Goal: Transaction & Acquisition: Purchase product/service

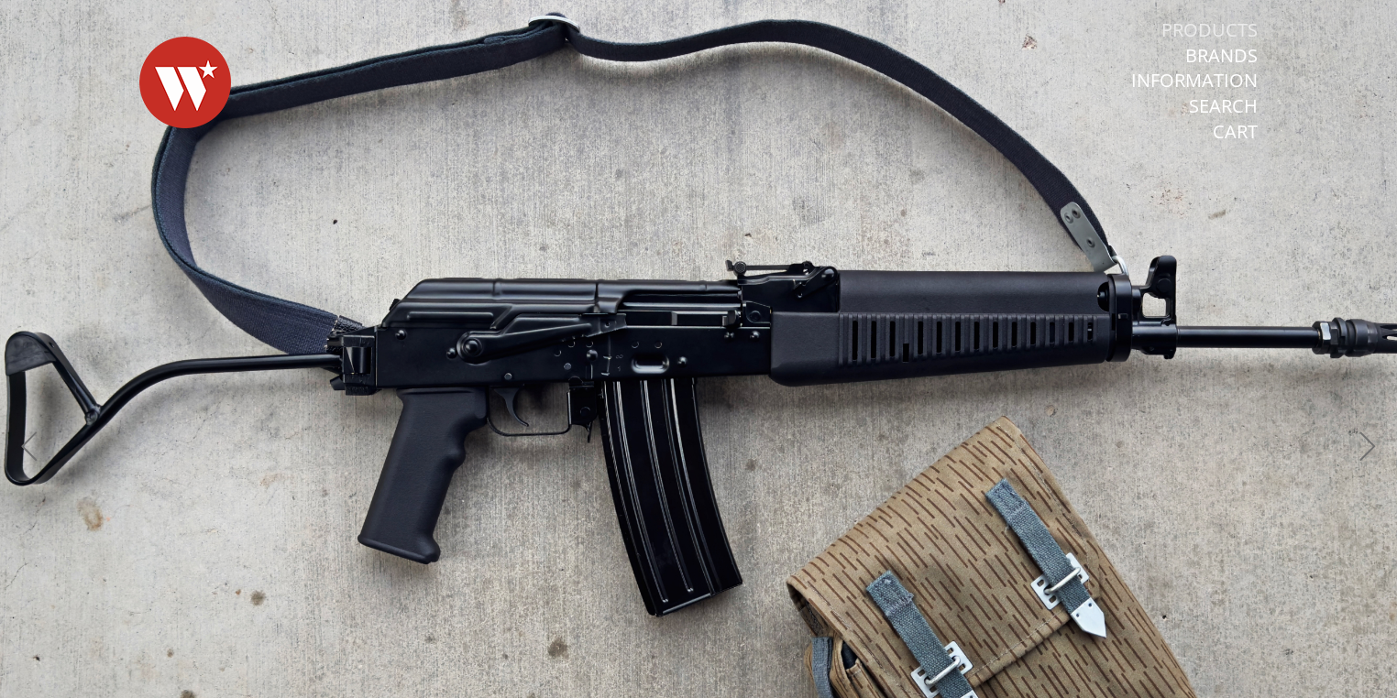
click at [1212, 28] on link "Products" at bounding box center [1209, 30] width 96 height 24
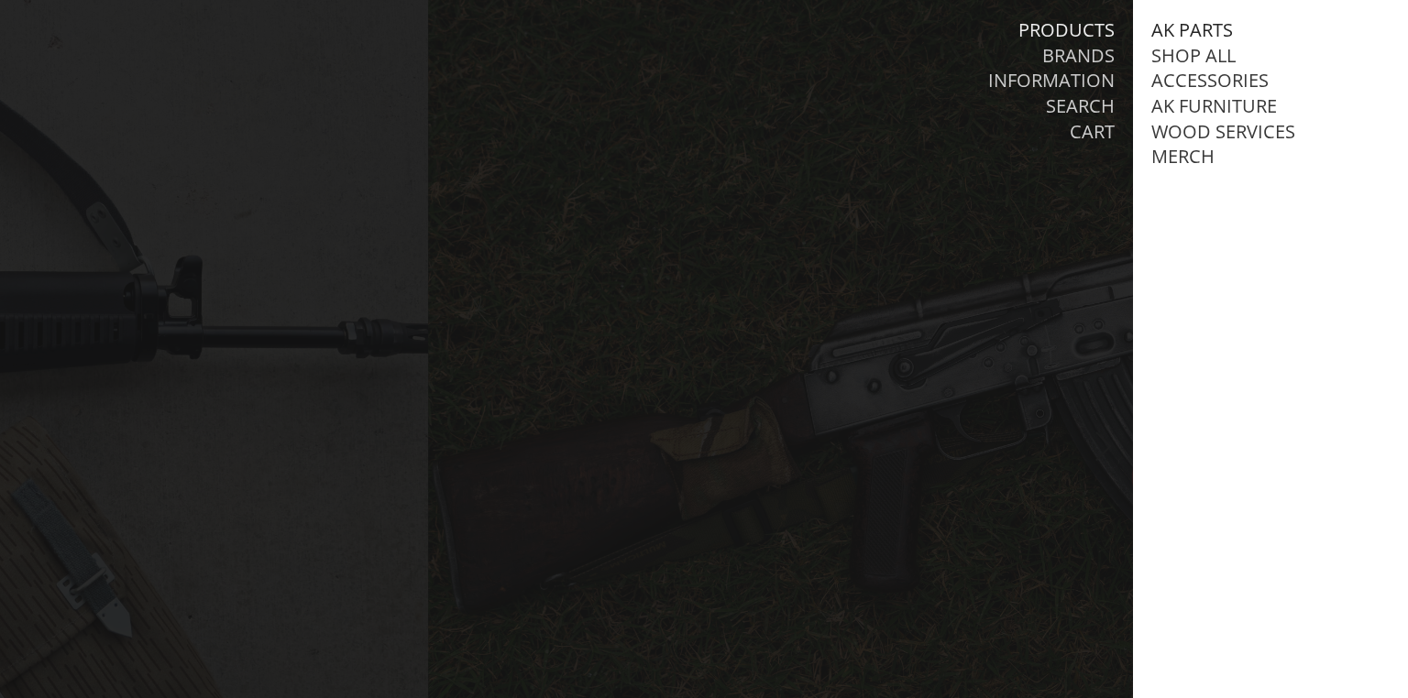
click at [1198, 29] on link "AK Parts" at bounding box center [1192, 30] width 82 height 24
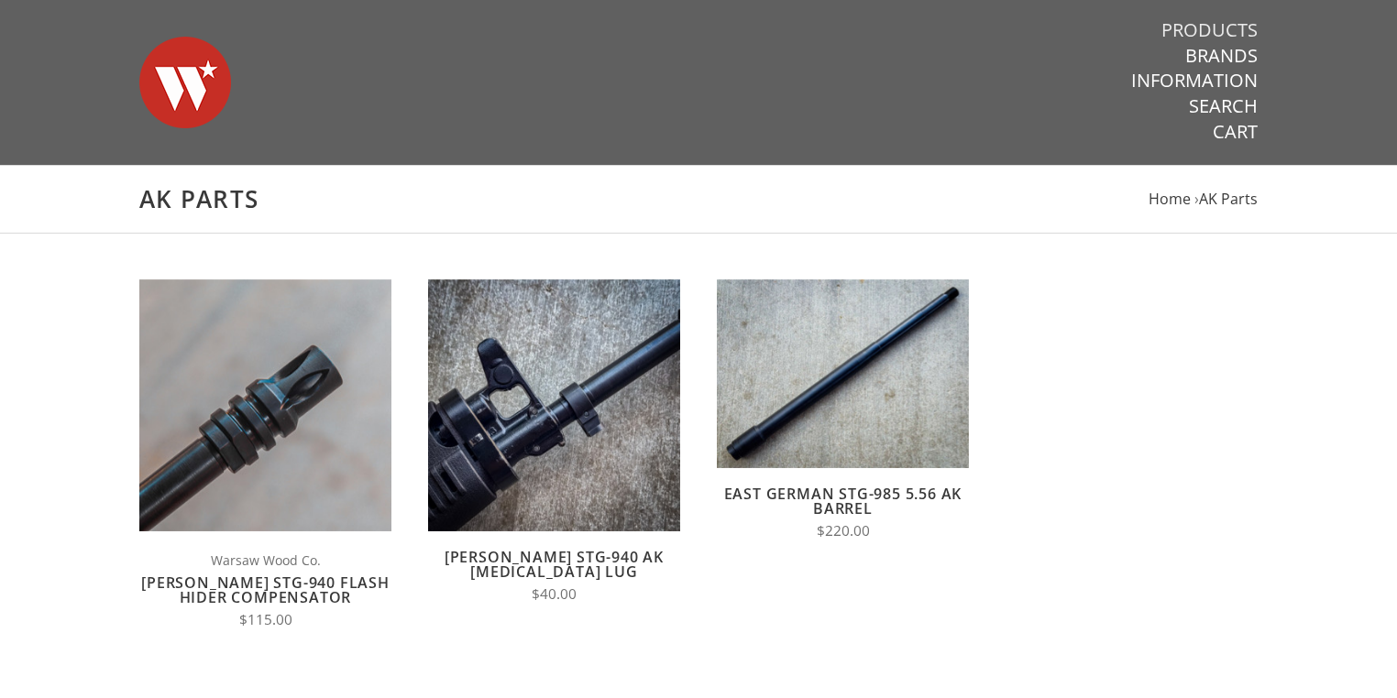
click at [1219, 27] on link "Products" at bounding box center [1209, 30] width 96 height 24
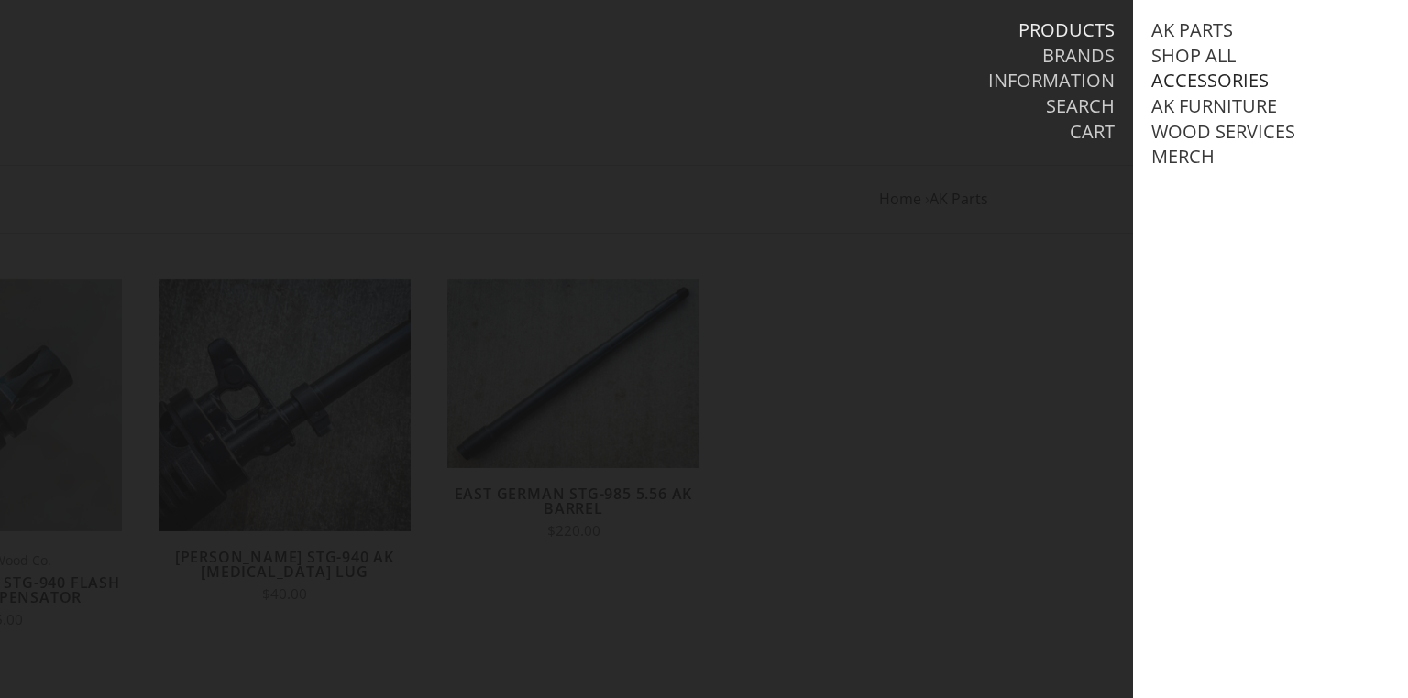
click at [1196, 80] on link "Accessories" at bounding box center [1209, 81] width 117 height 24
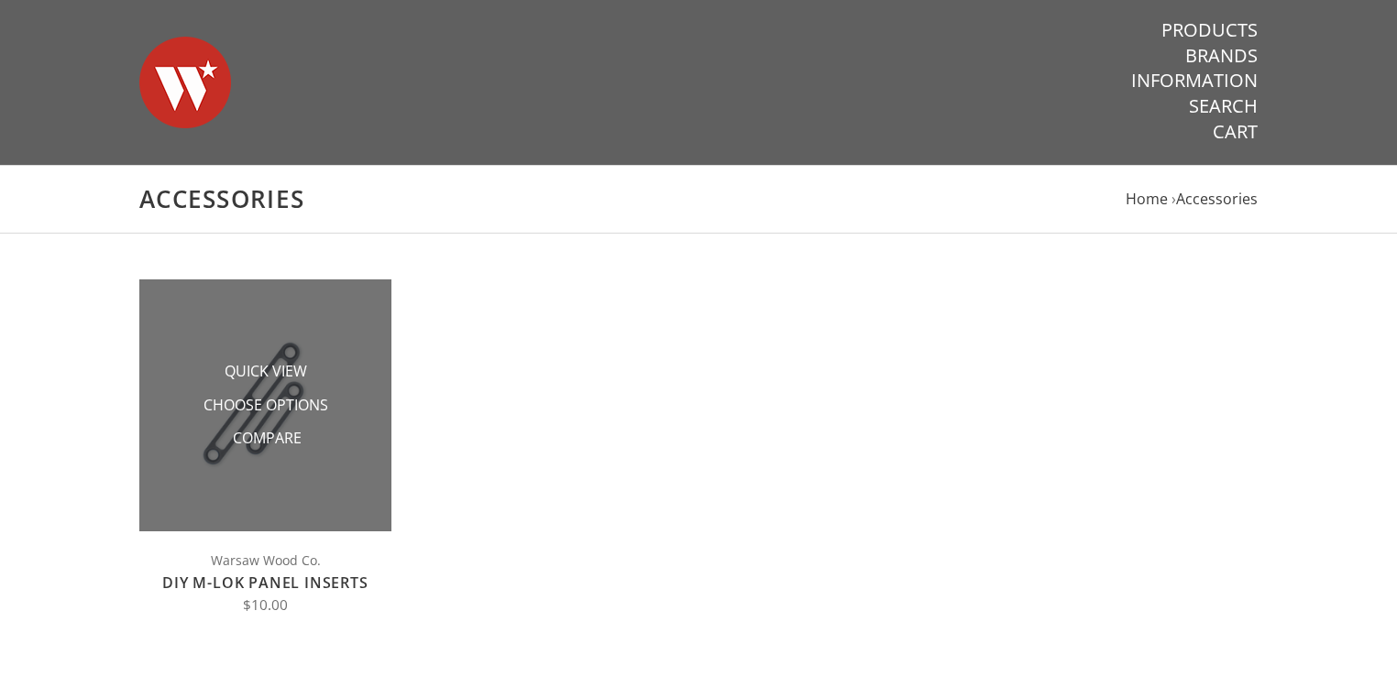
click at [254, 320] on img at bounding box center [265, 406] width 252 height 252
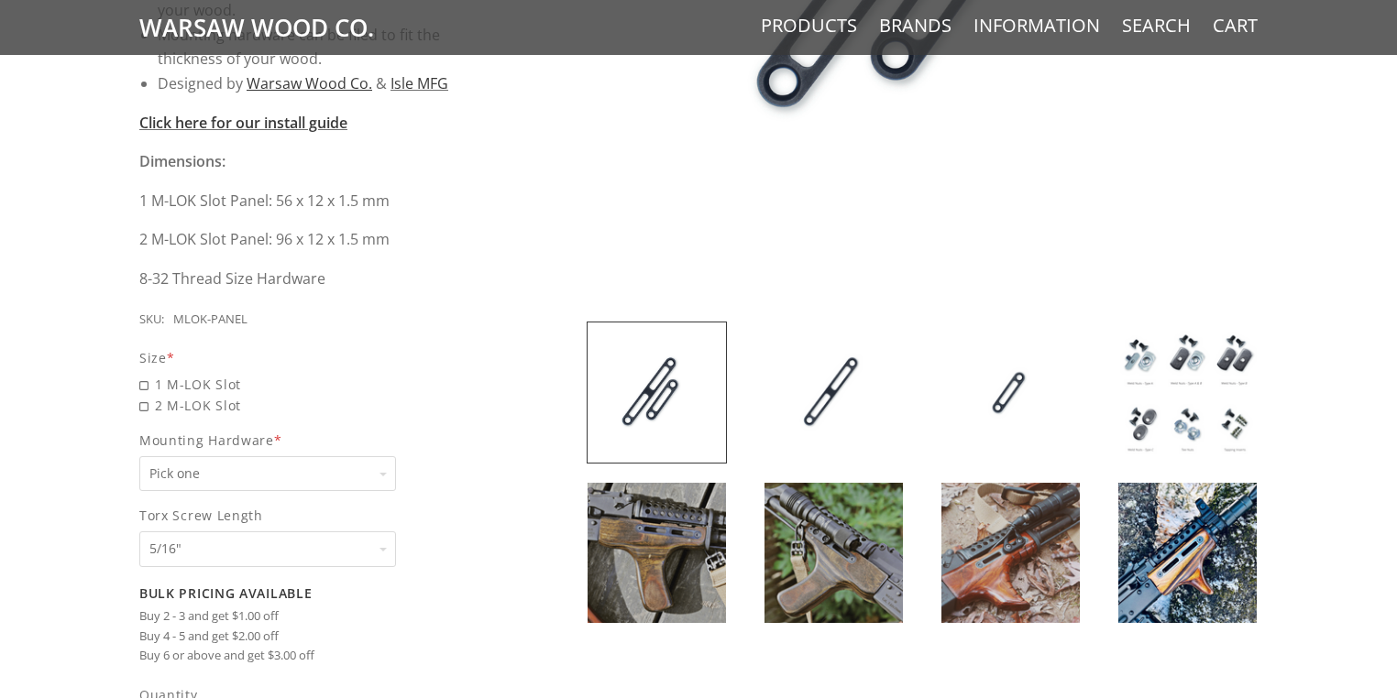
scroll to position [733, 0]
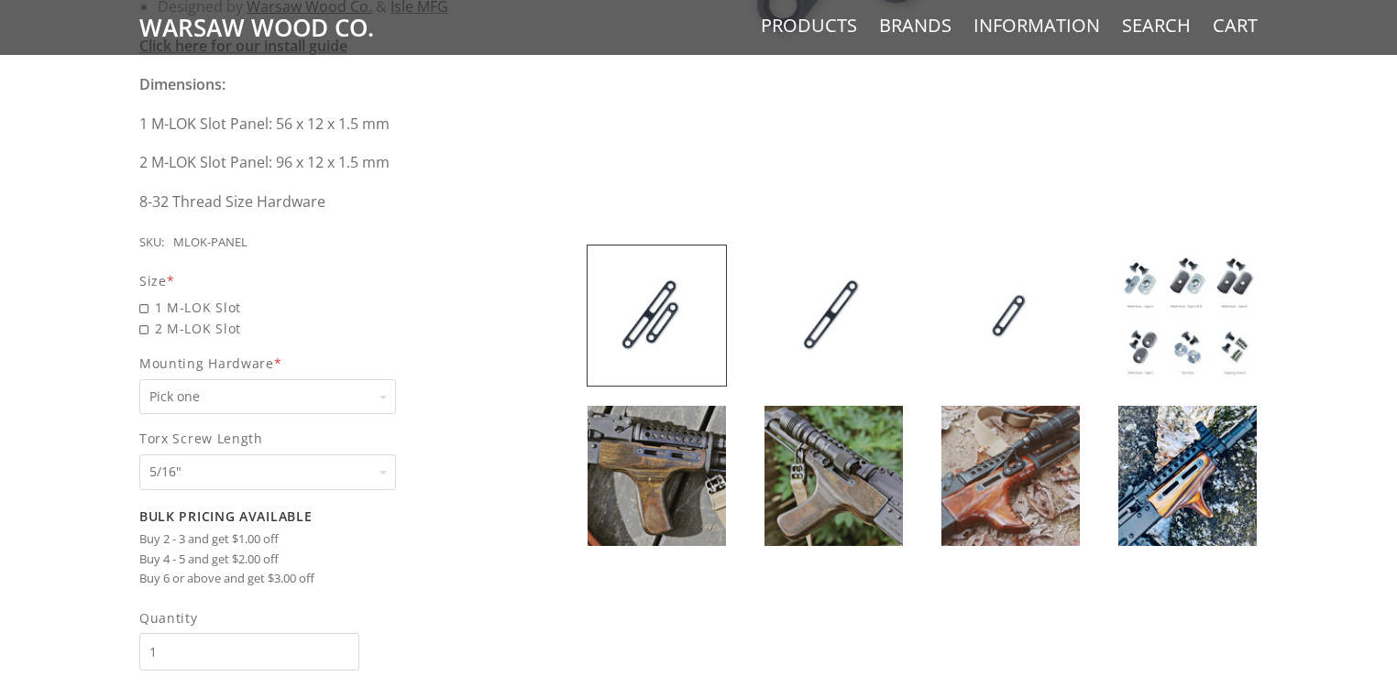
click at [1038, 466] on img at bounding box center [1010, 476] width 138 height 140
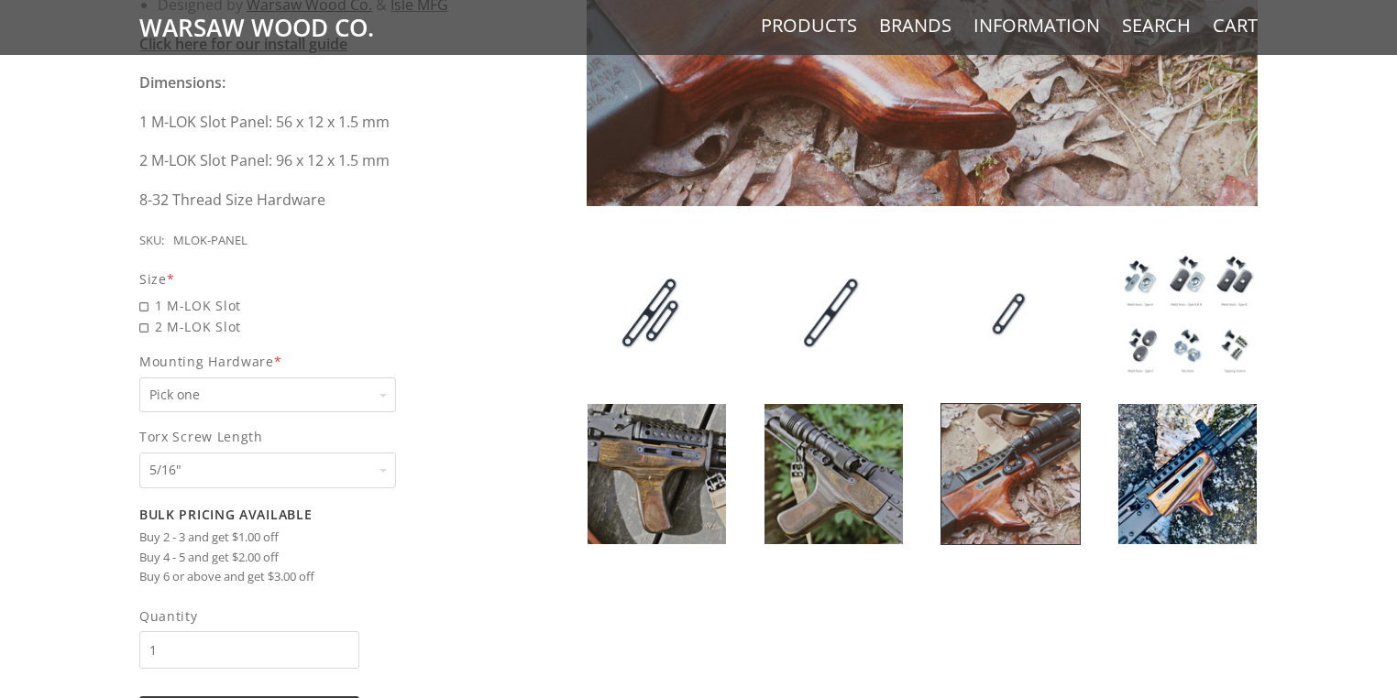
scroll to position [807, 0]
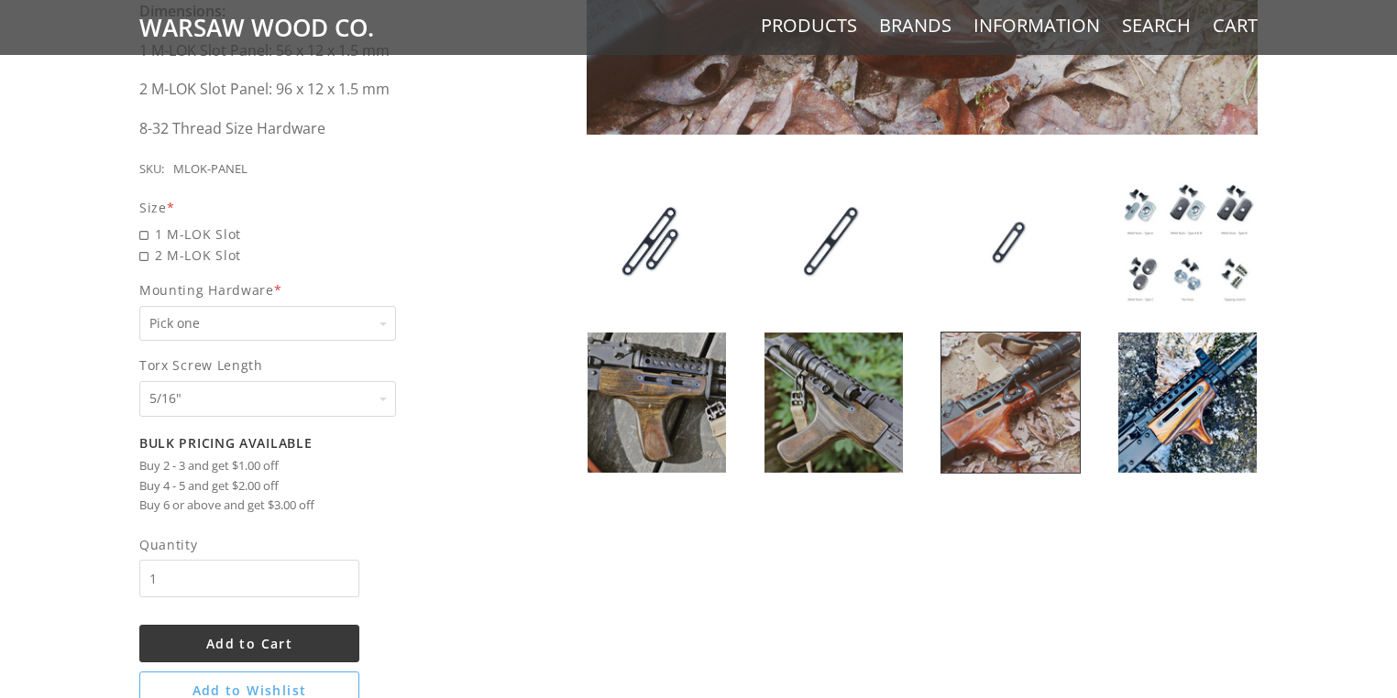
click at [1206, 391] on img at bounding box center [1187, 403] width 138 height 140
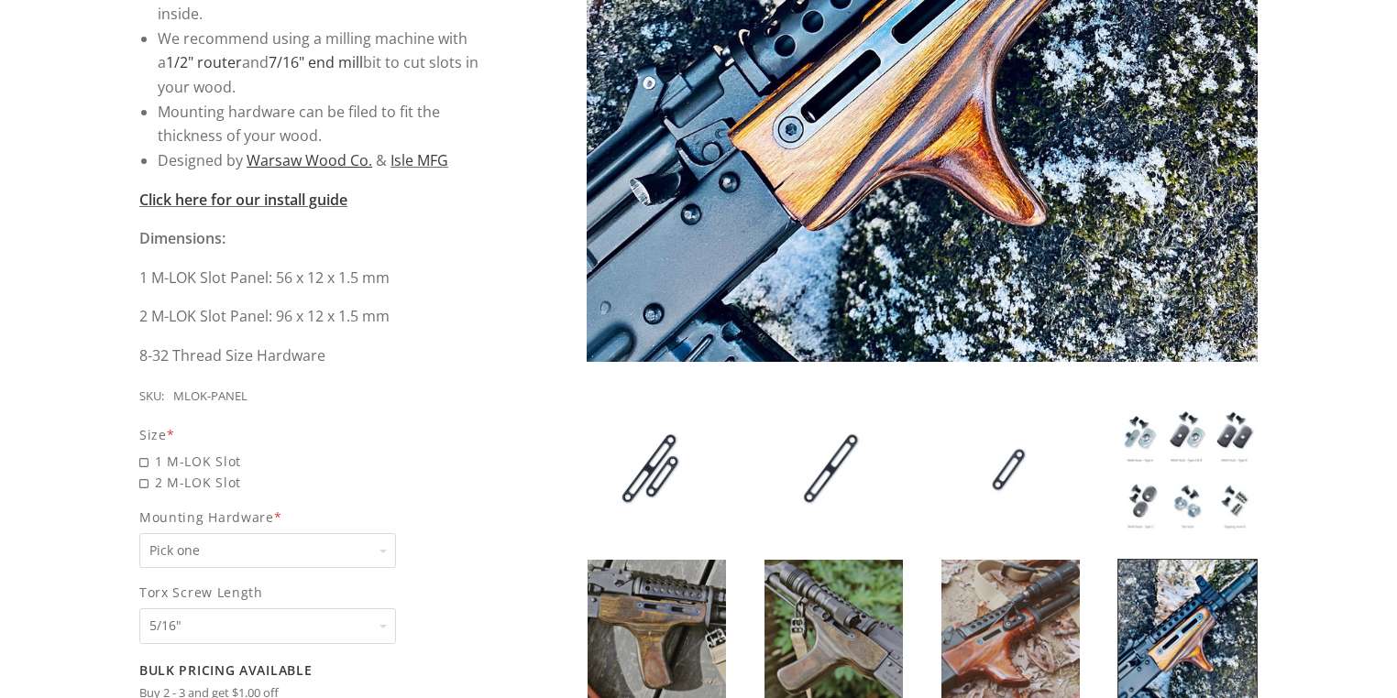
scroll to position [587, 0]
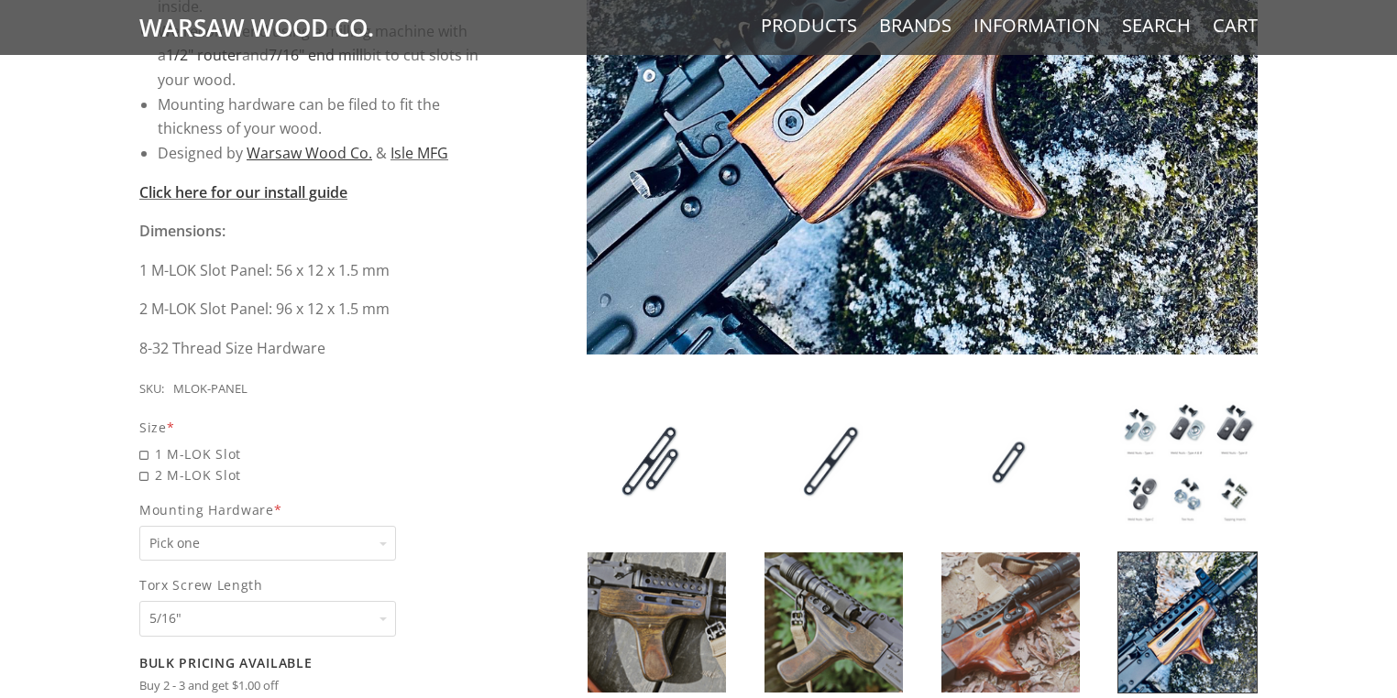
click at [846, 608] on img at bounding box center [833, 623] width 138 height 140
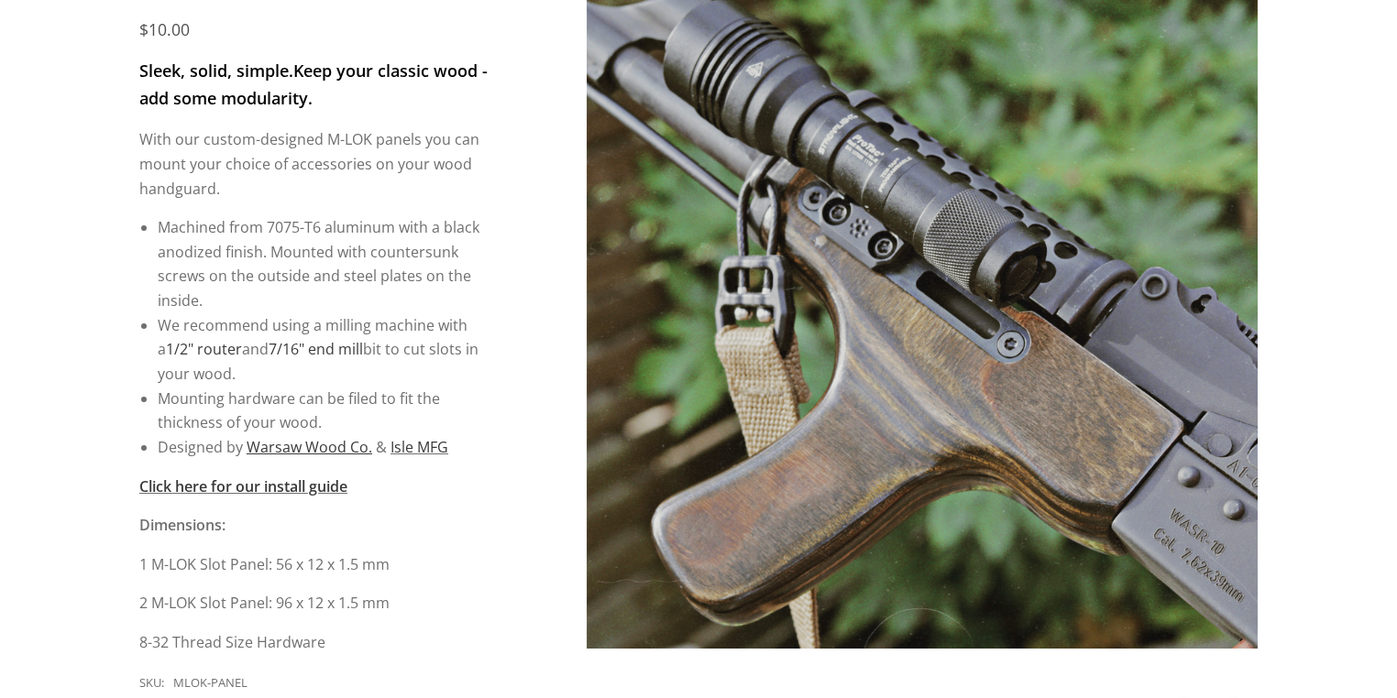
scroll to position [293, 0]
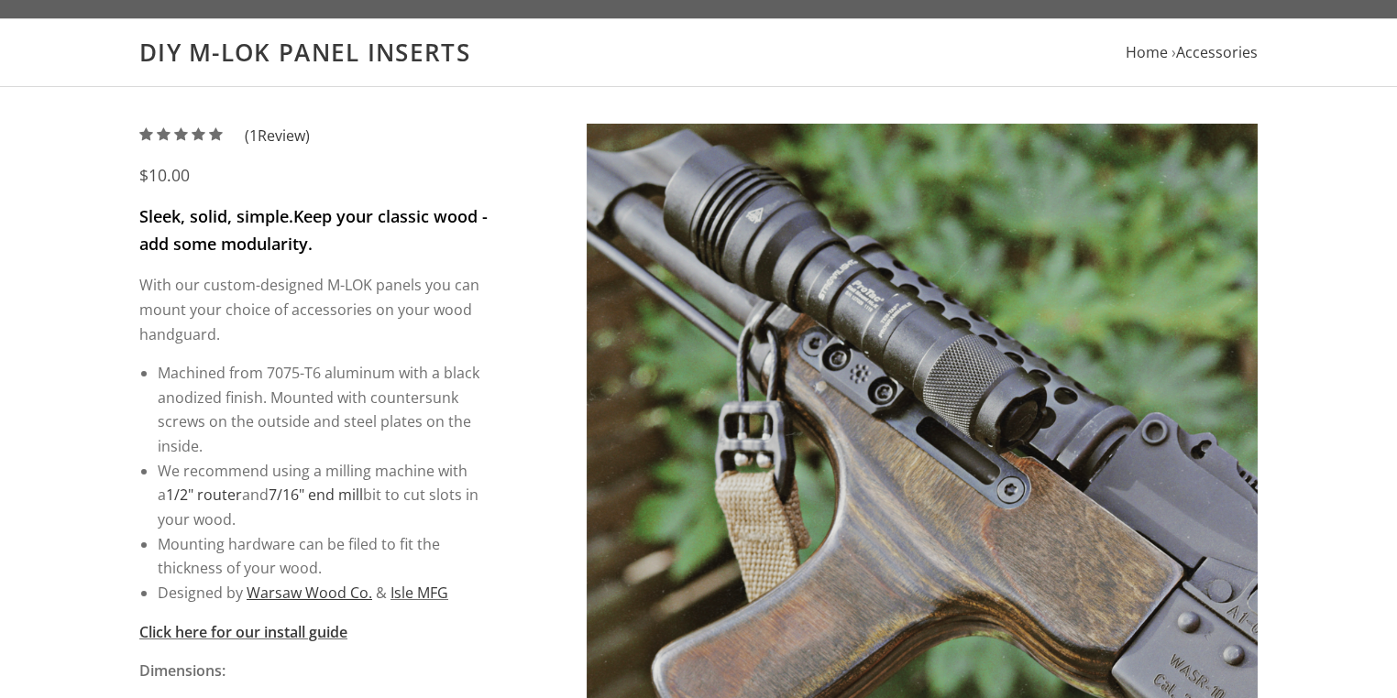
click at [858, 572] on img at bounding box center [922, 459] width 671 height 671
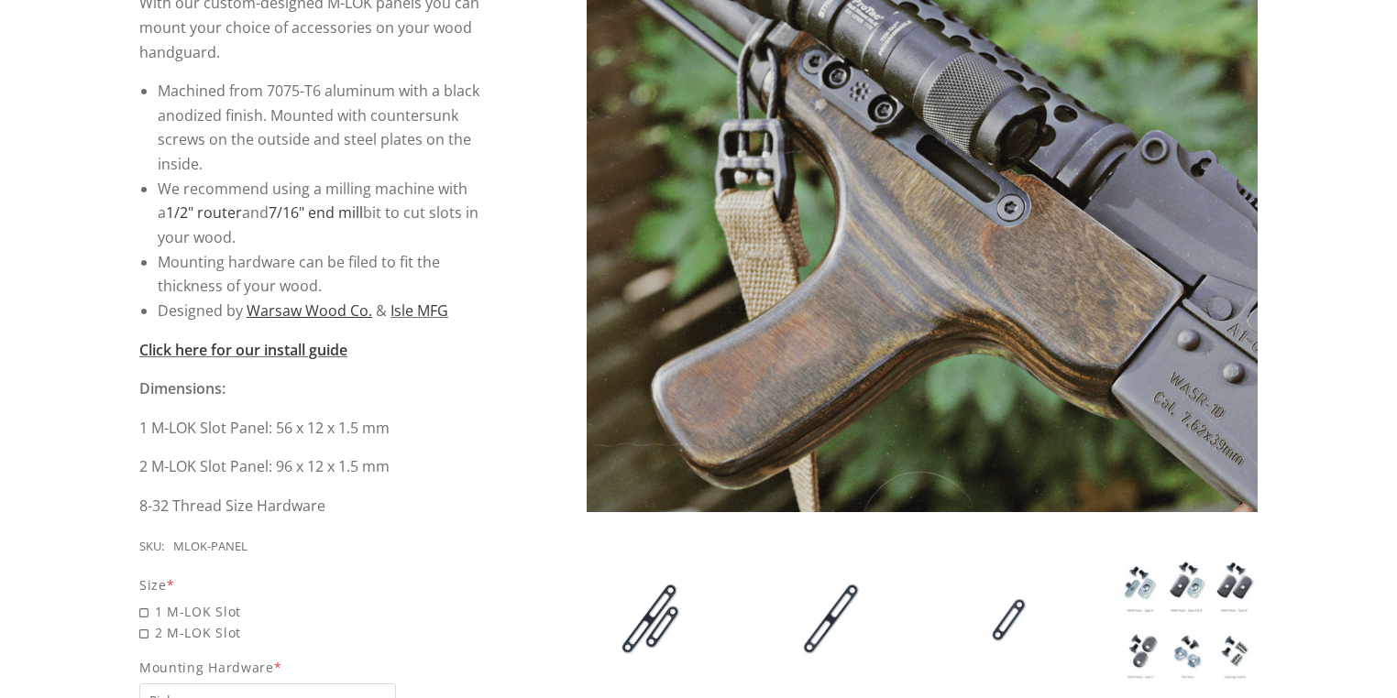
scroll to position [513, 0]
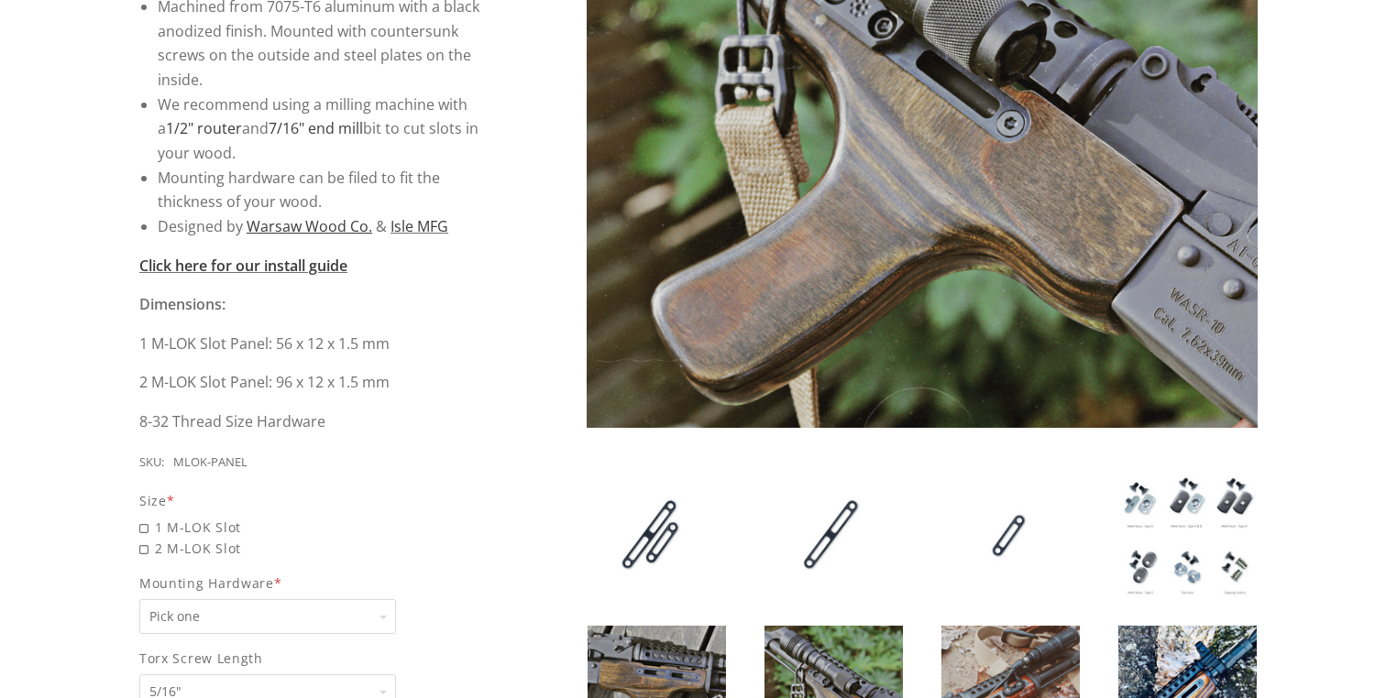
click at [671, 644] on img at bounding box center [657, 696] width 138 height 140
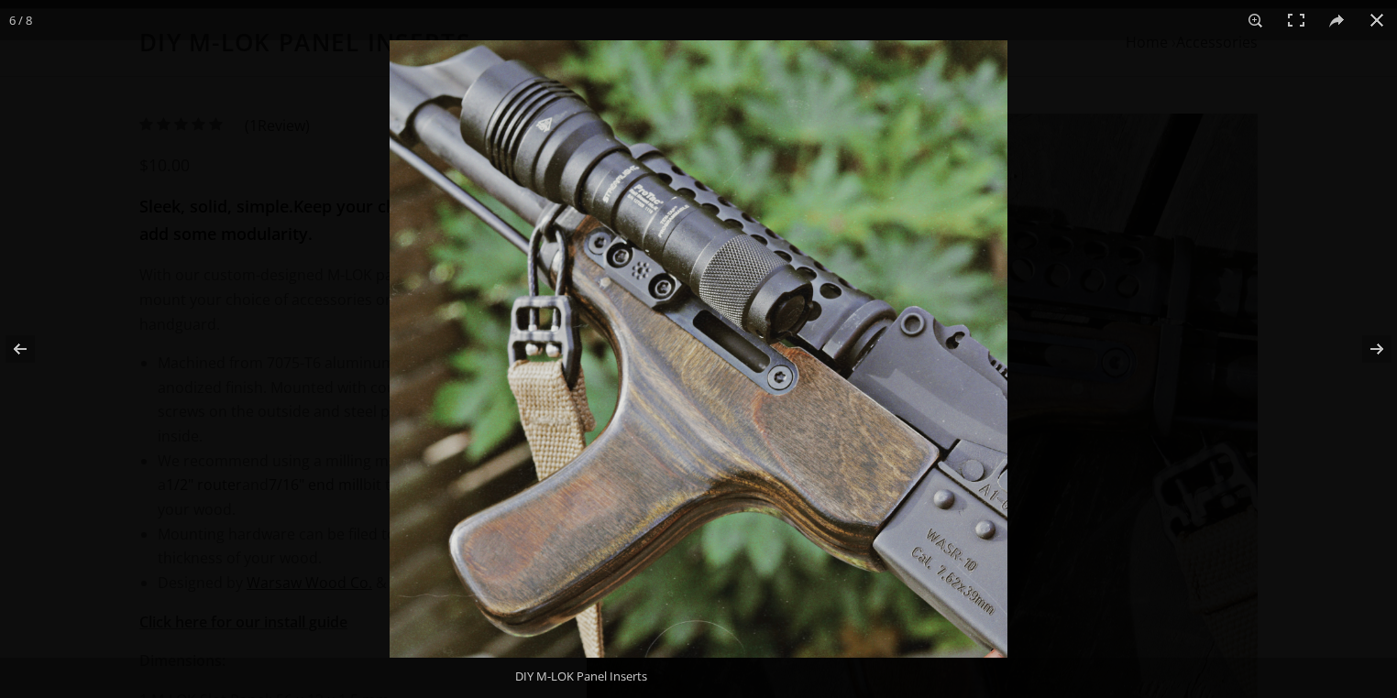
scroll to position [0, 0]
click at [1382, 19] on button at bounding box center [1376, 20] width 40 height 40
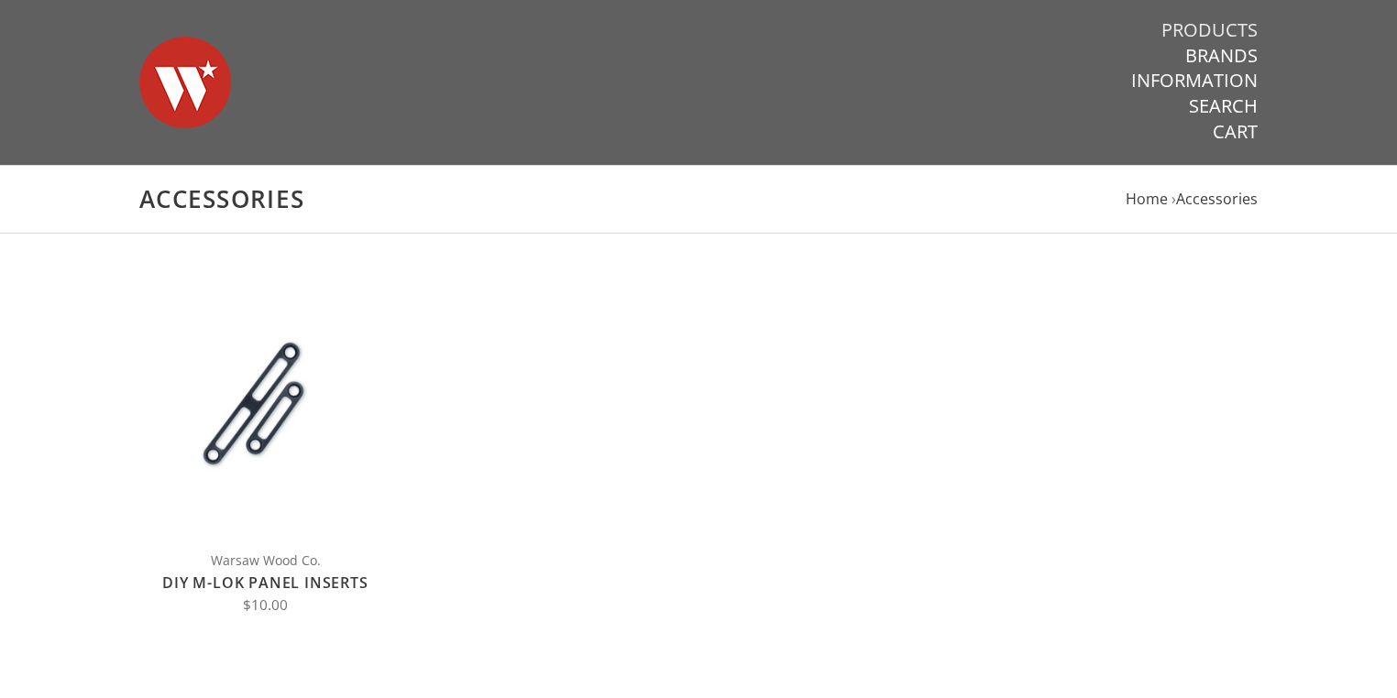
click at [1231, 31] on link "Products" at bounding box center [1209, 30] width 96 height 24
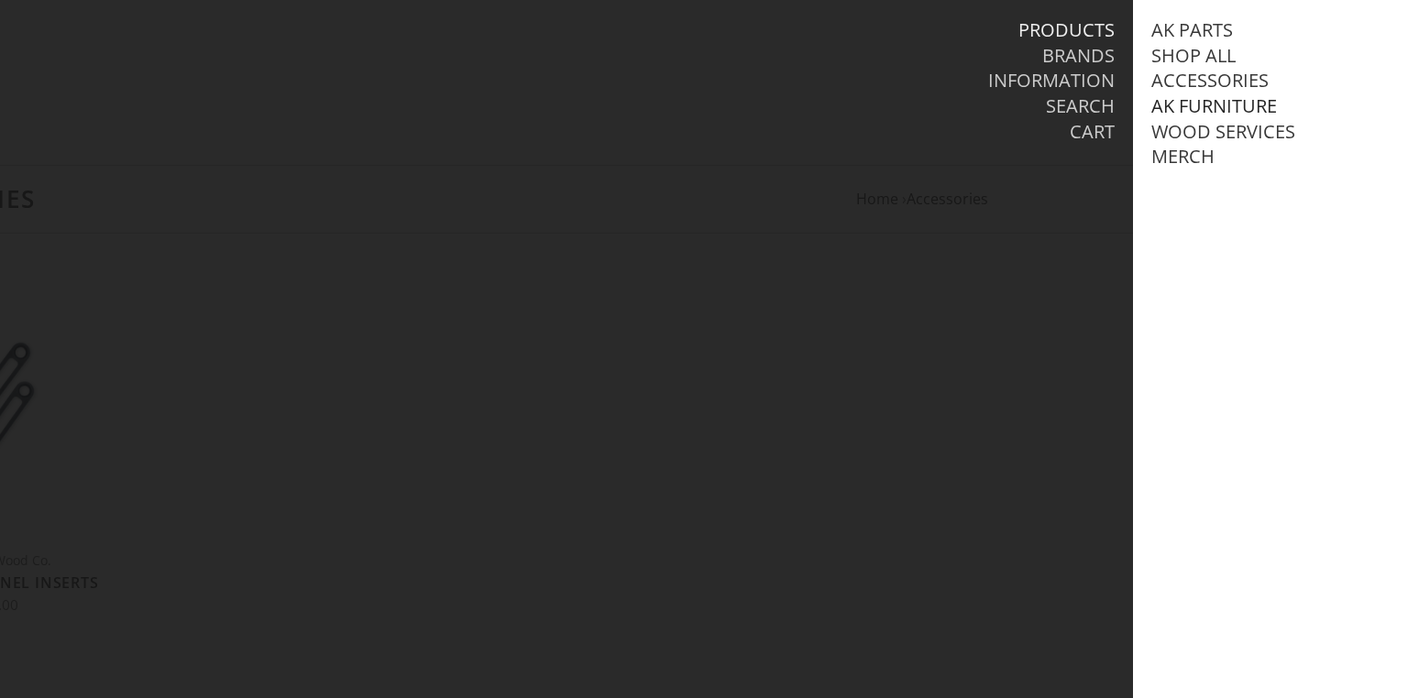
click at [1188, 106] on link "AK Furniture" at bounding box center [1214, 106] width 126 height 24
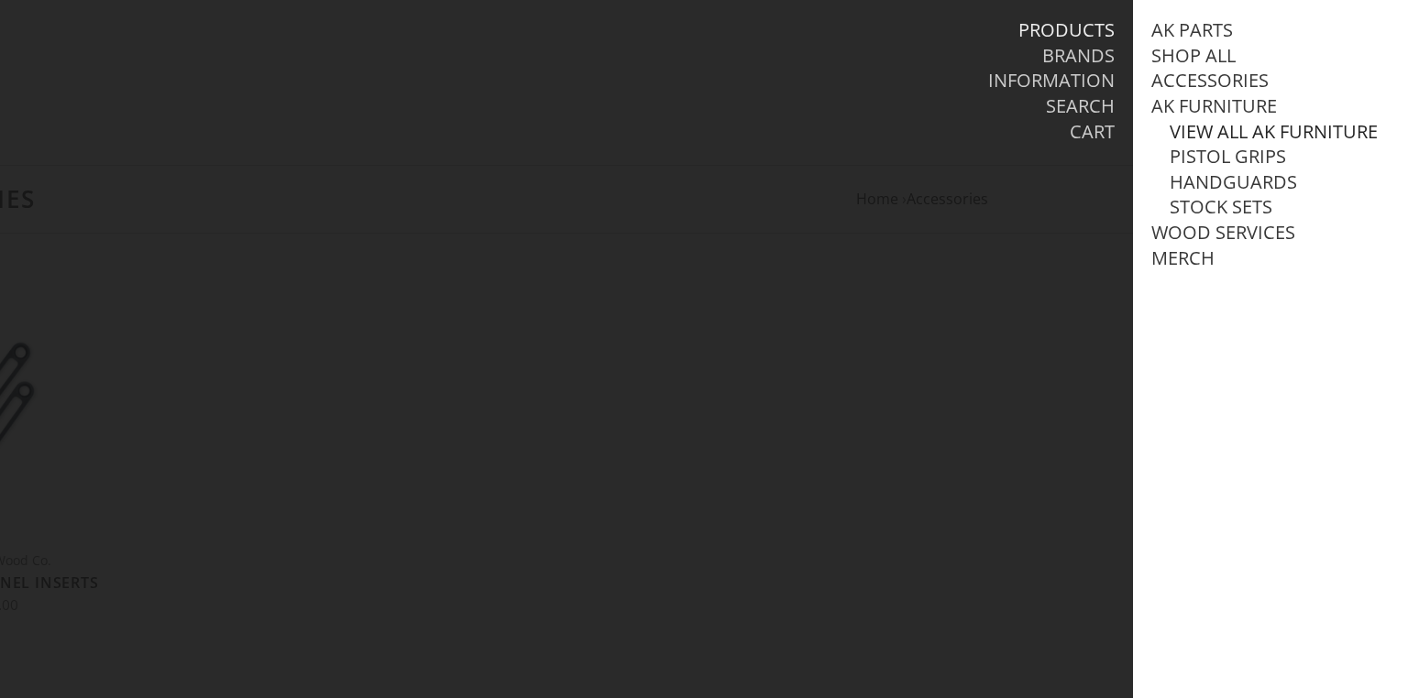
click at [1215, 136] on link "View all AK Furniture" at bounding box center [1274, 132] width 208 height 24
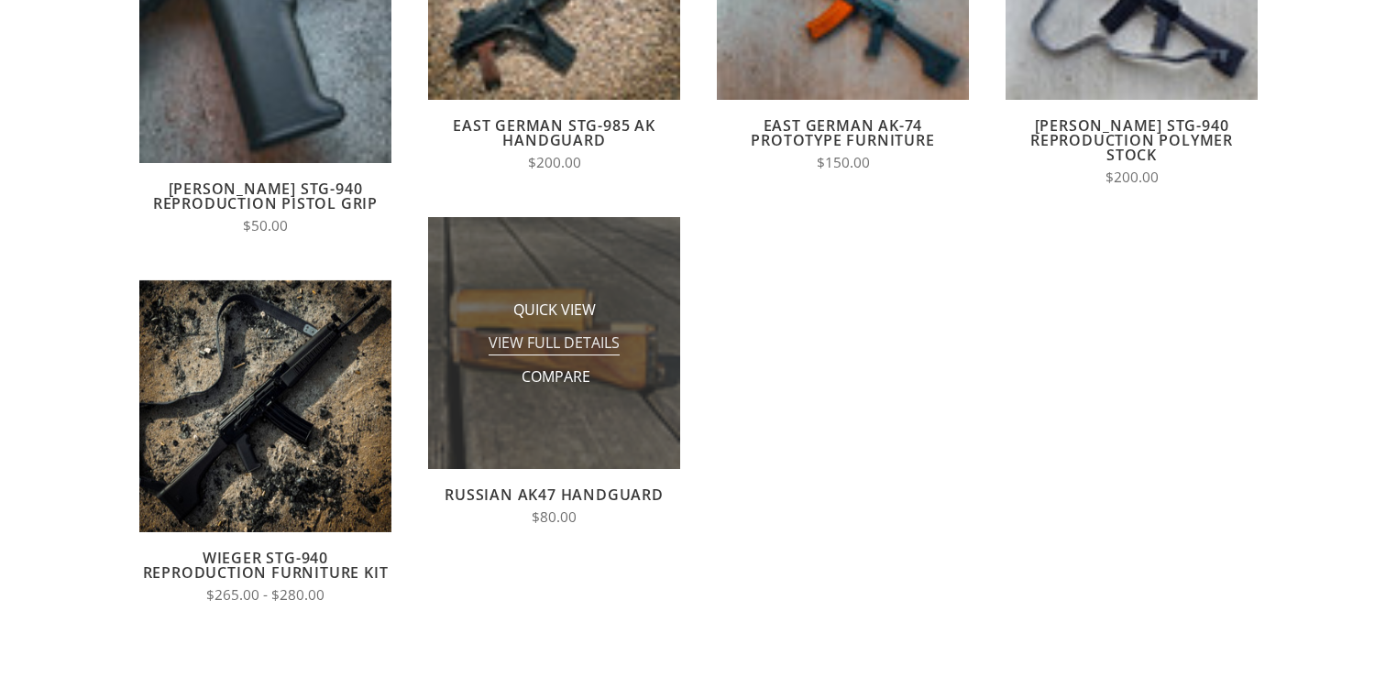
scroll to position [367, 0]
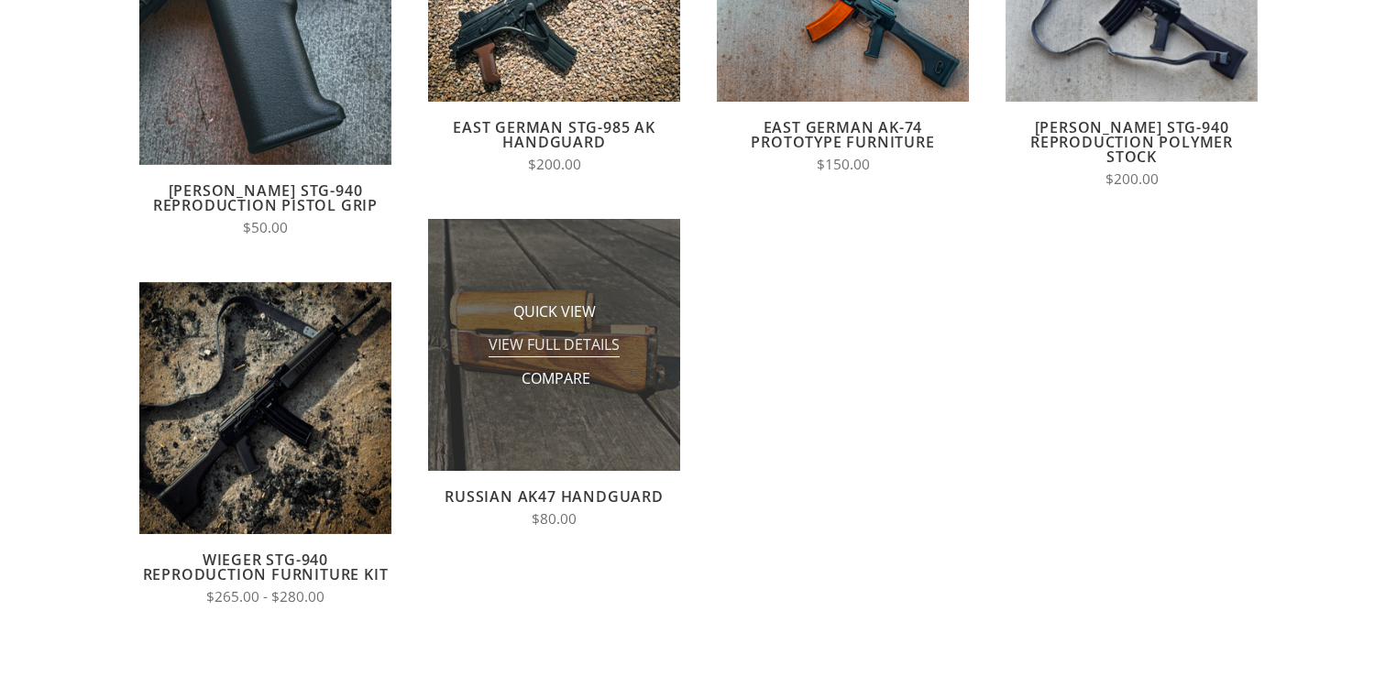
click at [574, 356] on span "View Full Details" at bounding box center [554, 346] width 131 height 23
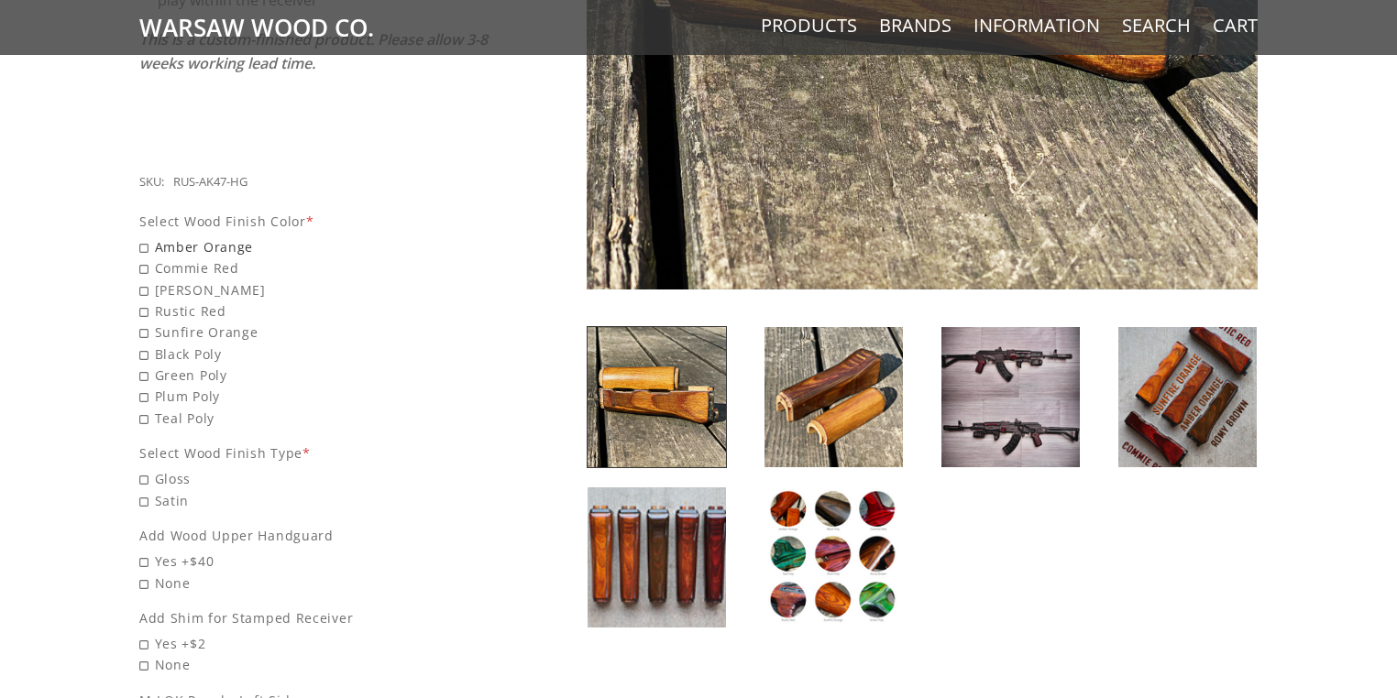
scroll to position [733, 0]
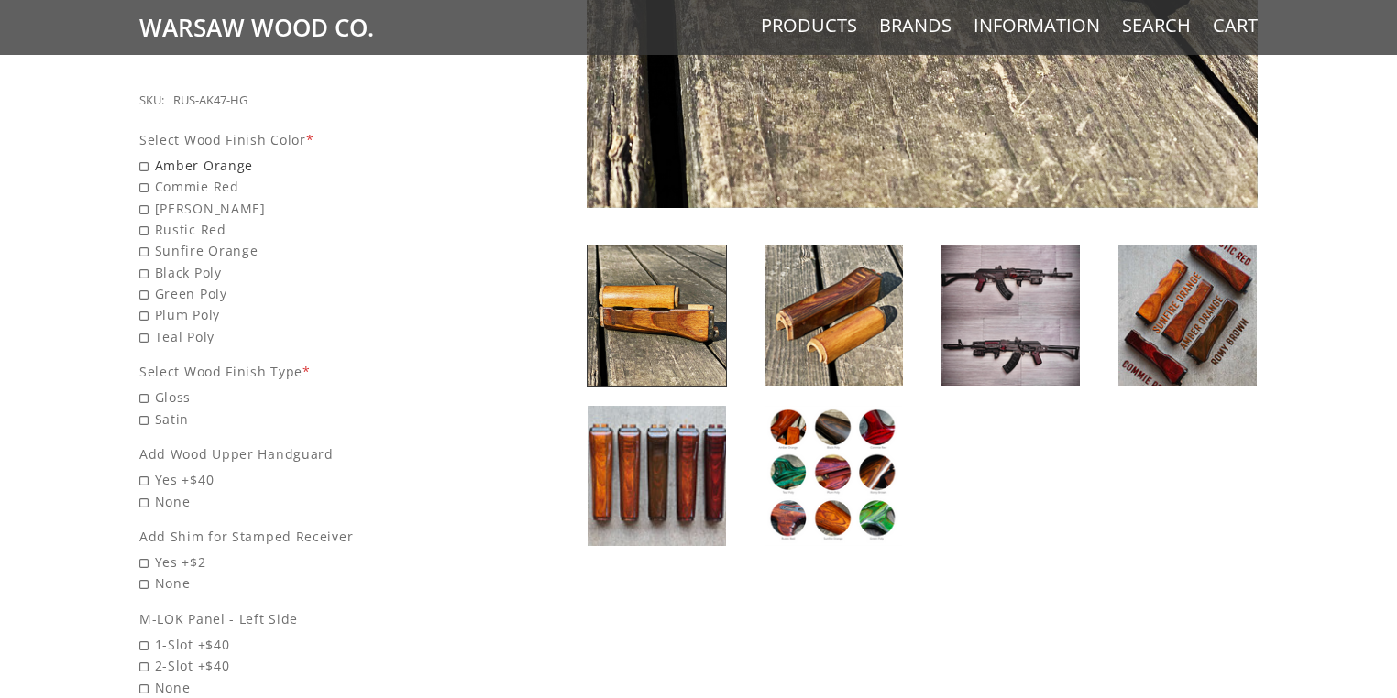
click at [211, 155] on span "Amber Orange" at bounding box center [314, 165] width 351 height 21
click at [211, 155] on input "Amber Orange" at bounding box center [267, 155] width 257 height 1
radio input "true"
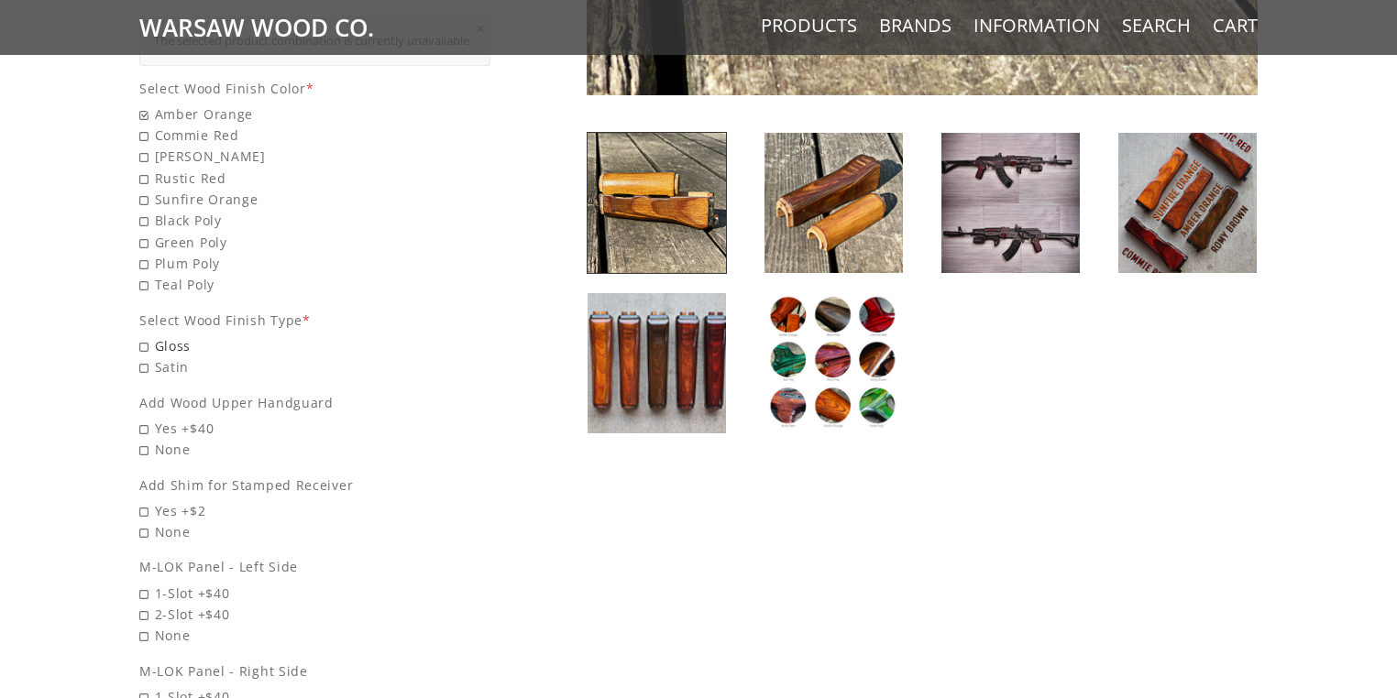
scroll to position [880, 0]
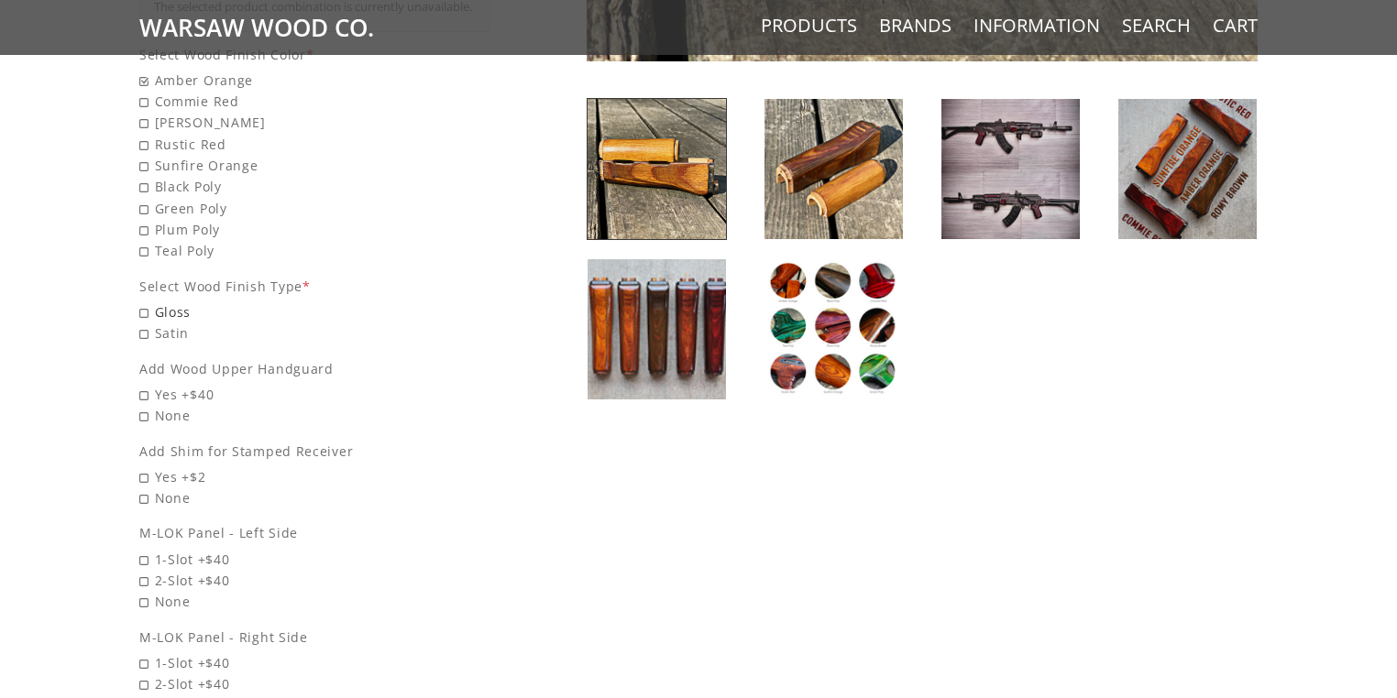
click at [175, 305] on span "Gloss" at bounding box center [314, 312] width 351 height 21
click at [175, 302] on input "Gloss" at bounding box center [267, 302] width 257 height 1
radio input "true"
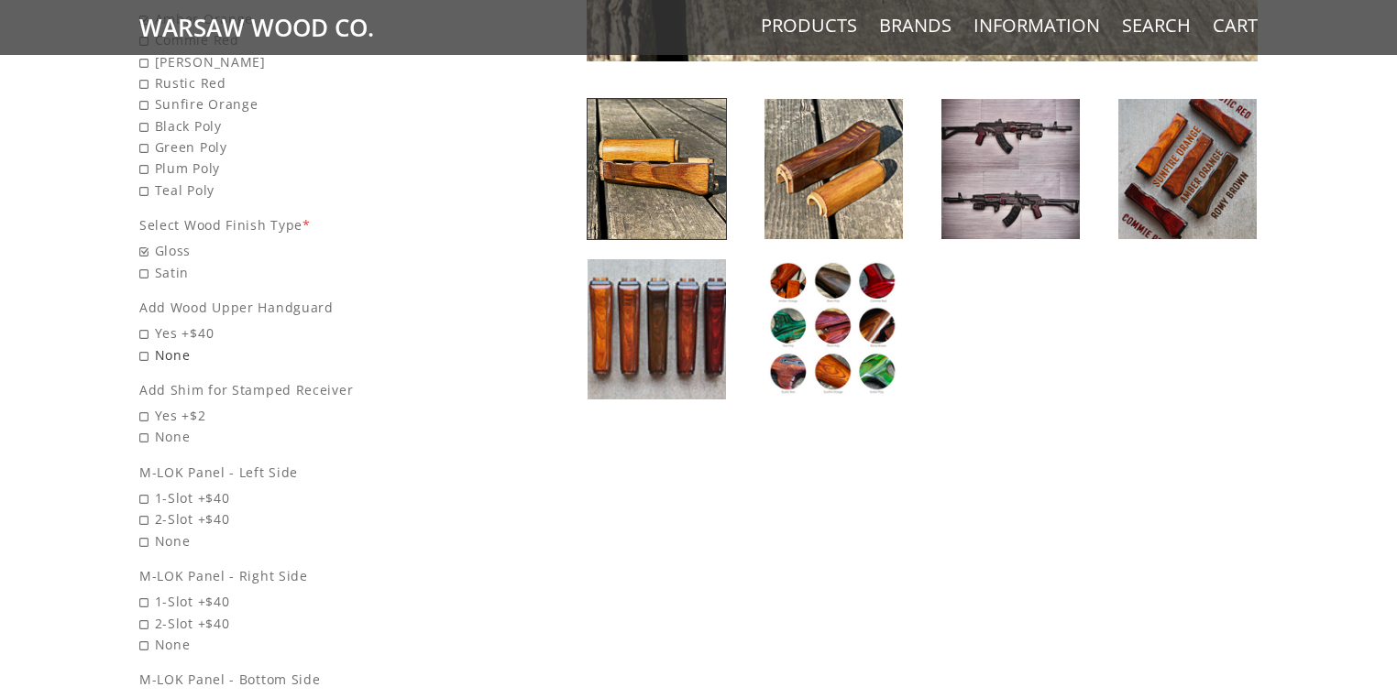
scroll to position [920, 0]
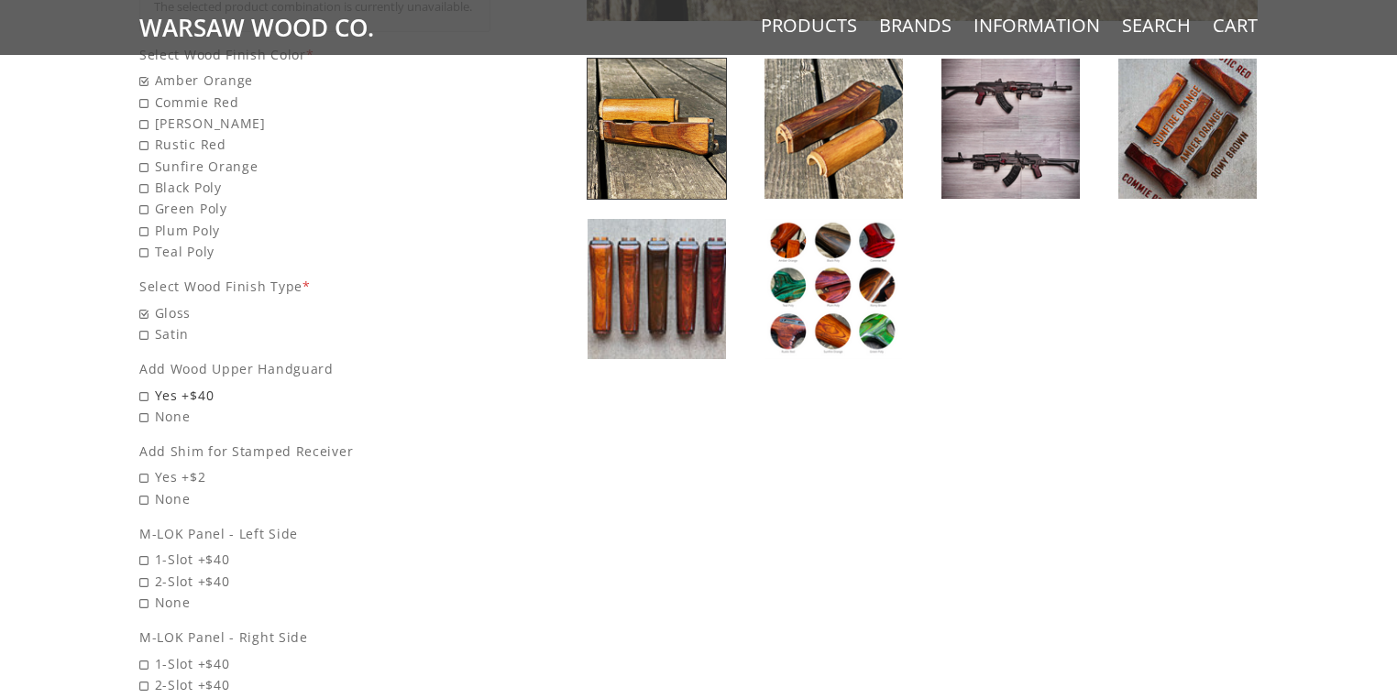
click at [197, 389] on span "Yes +$40" at bounding box center [314, 395] width 351 height 21
click at [197, 386] on input "Yes +$40" at bounding box center [267, 385] width 257 height 1
radio input "true"
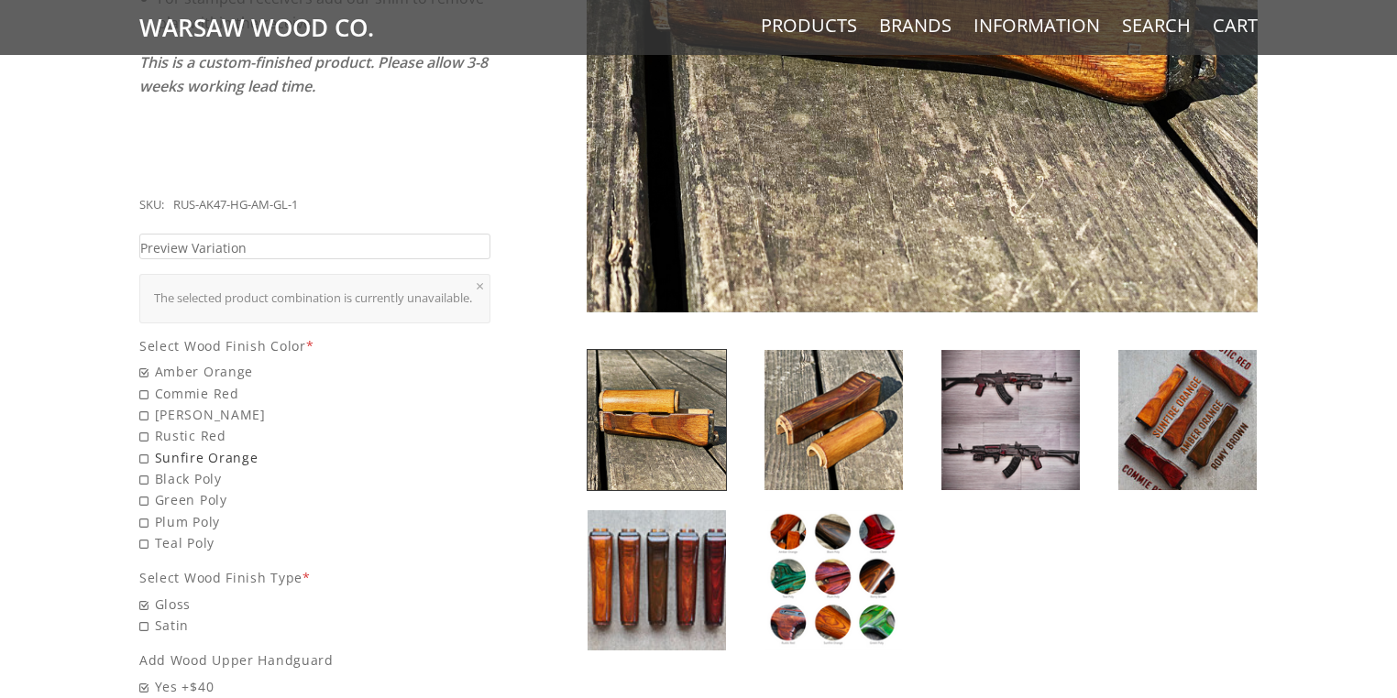
scroll to position [627, 0]
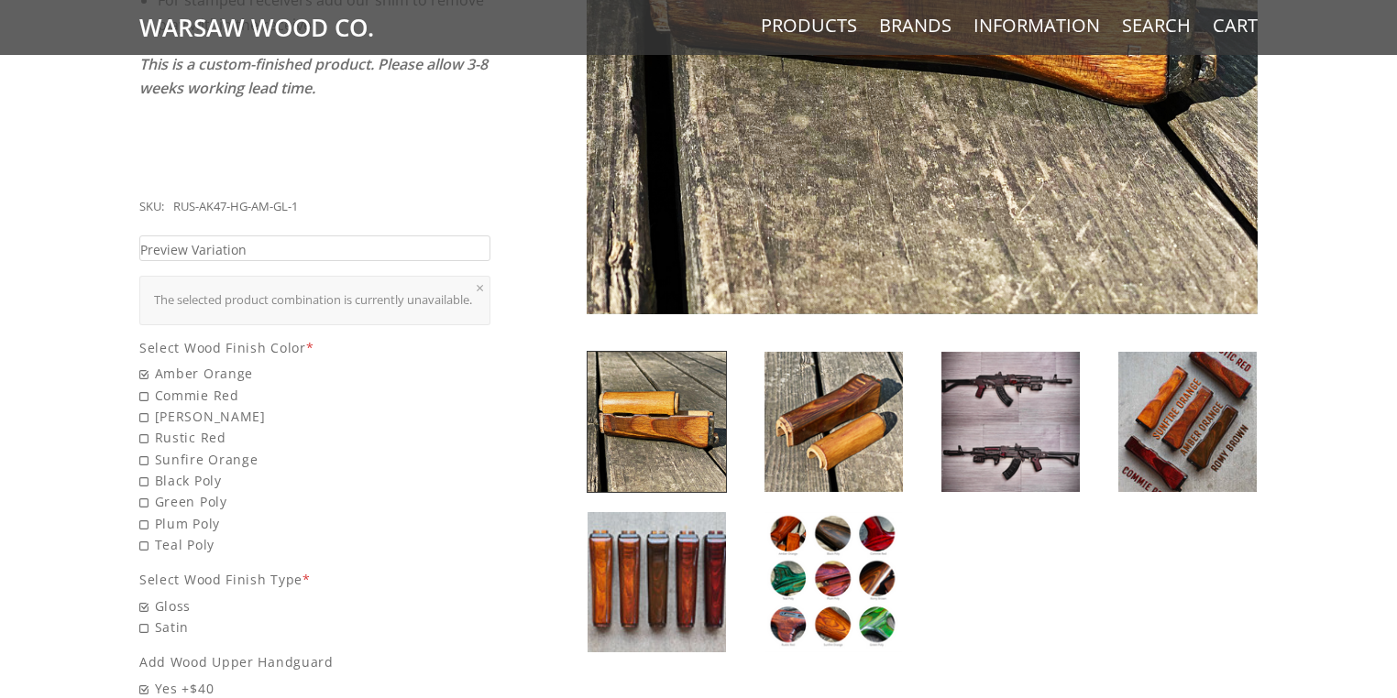
click at [983, 381] on img at bounding box center [1010, 422] width 138 height 140
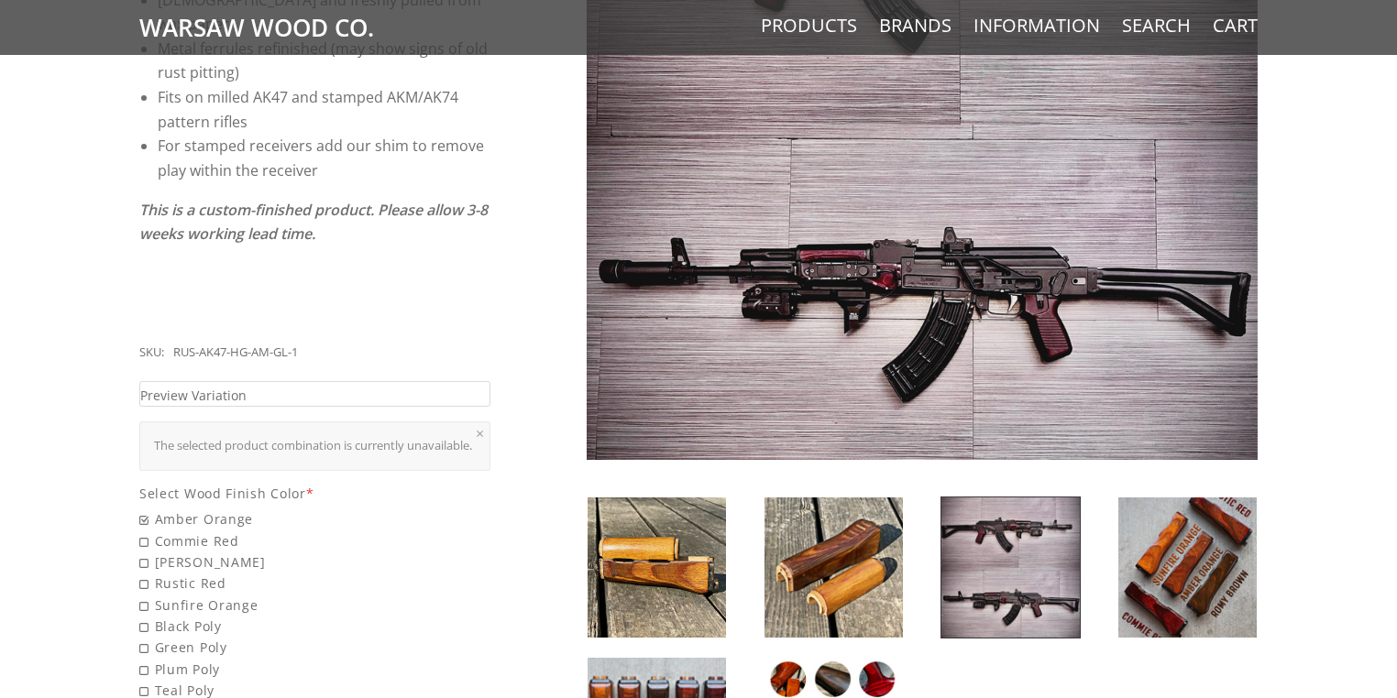
scroll to position [480, 0]
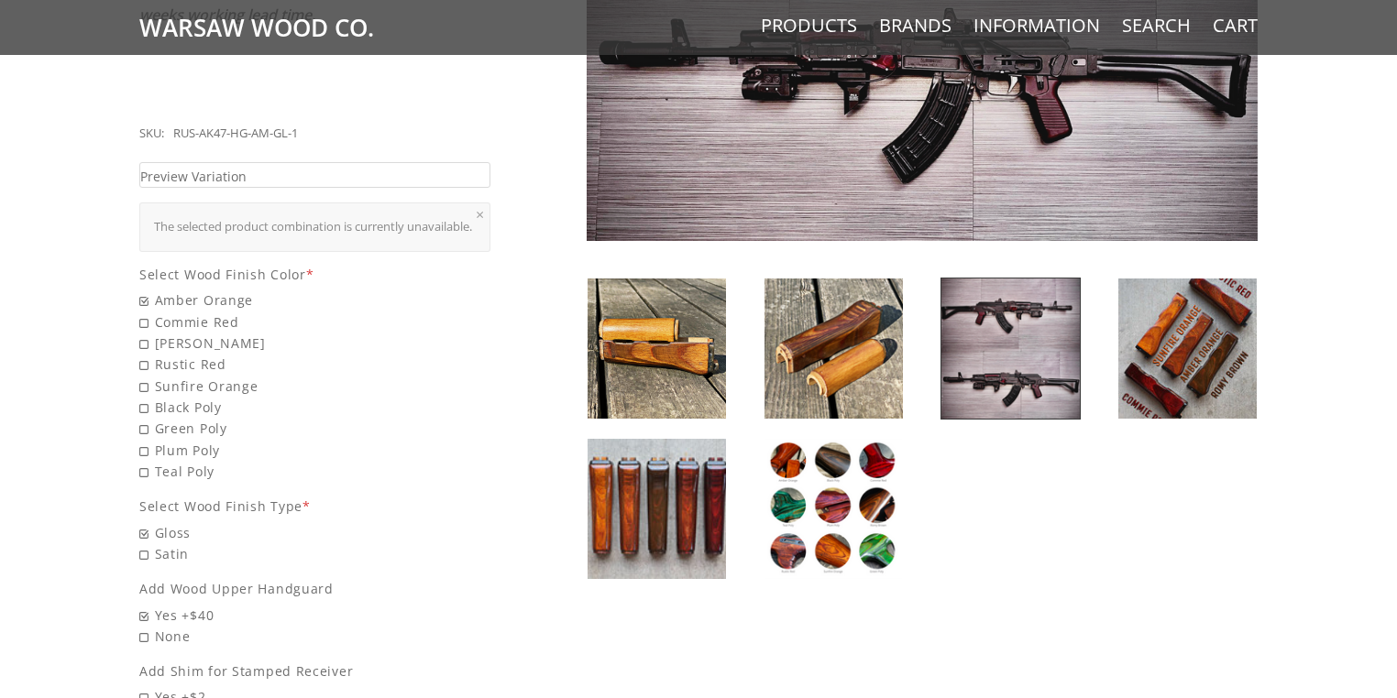
click at [1036, 348] on img at bounding box center [1010, 349] width 138 height 140
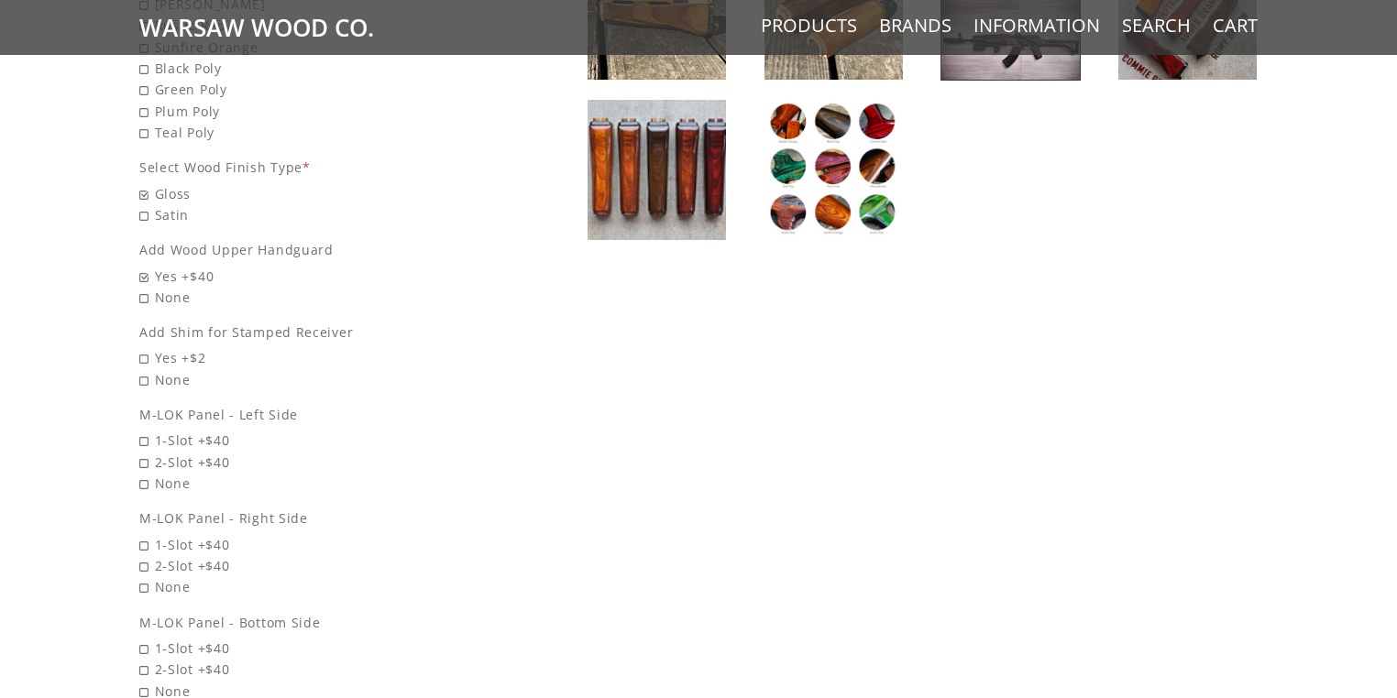
scroll to position [994, 0]
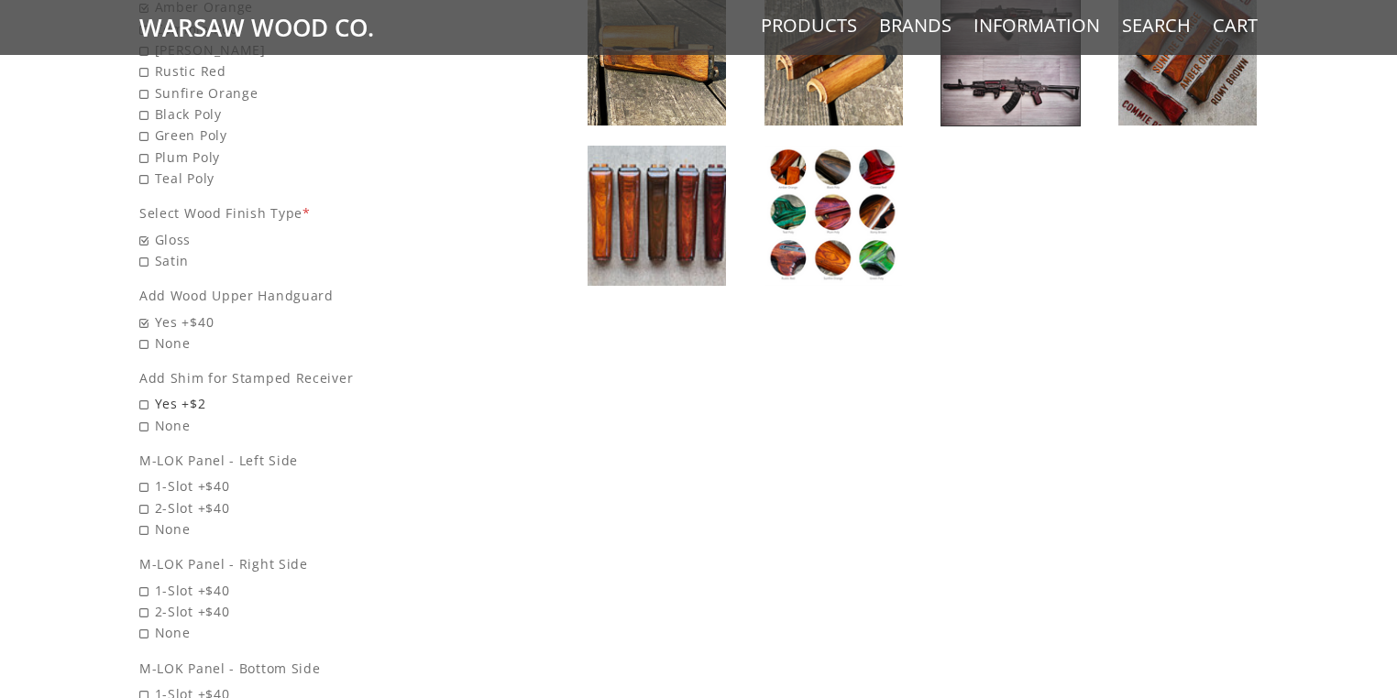
click at [143, 400] on span "Yes +$2" at bounding box center [314, 403] width 351 height 21
click at [143, 394] on input "Yes +$2" at bounding box center [267, 393] width 257 height 1
radio input "true"
click at [143, 501] on span "2-Slot +$40" at bounding box center [314, 508] width 351 height 21
click at [143, 499] on input "2-Slot +$40" at bounding box center [267, 498] width 257 height 1
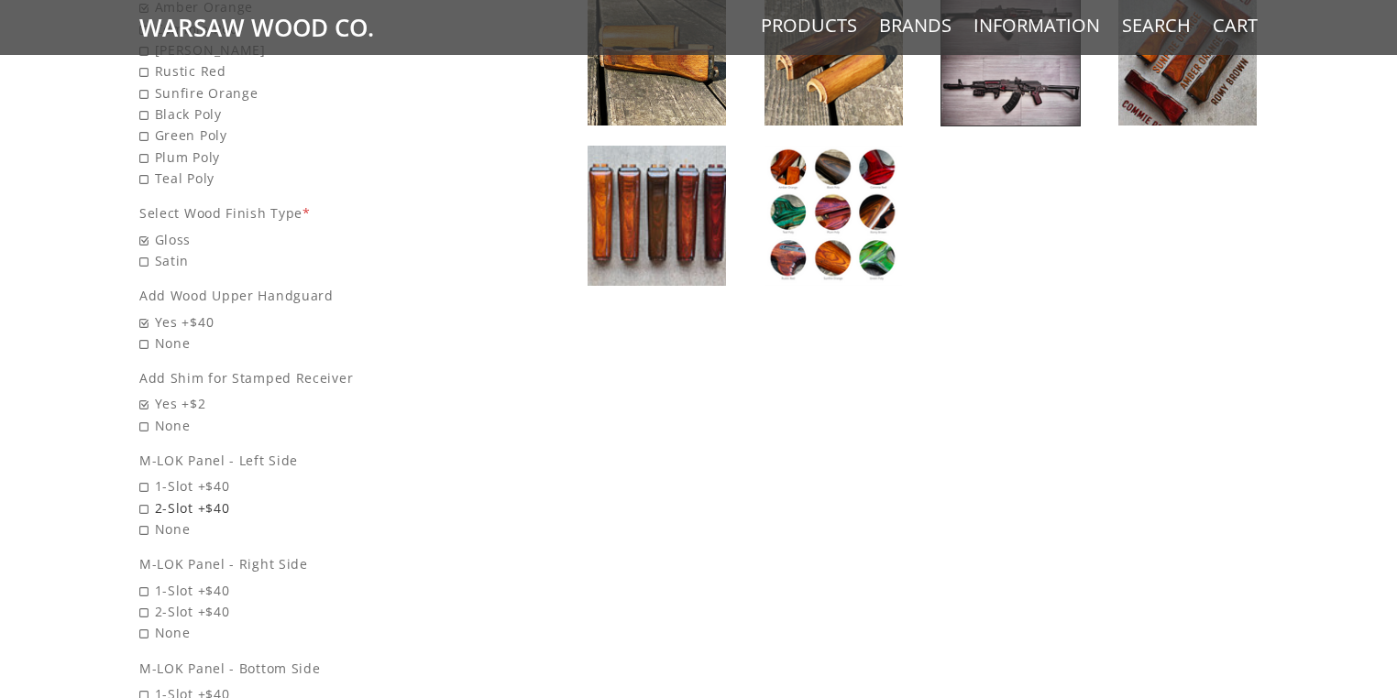
radio input "true"
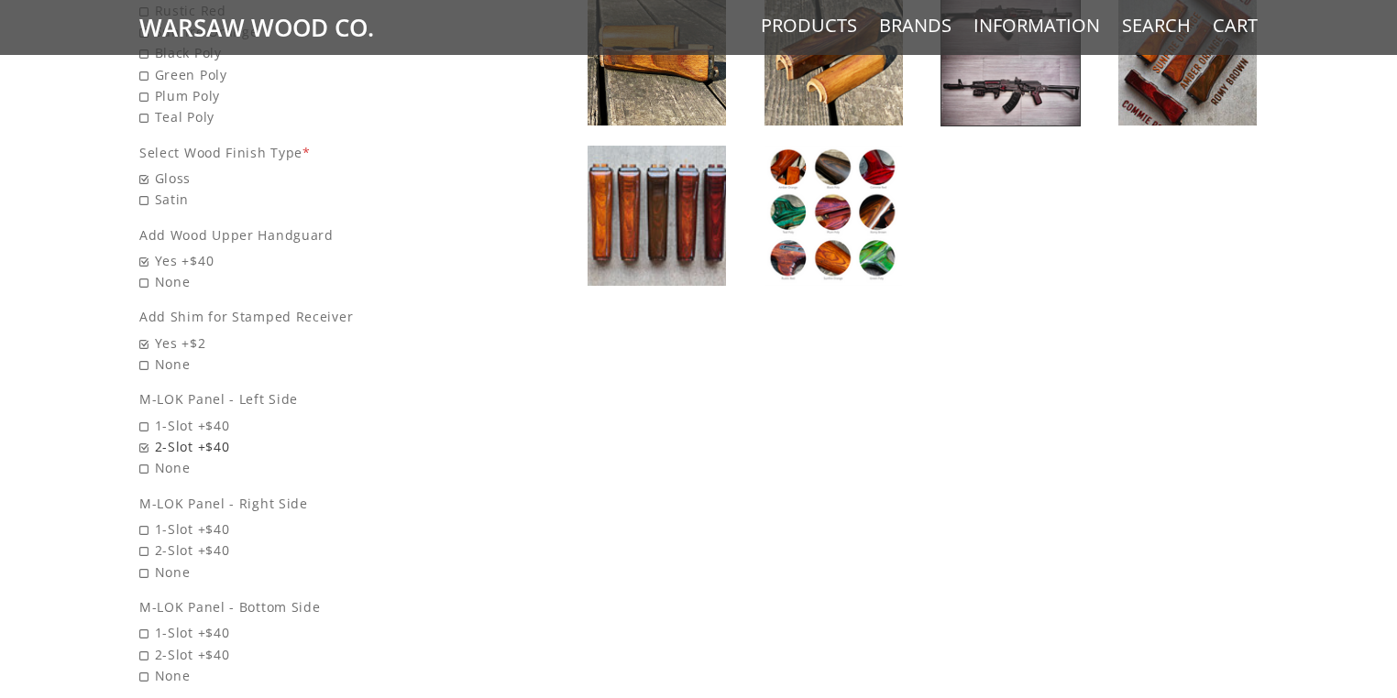
scroll to position [1067, 0]
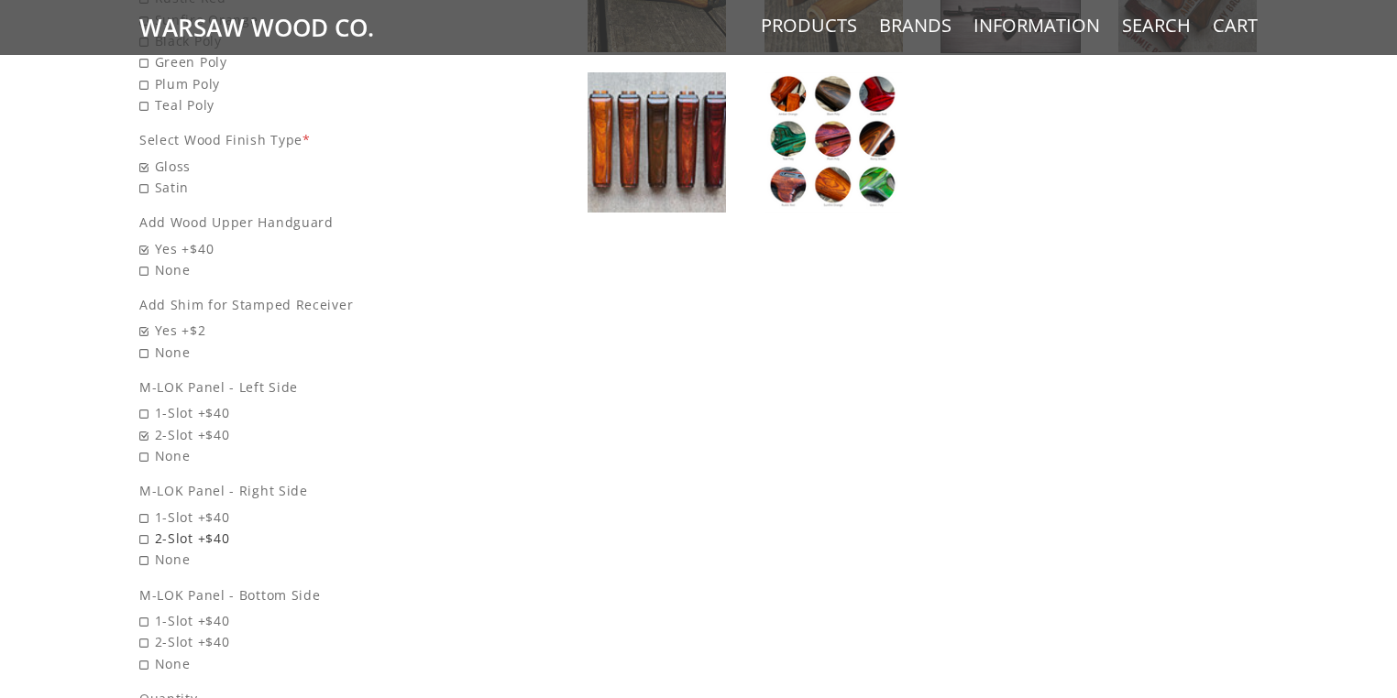
click at [148, 530] on span "2-Slot +$40" at bounding box center [314, 538] width 351 height 21
click at [148, 529] on input "2-Slot +$40" at bounding box center [267, 528] width 257 height 1
radio input "true"
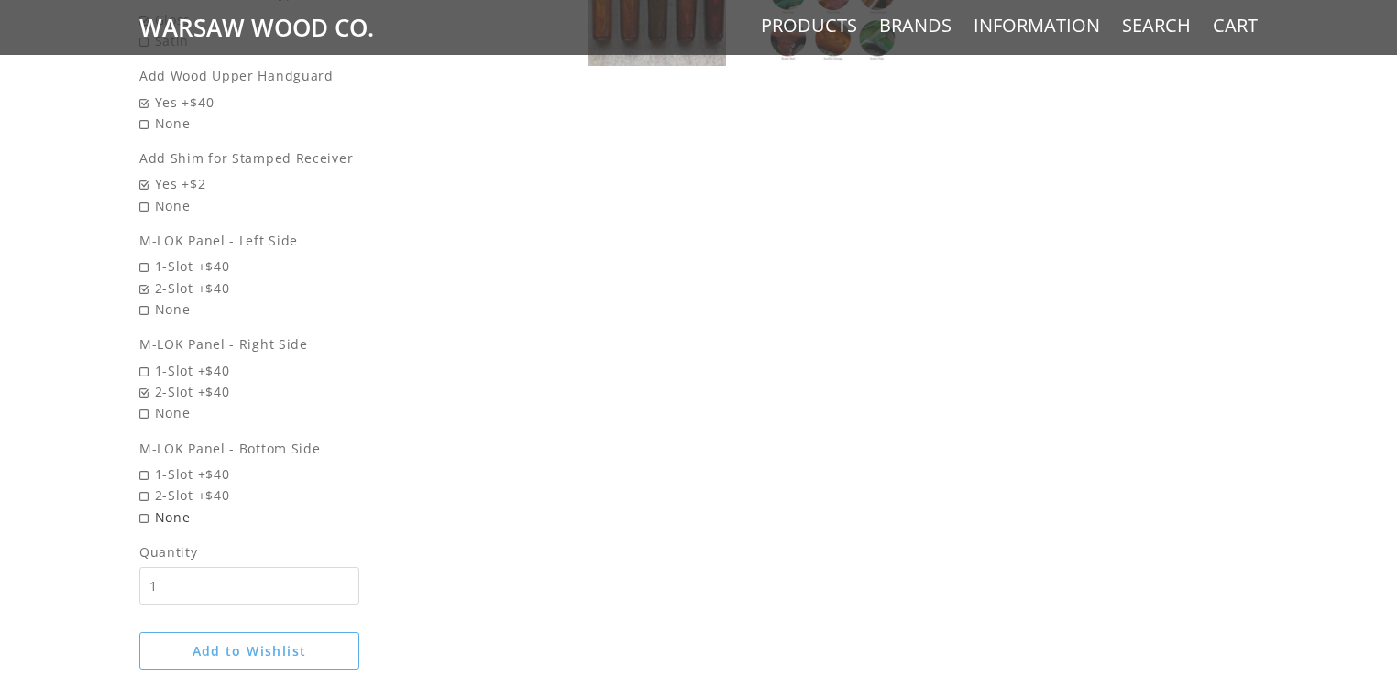
scroll to position [1214, 0]
click at [147, 490] on span "2-Slot +$40" at bounding box center [314, 494] width 351 height 21
click at [147, 485] on input "2-Slot +$40" at bounding box center [267, 484] width 257 height 1
radio input "true"
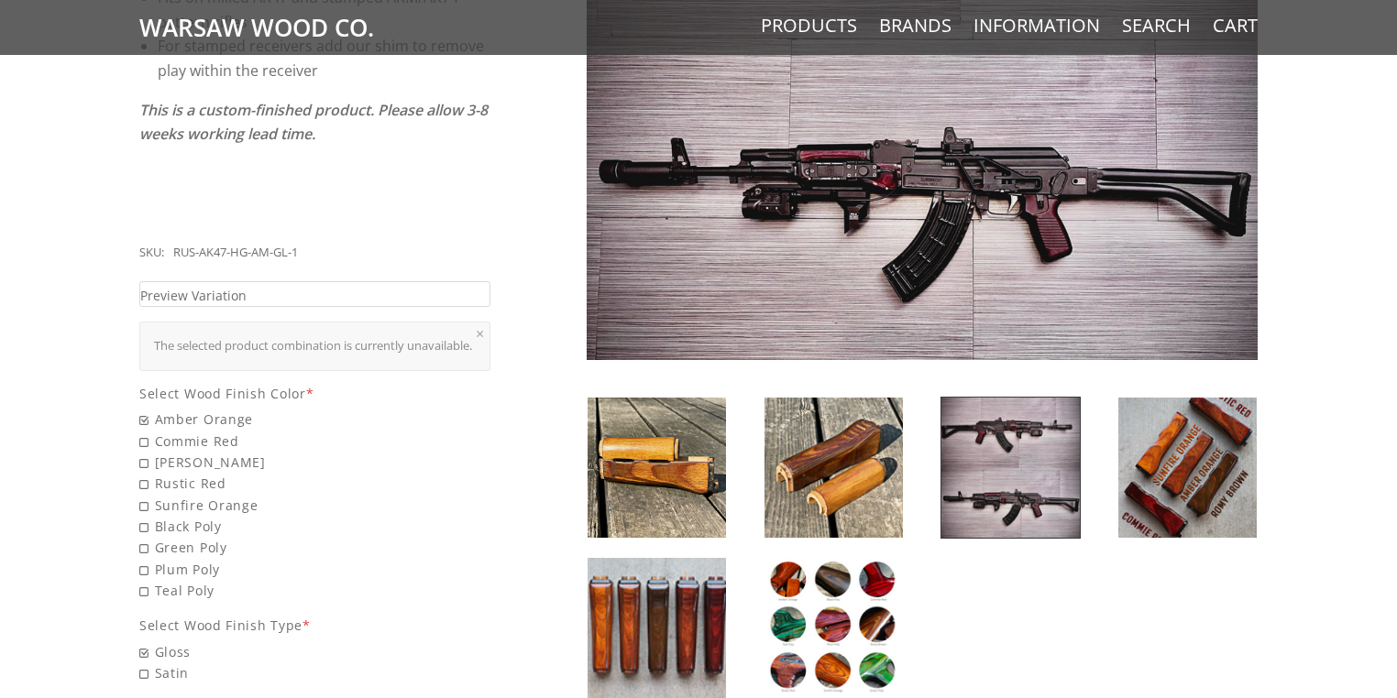
scroll to position [555, 0]
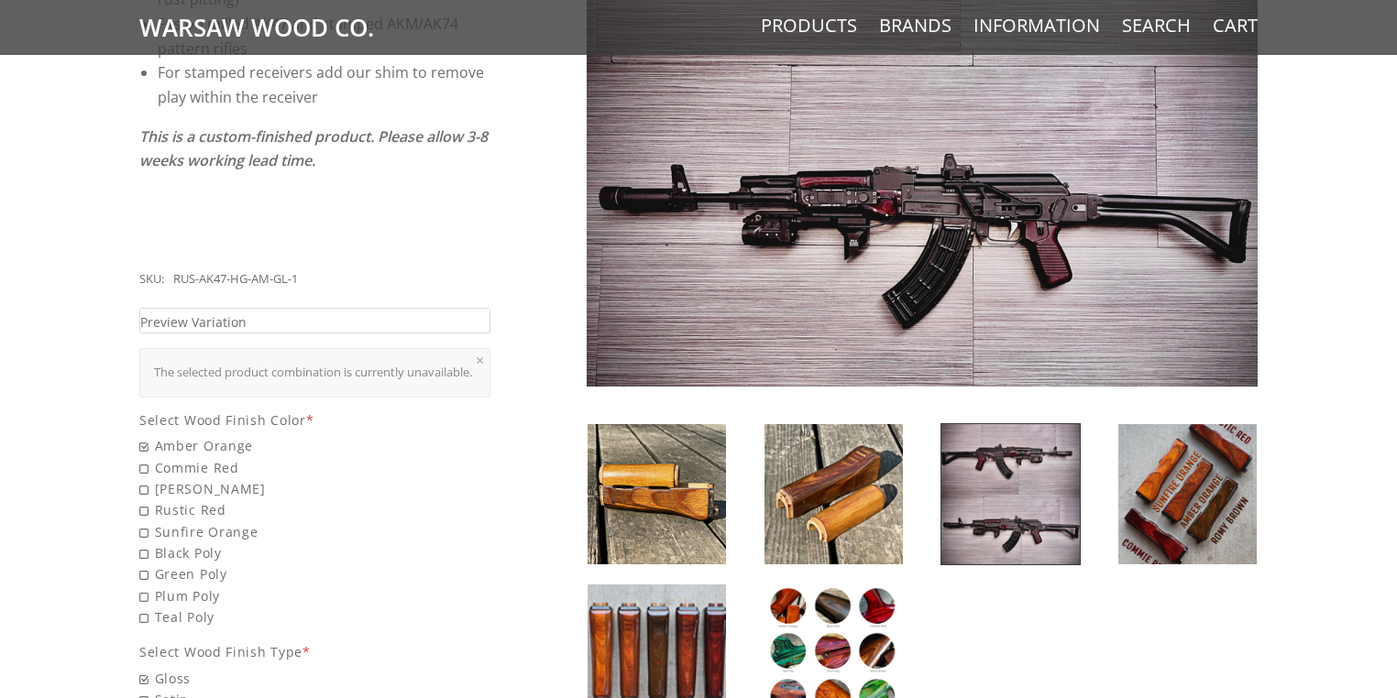
click at [930, 187] on img at bounding box center [922, 51] width 671 height 671
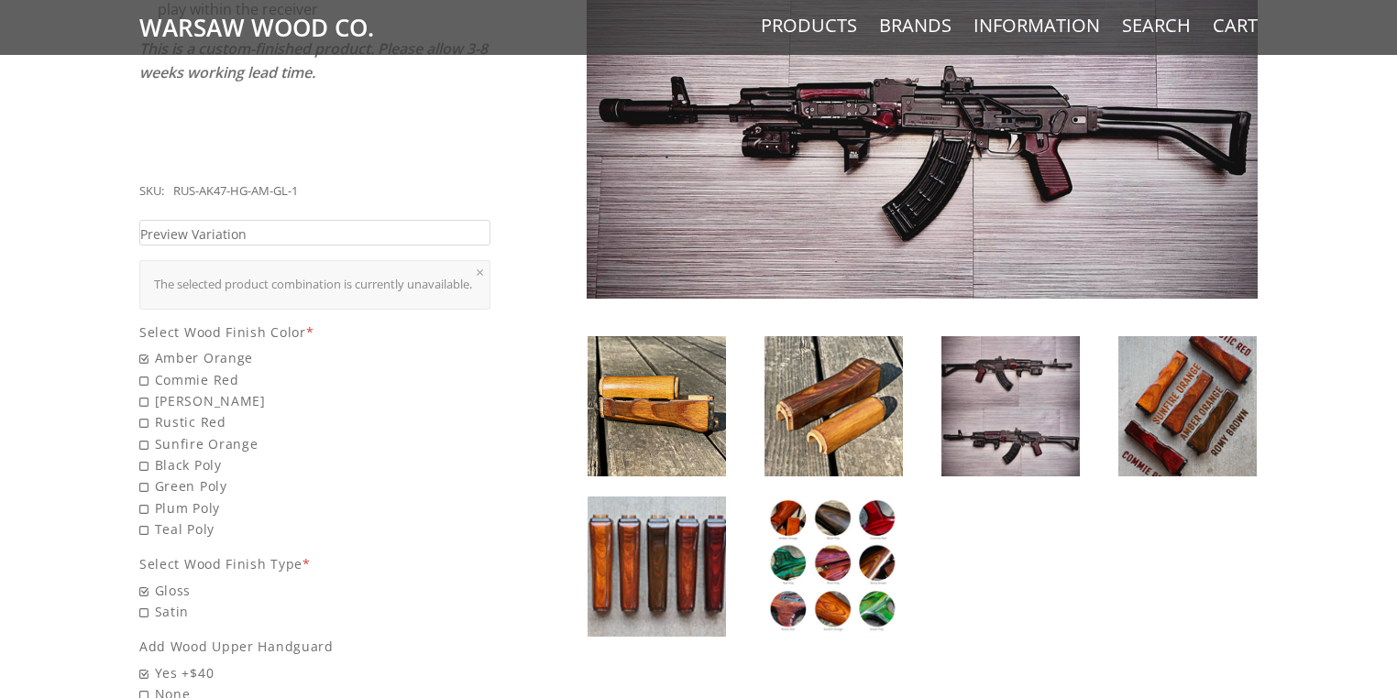
scroll to position [701, 0]
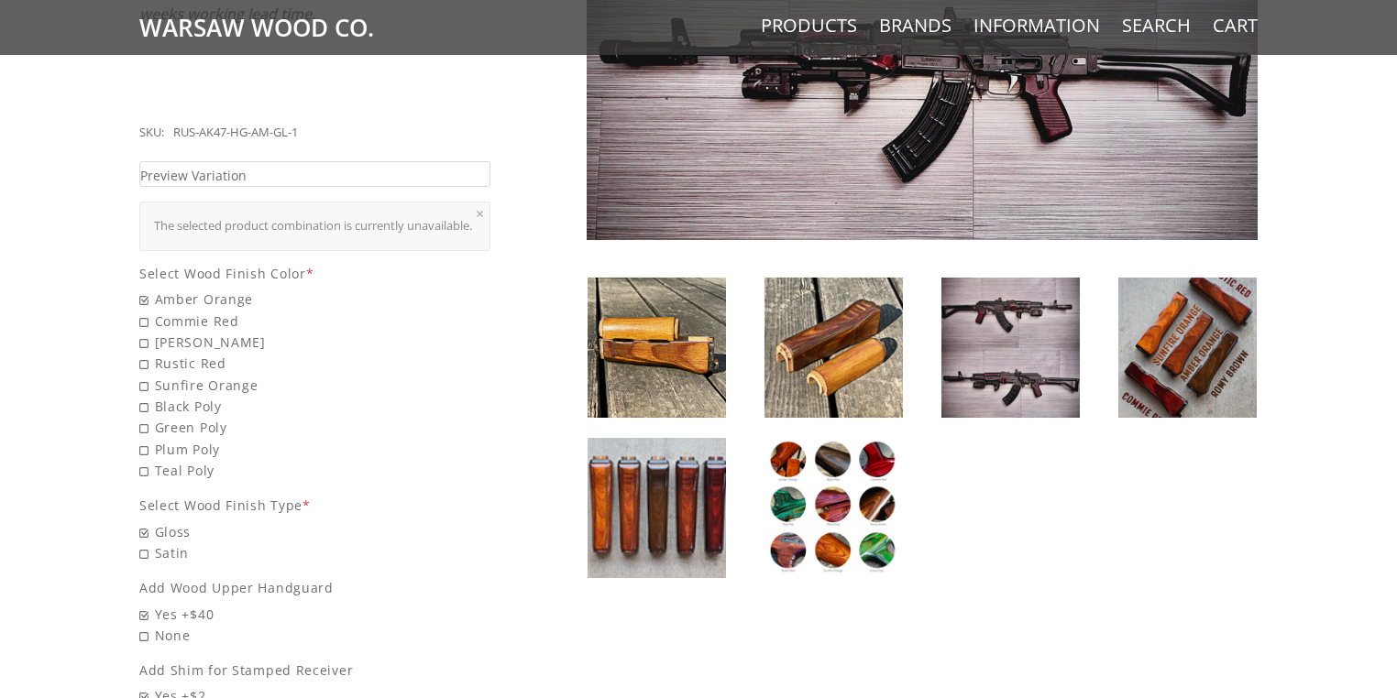
click at [670, 335] on img at bounding box center [657, 348] width 138 height 140
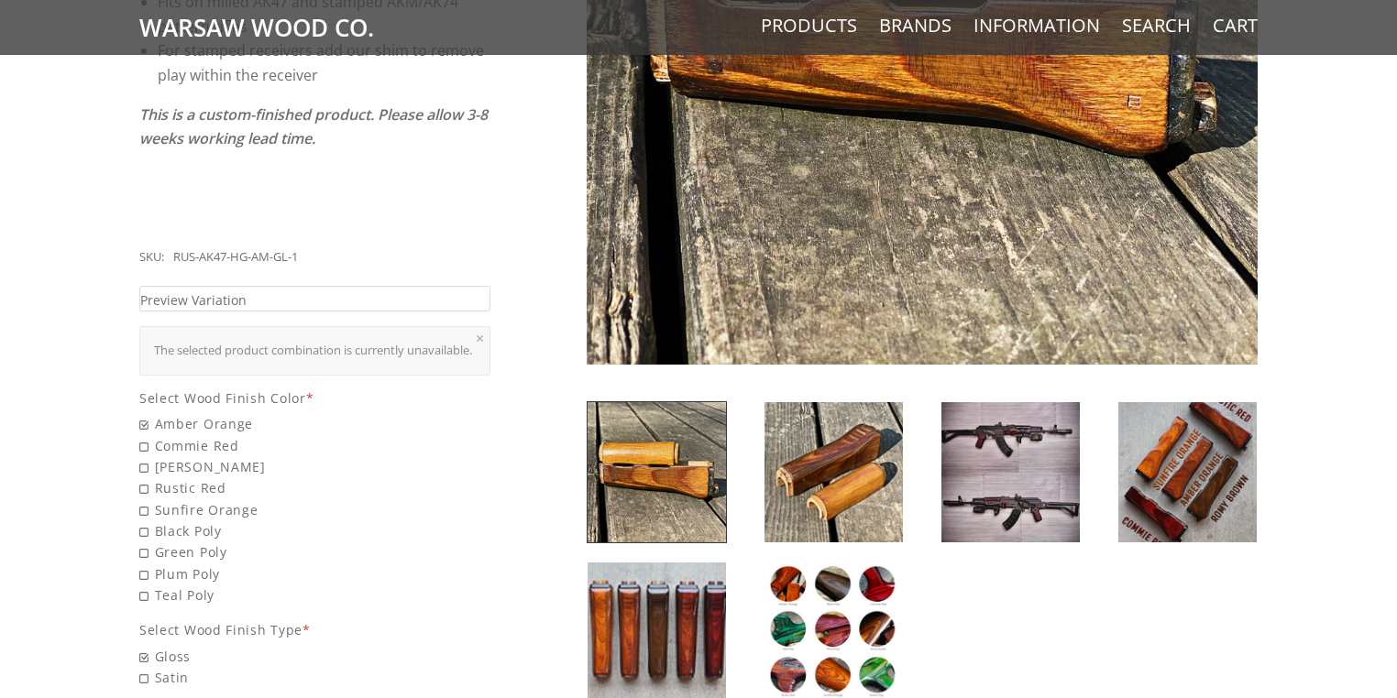
scroll to position [628, 0]
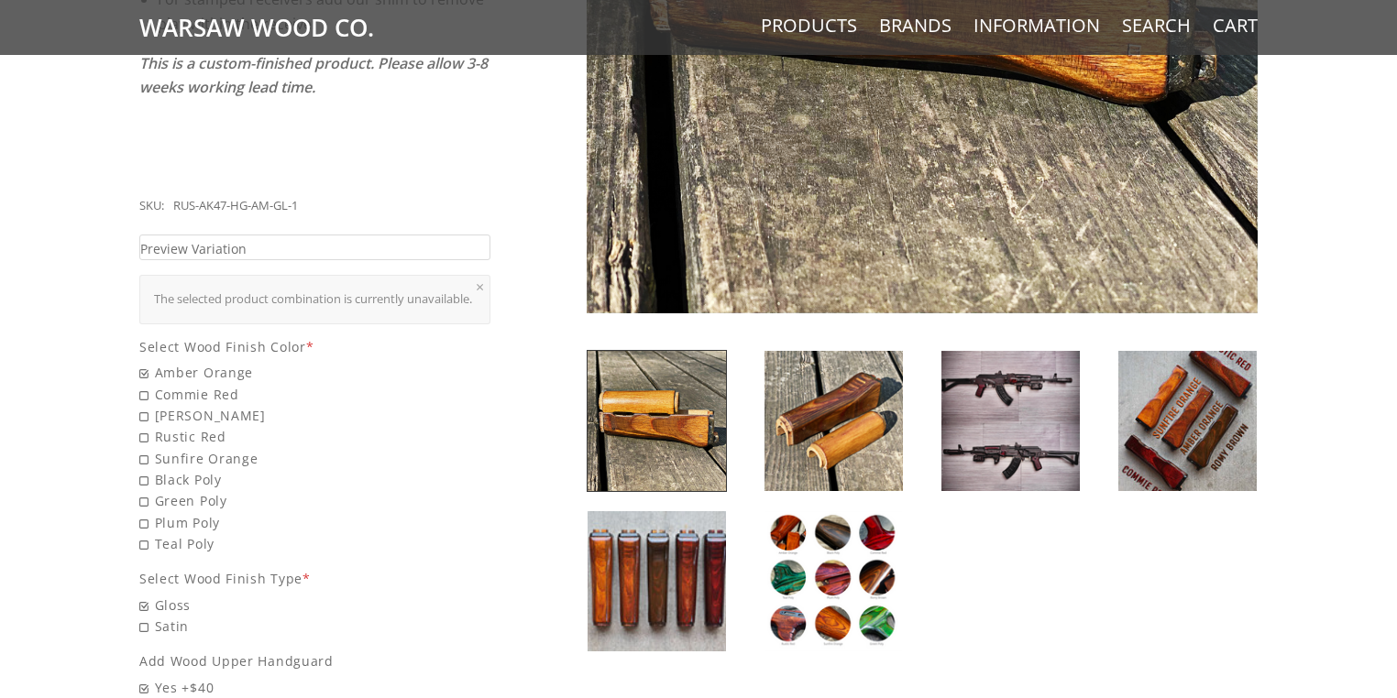
click at [843, 456] on img at bounding box center [833, 421] width 138 height 140
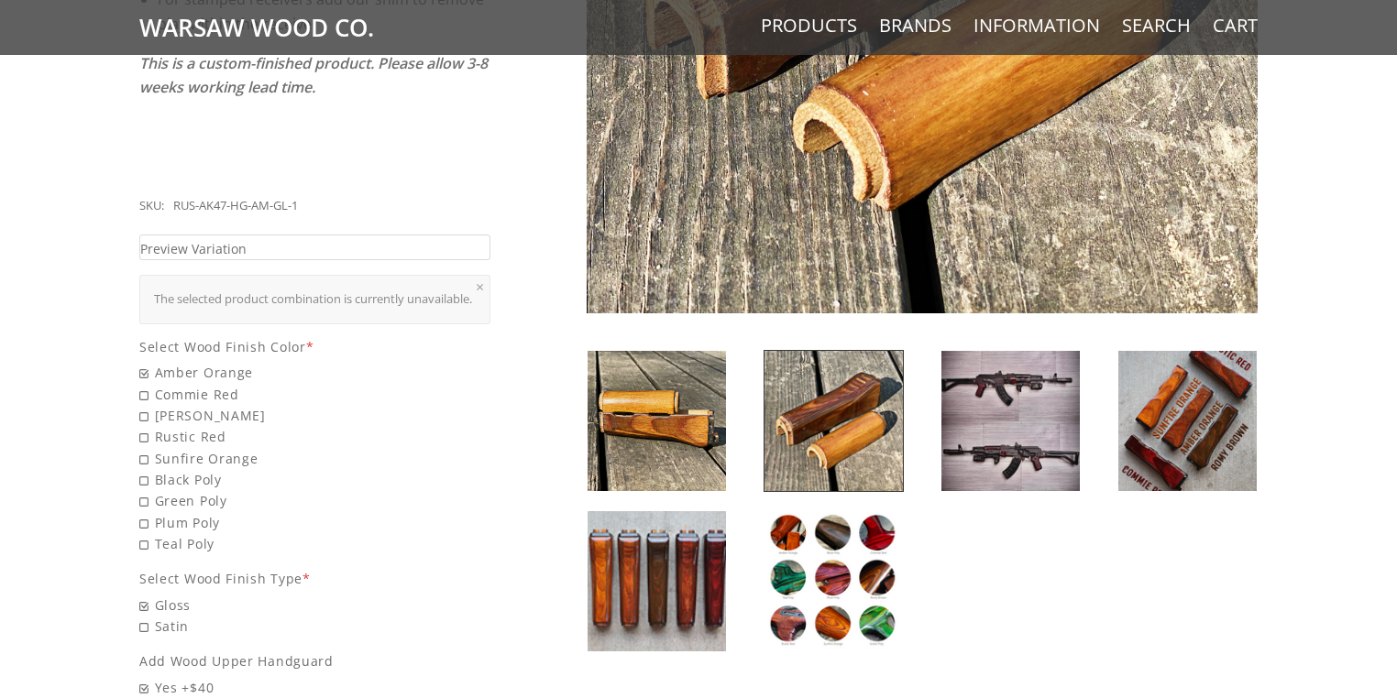
click at [1196, 446] on img at bounding box center [1187, 421] width 138 height 140
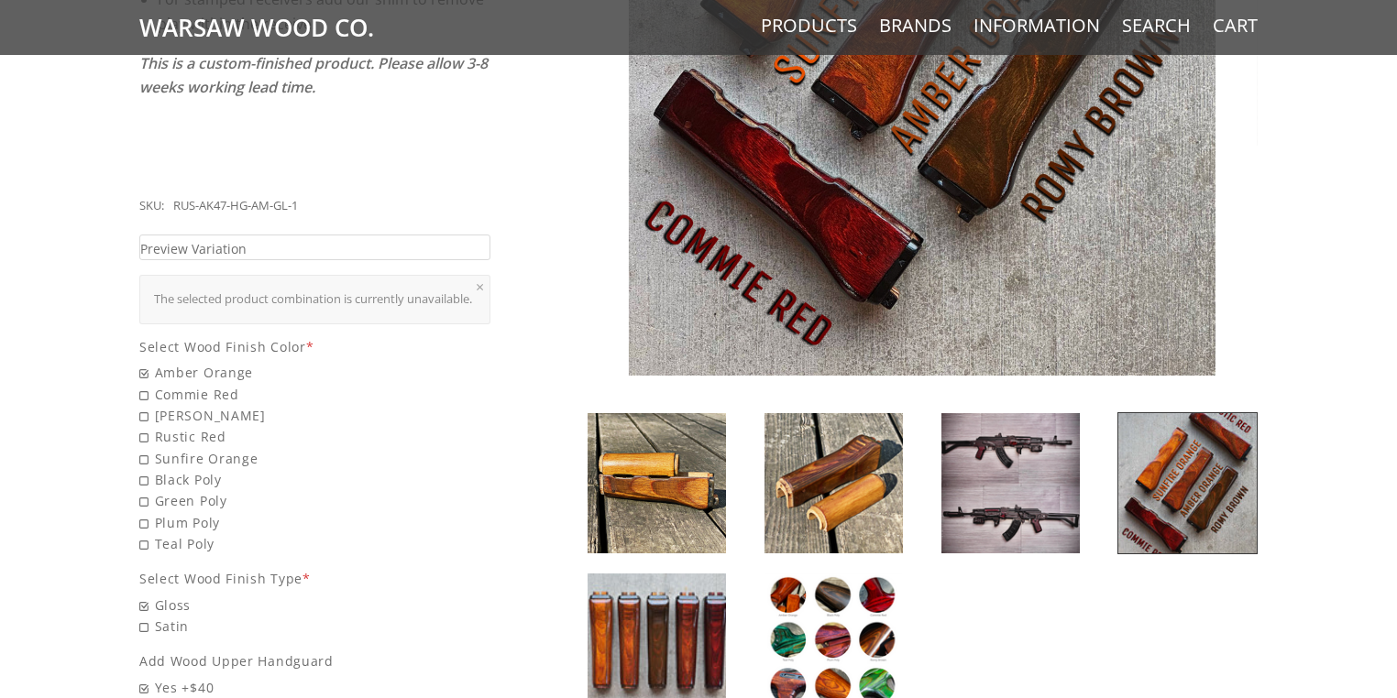
scroll to position [701, 0]
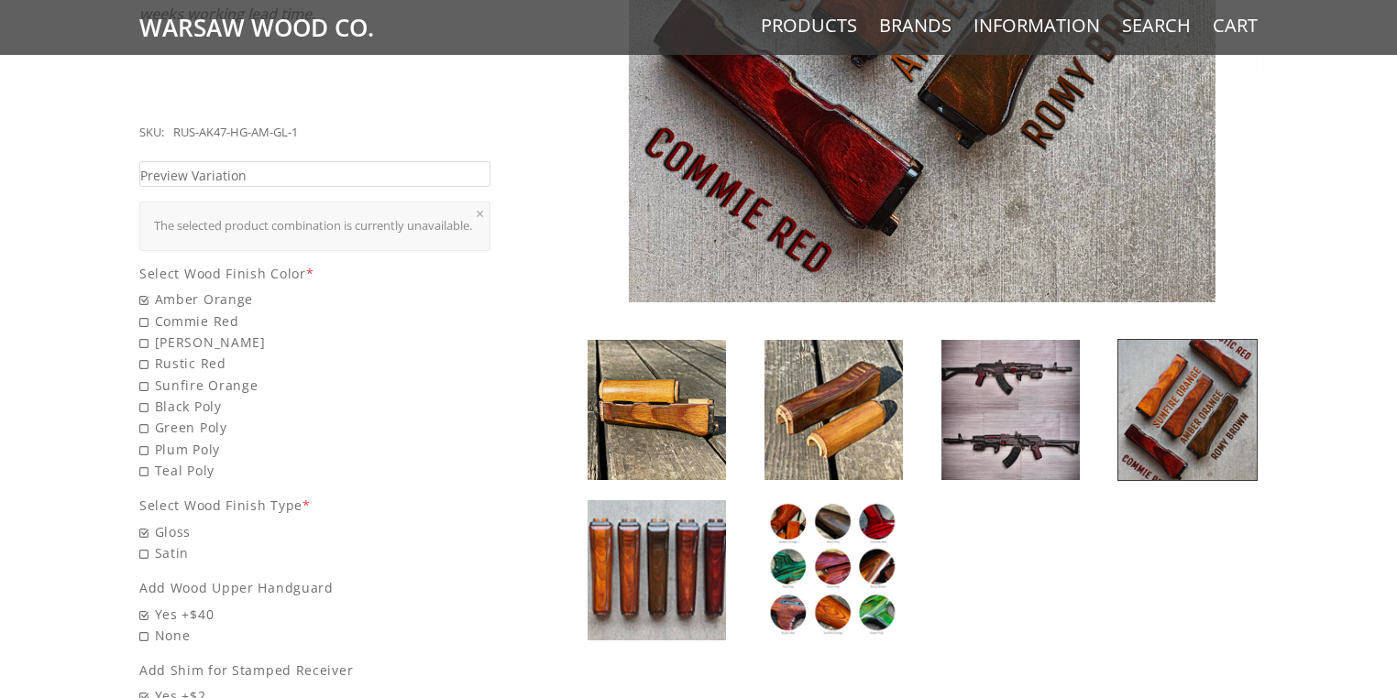
click at [678, 550] on img at bounding box center [657, 570] width 138 height 140
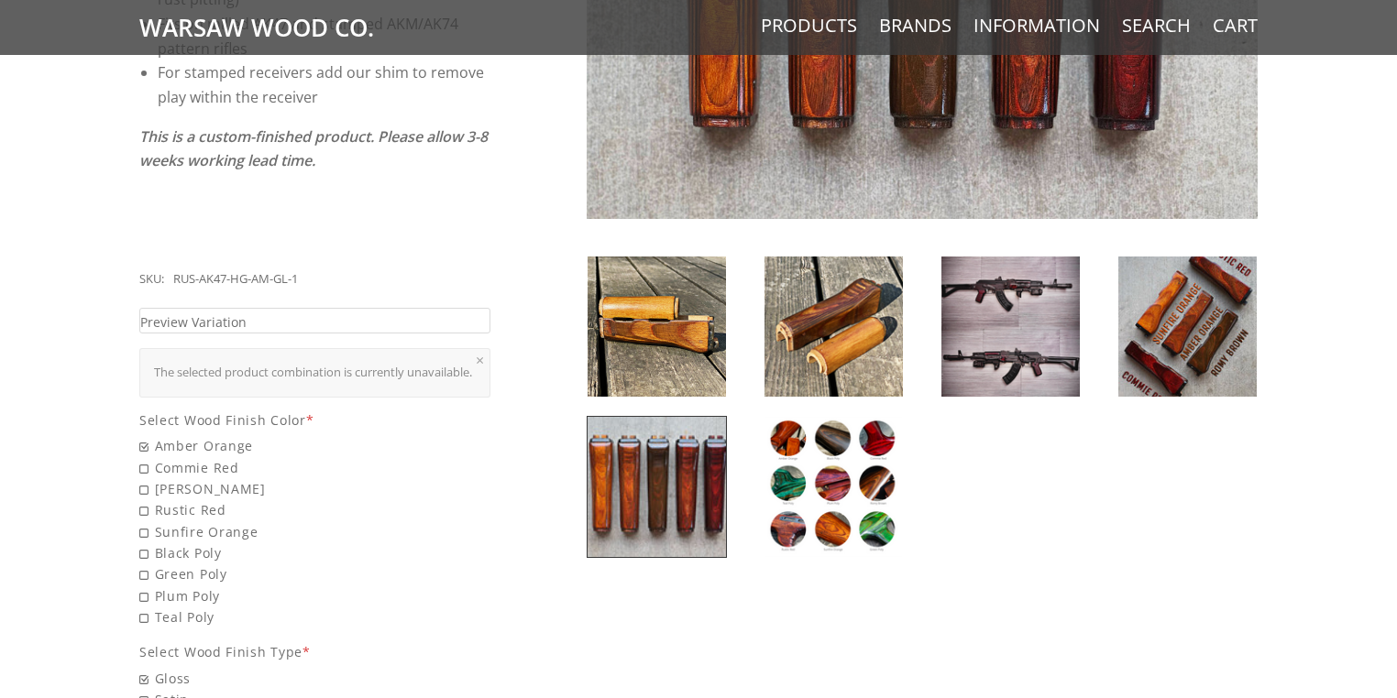
click at [818, 500] on img at bounding box center [833, 487] width 138 height 140
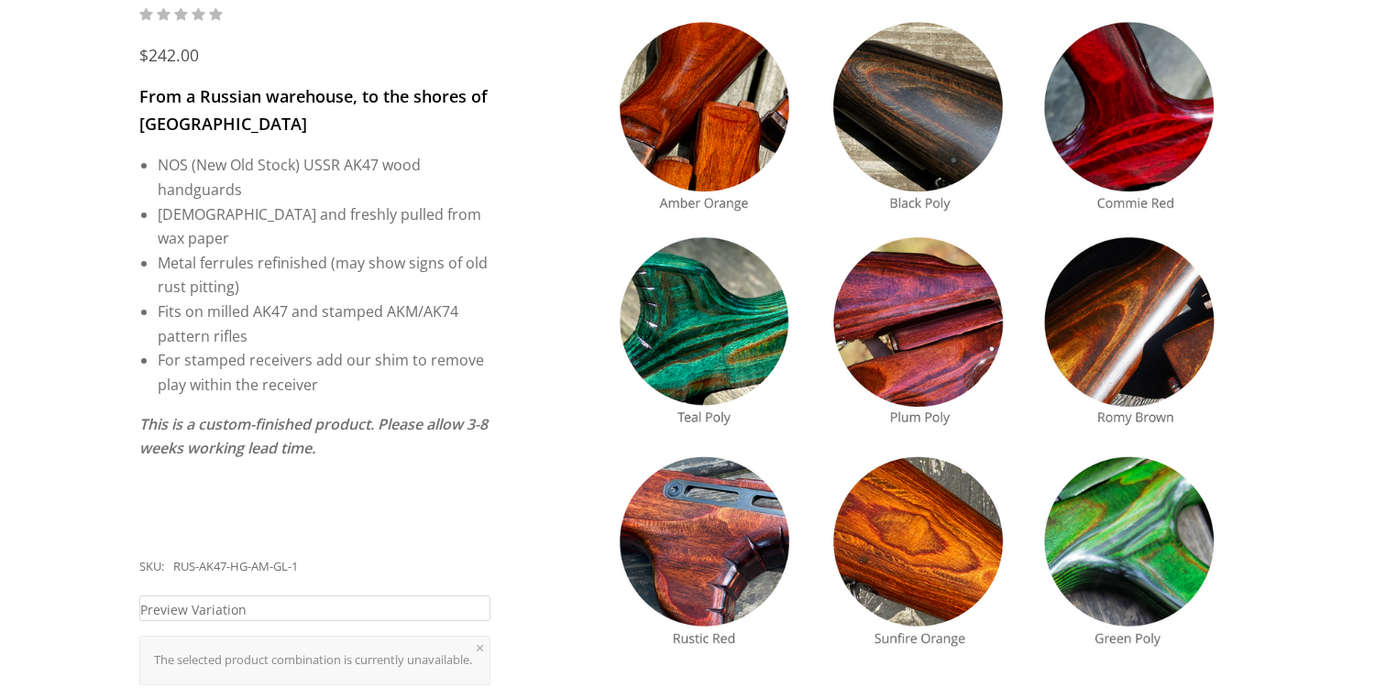
scroll to position [188, 0]
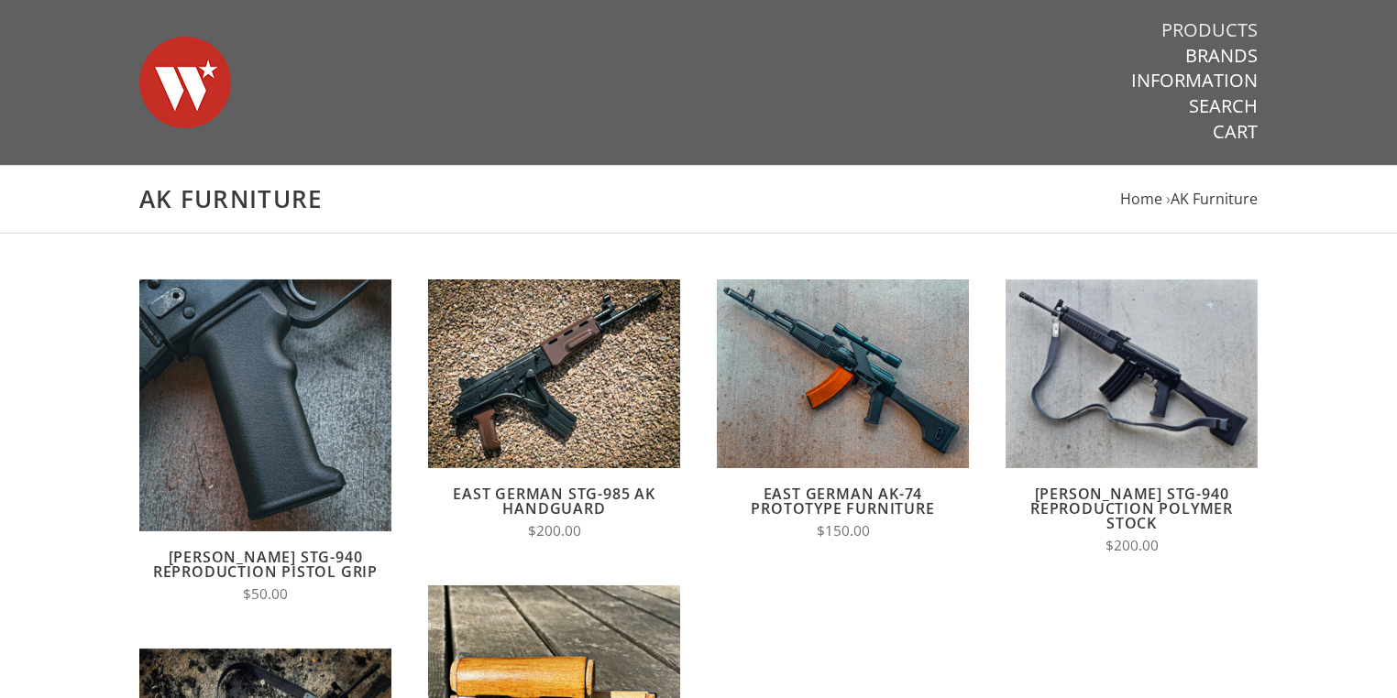
click at [1225, 32] on link "Products" at bounding box center [1209, 30] width 96 height 24
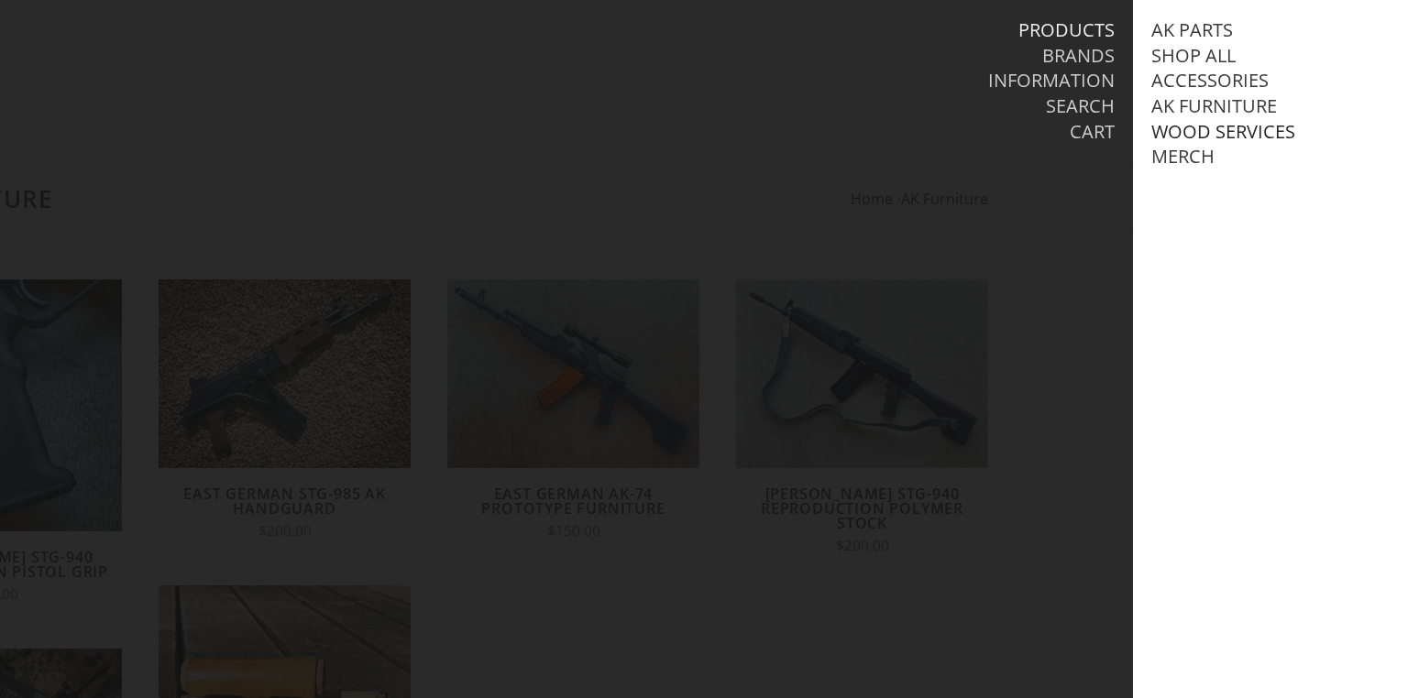
click at [1209, 128] on link "Wood Services" at bounding box center [1223, 132] width 144 height 24
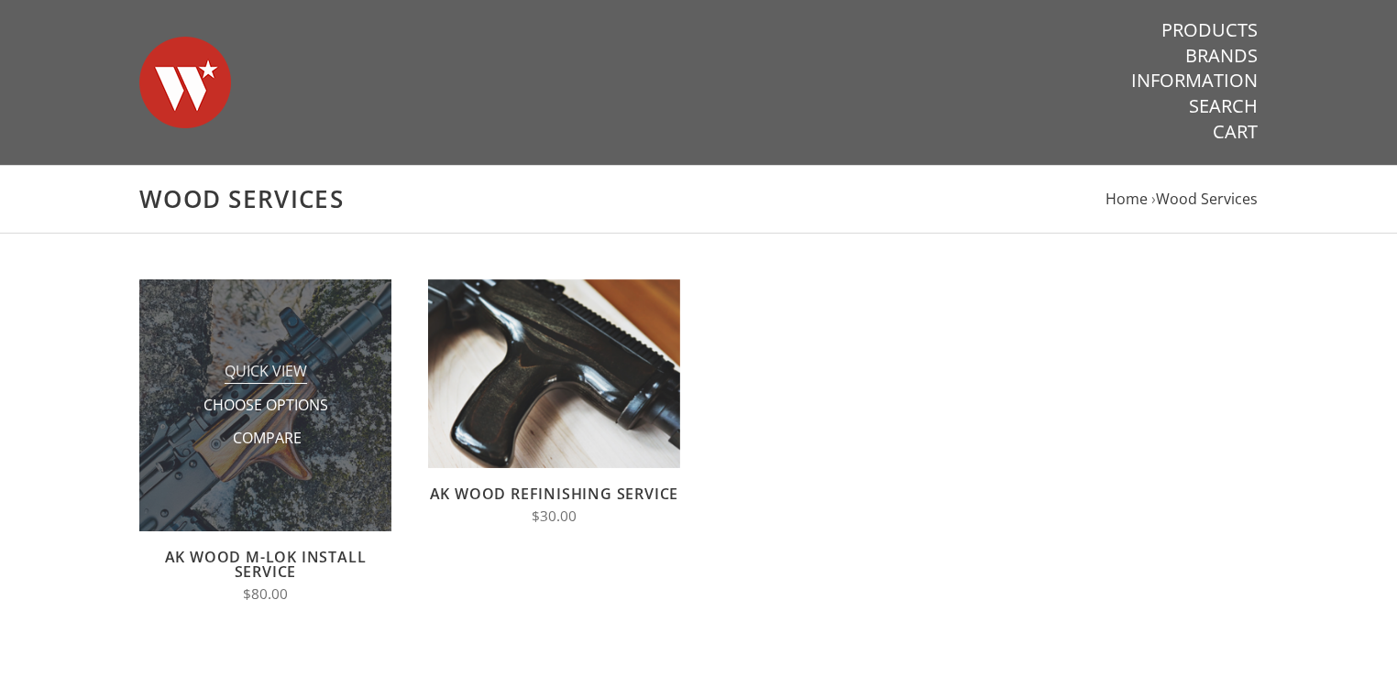
click at [274, 374] on span "Quick View" at bounding box center [266, 372] width 82 height 23
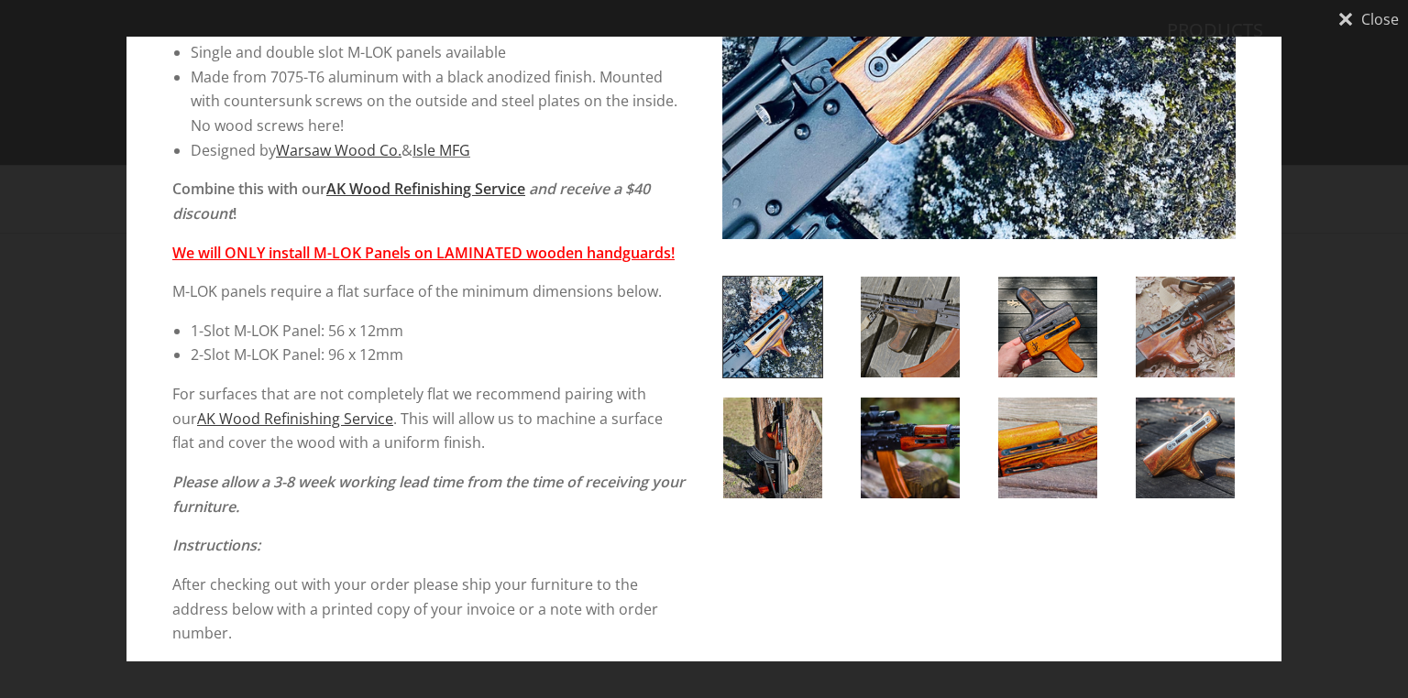
scroll to position [367, 0]
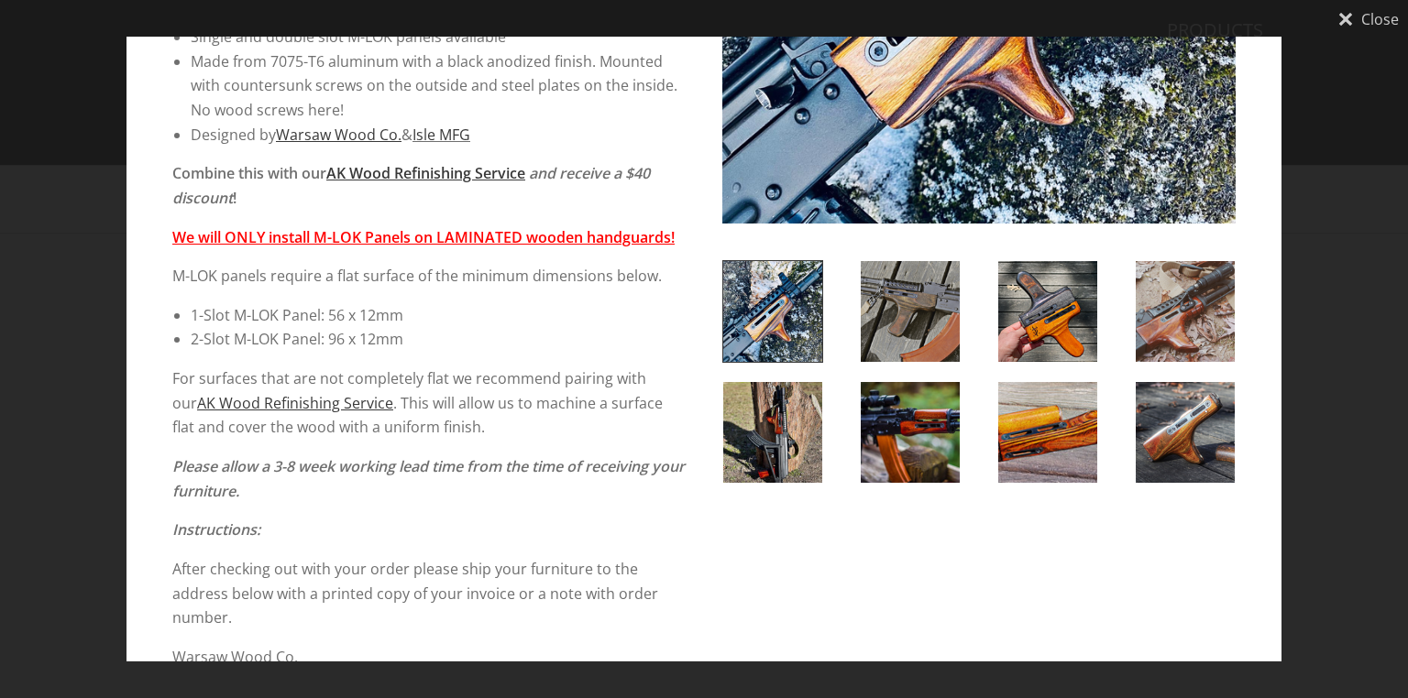
click at [909, 452] on img at bounding box center [910, 432] width 99 height 101
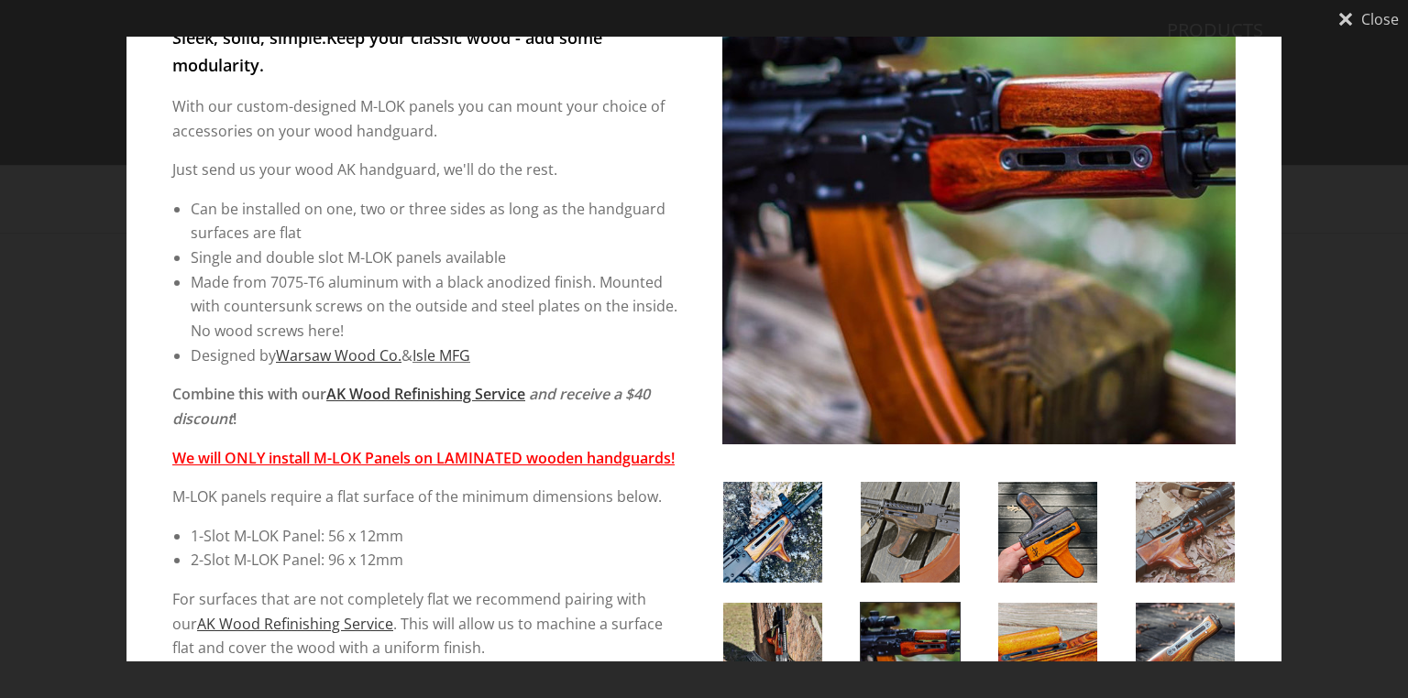
scroll to position [147, 0]
click at [778, 634] on img at bounding box center [772, 652] width 99 height 101
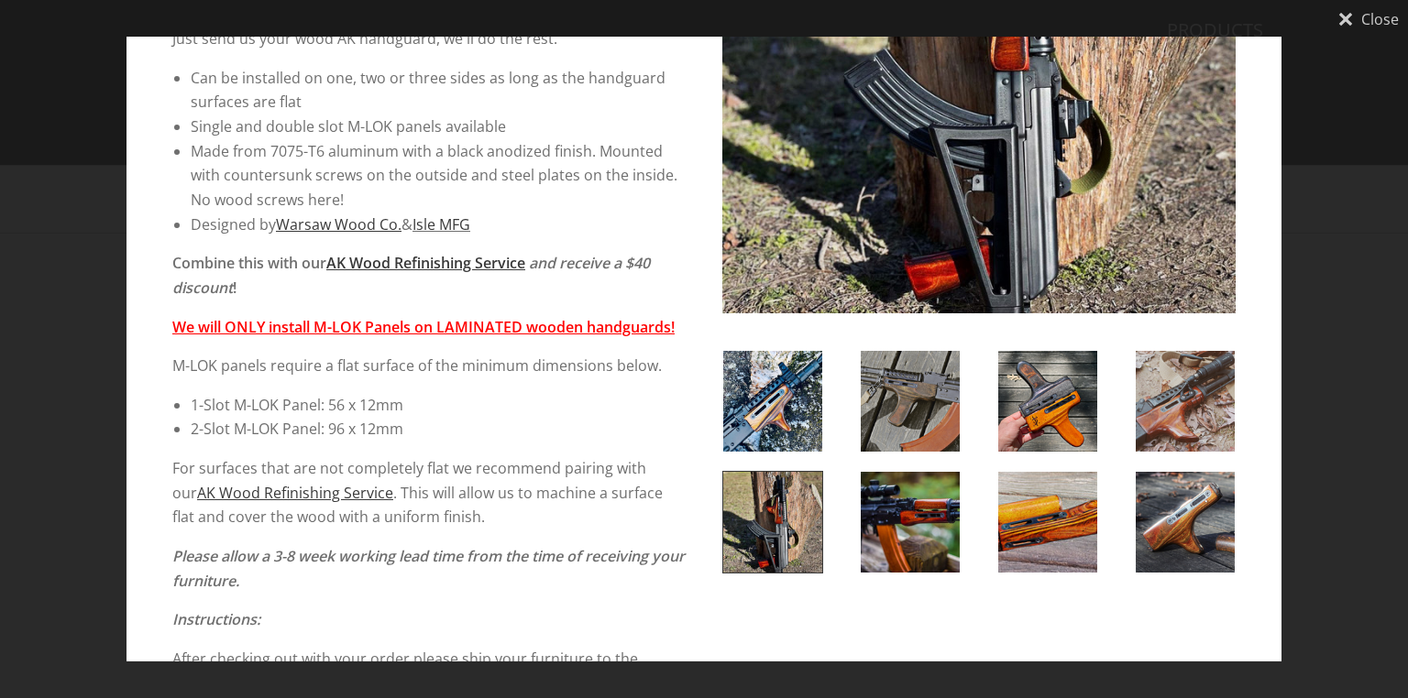
scroll to position [293, 0]
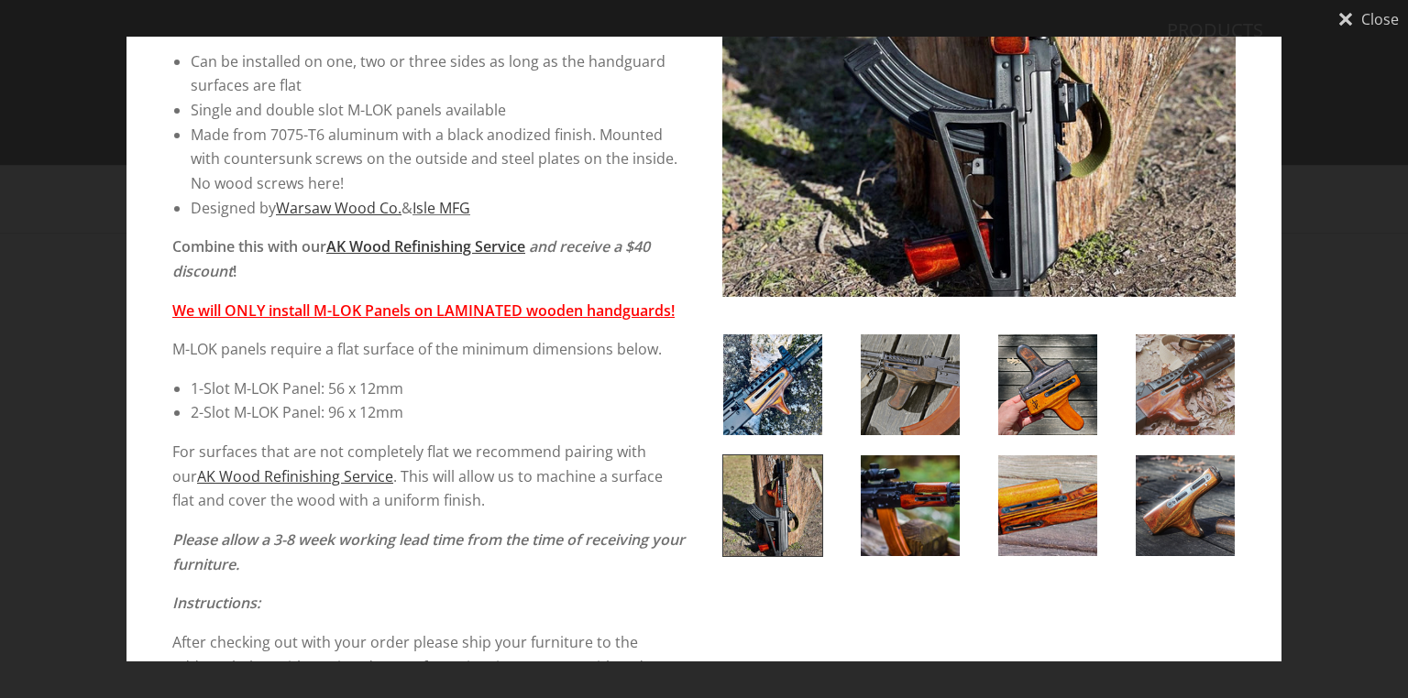
click at [912, 492] on img at bounding box center [910, 506] width 99 height 101
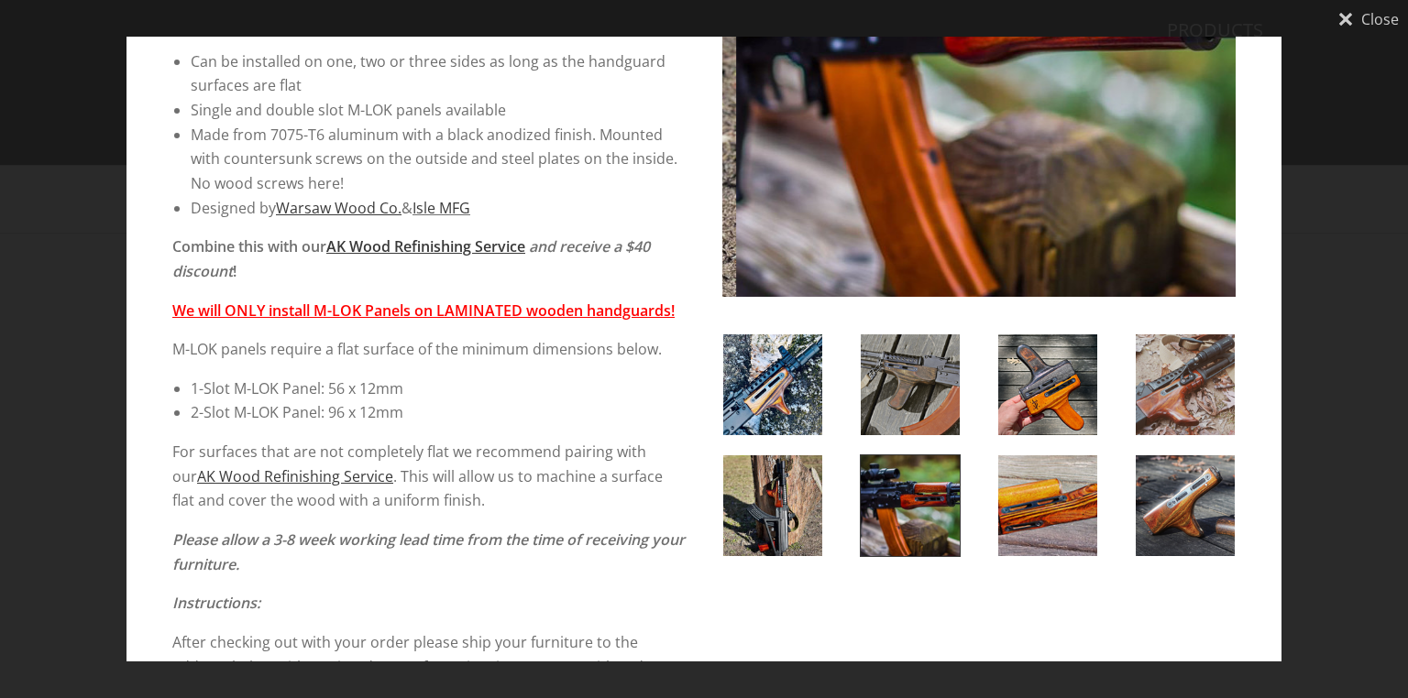
click at [1021, 500] on img at bounding box center [1047, 506] width 99 height 101
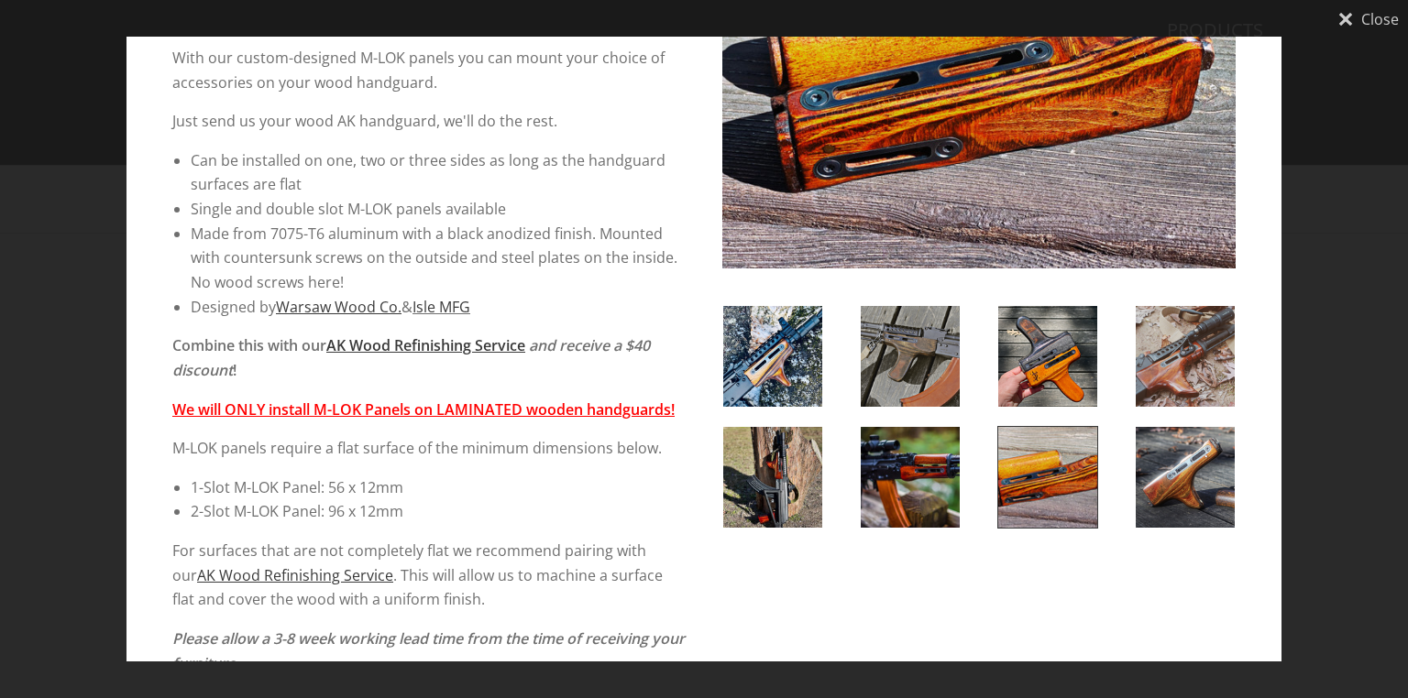
scroll to position [220, 0]
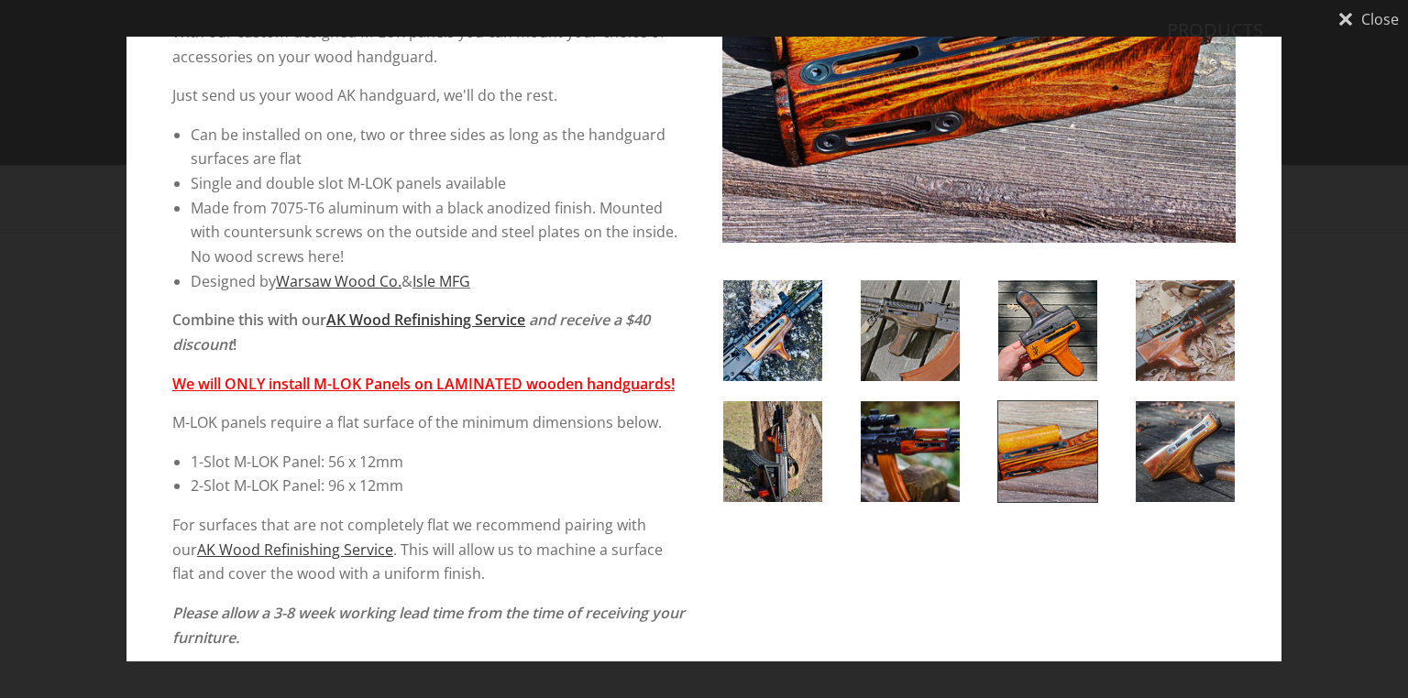
click at [1146, 453] on img at bounding box center [1185, 451] width 99 height 101
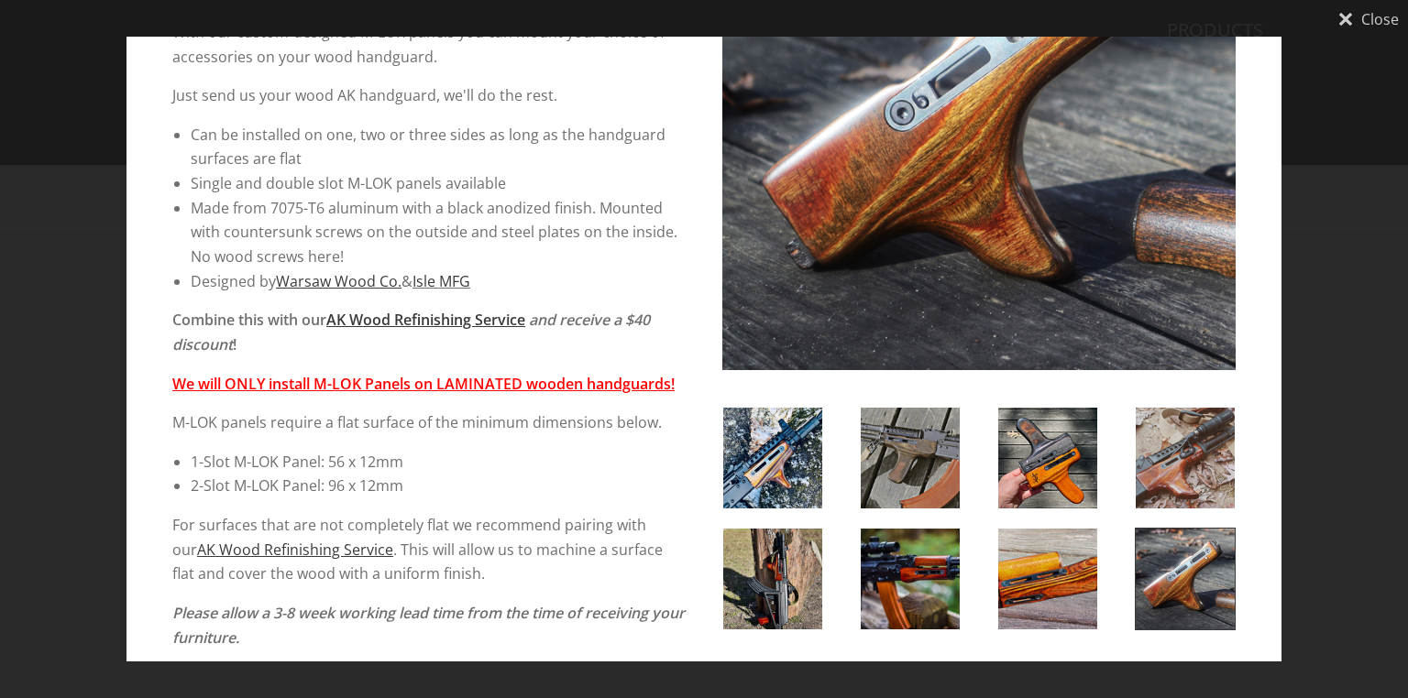
click at [1157, 433] on img at bounding box center [1185, 458] width 99 height 101
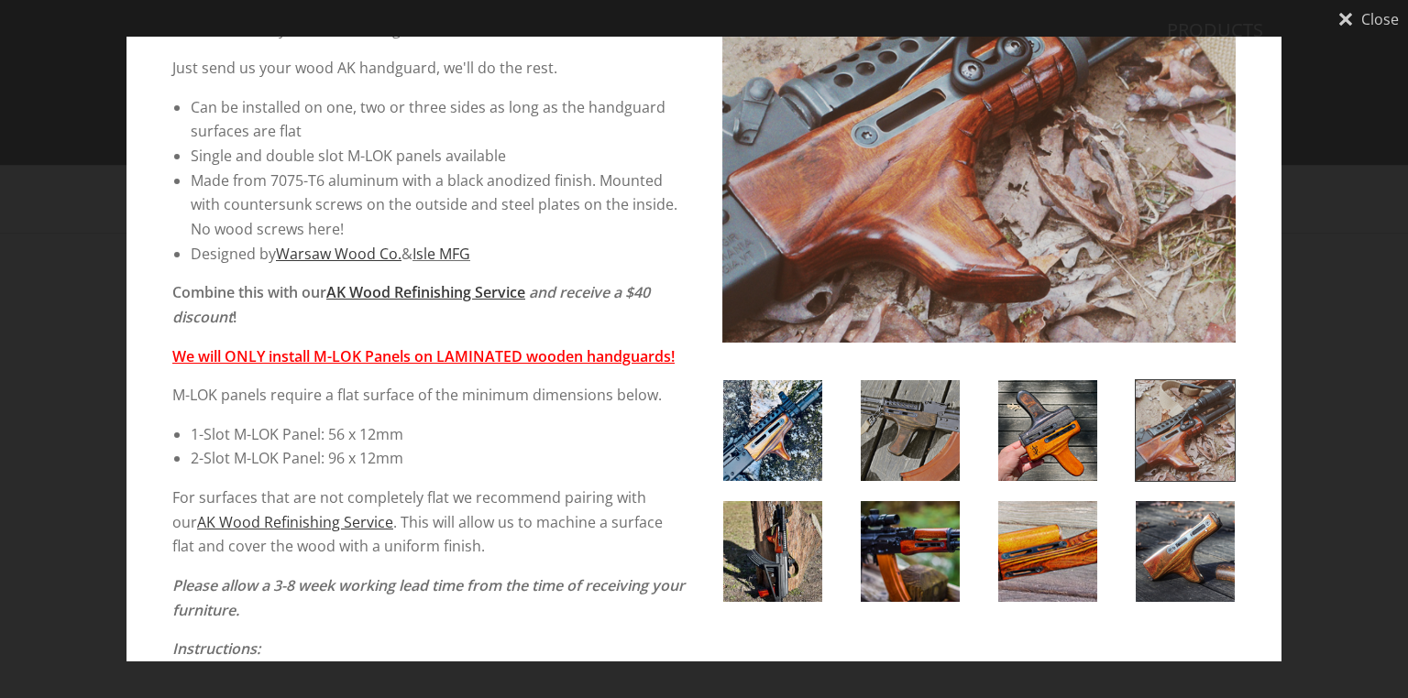
scroll to position [293, 0]
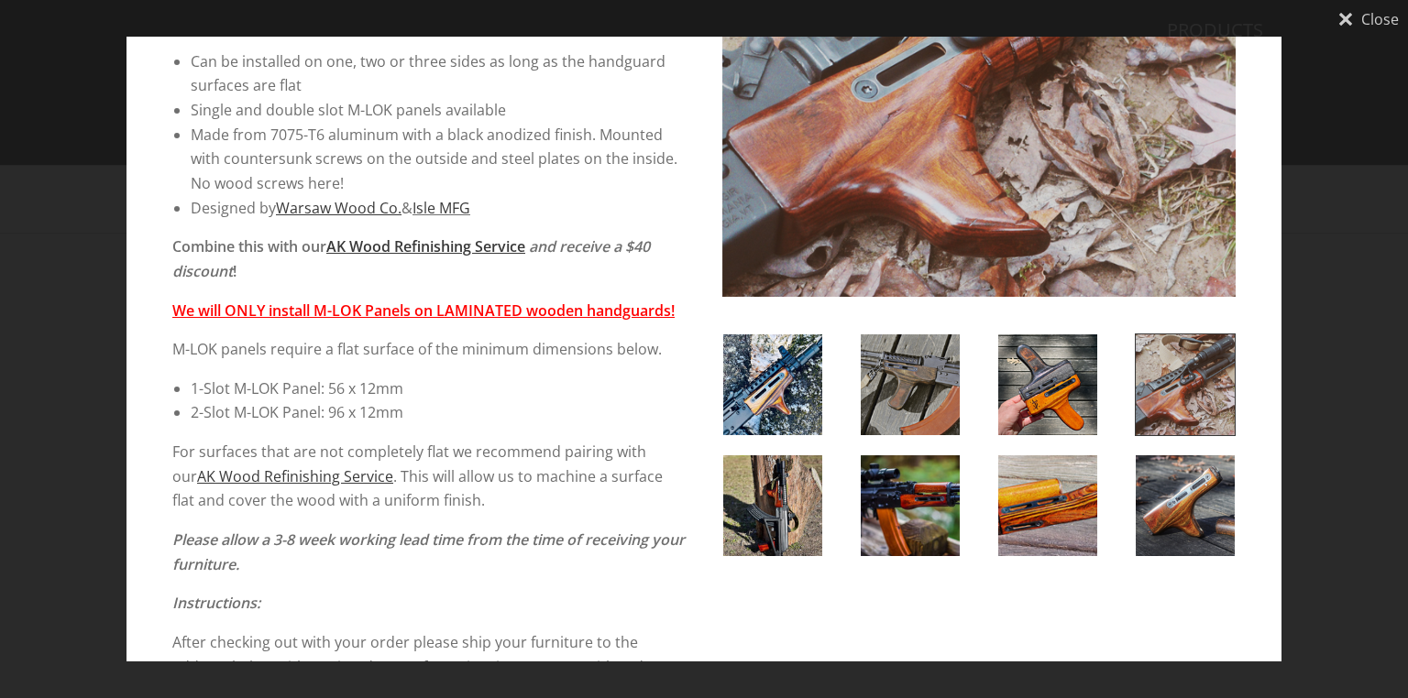
click at [768, 501] on img at bounding box center [772, 506] width 99 height 101
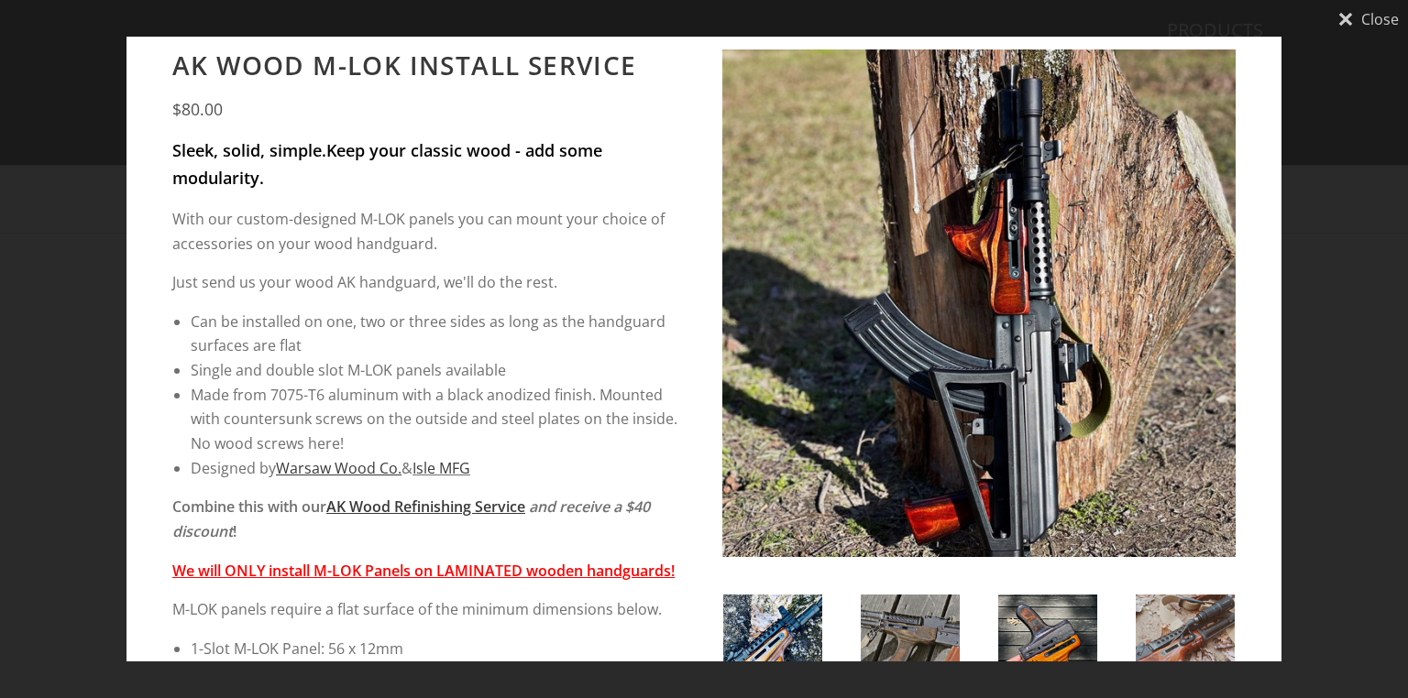
scroll to position [0, 0]
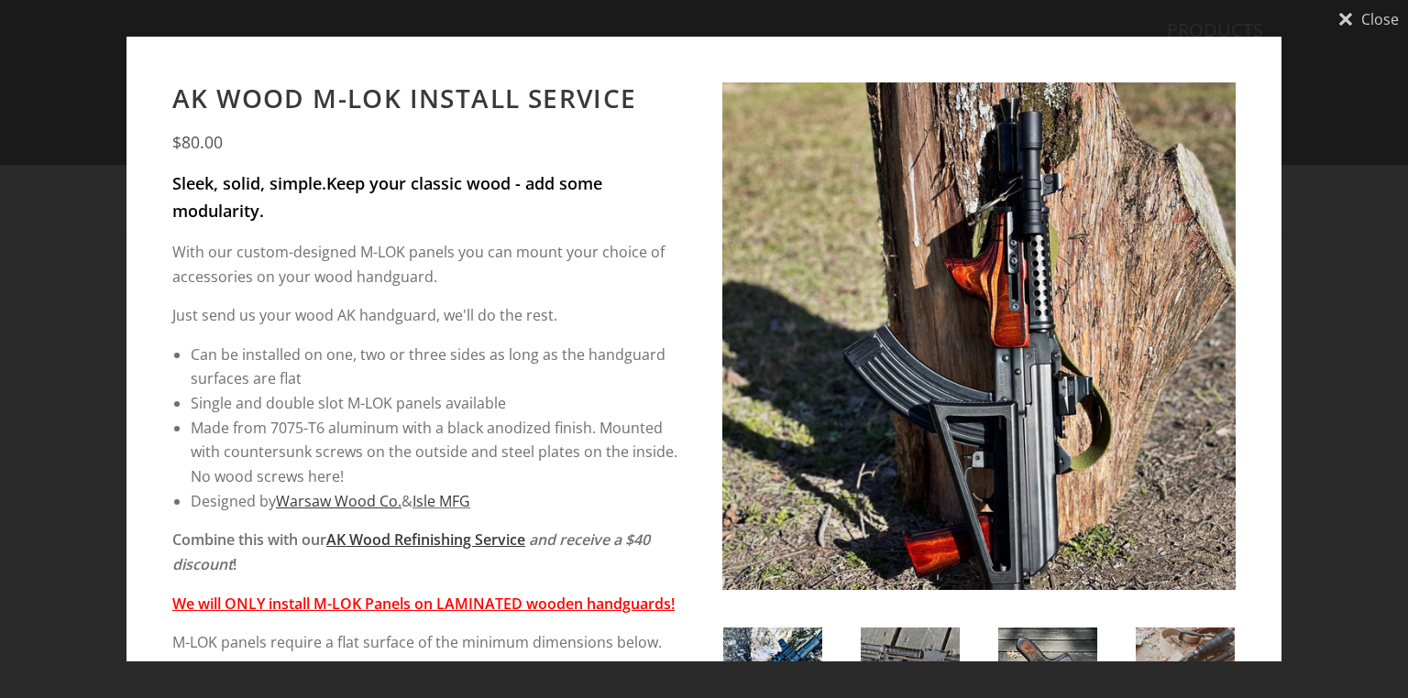
click at [1349, 15] on icon "Close" at bounding box center [1345, 19] width 15 height 15
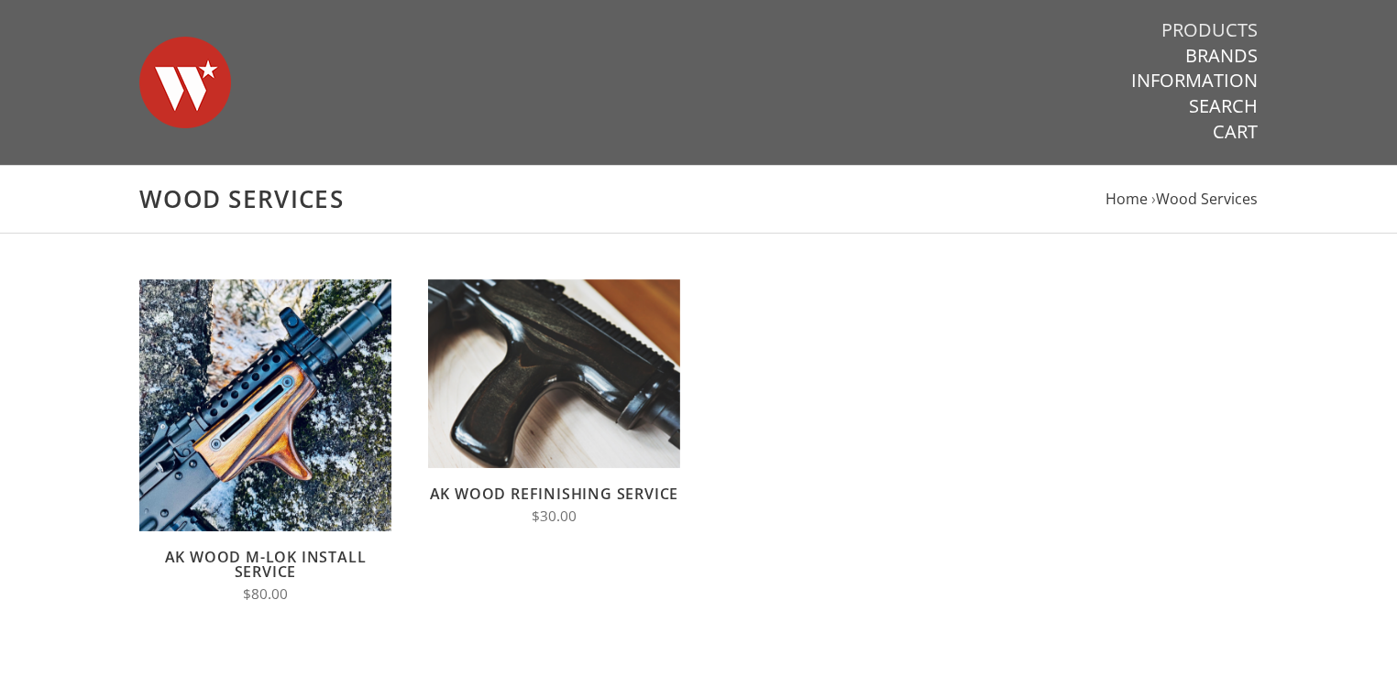
click at [1220, 22] on link "Products" at bounding box center [1209, 30] width 96 height 24
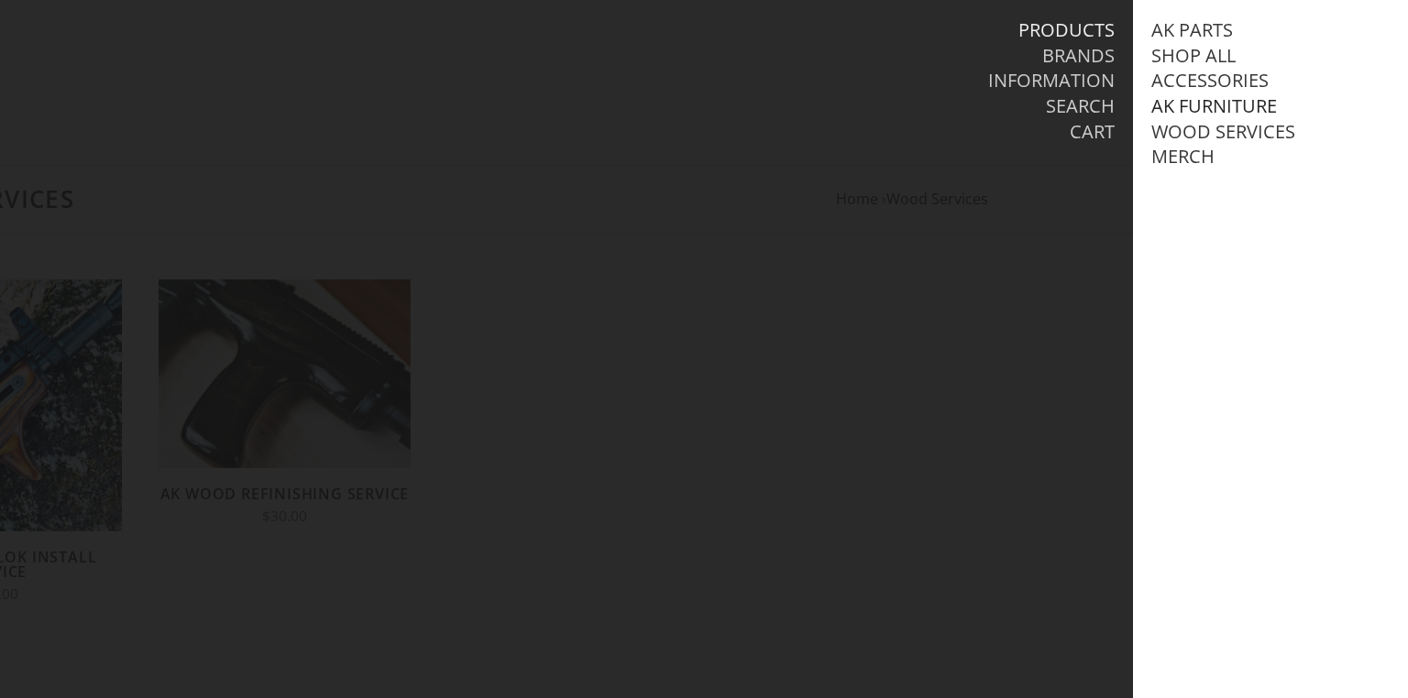
click at [1199, 104] on link "AK Furniture" at bounding box center [1214, 106] width 126 height 24
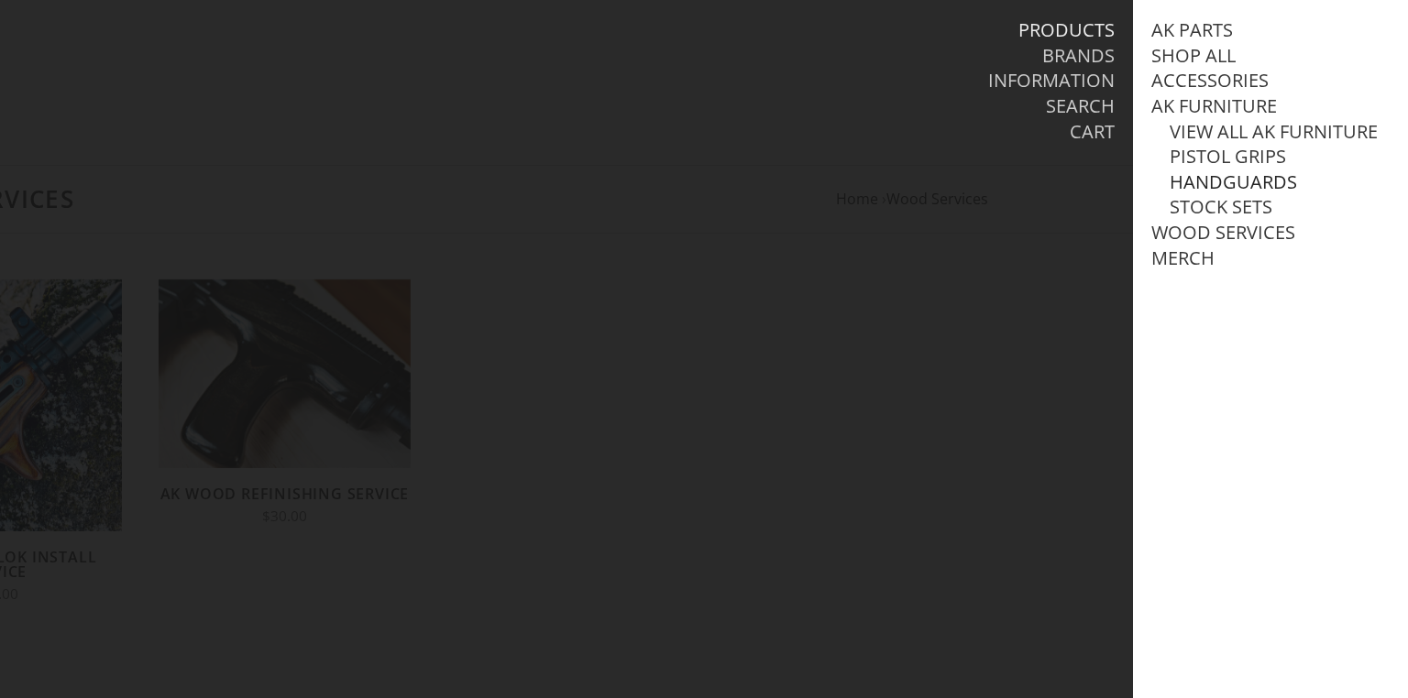
click at [1187, 194] on link "Handguards" at bounding box center [1233, 182] width 127 height 24
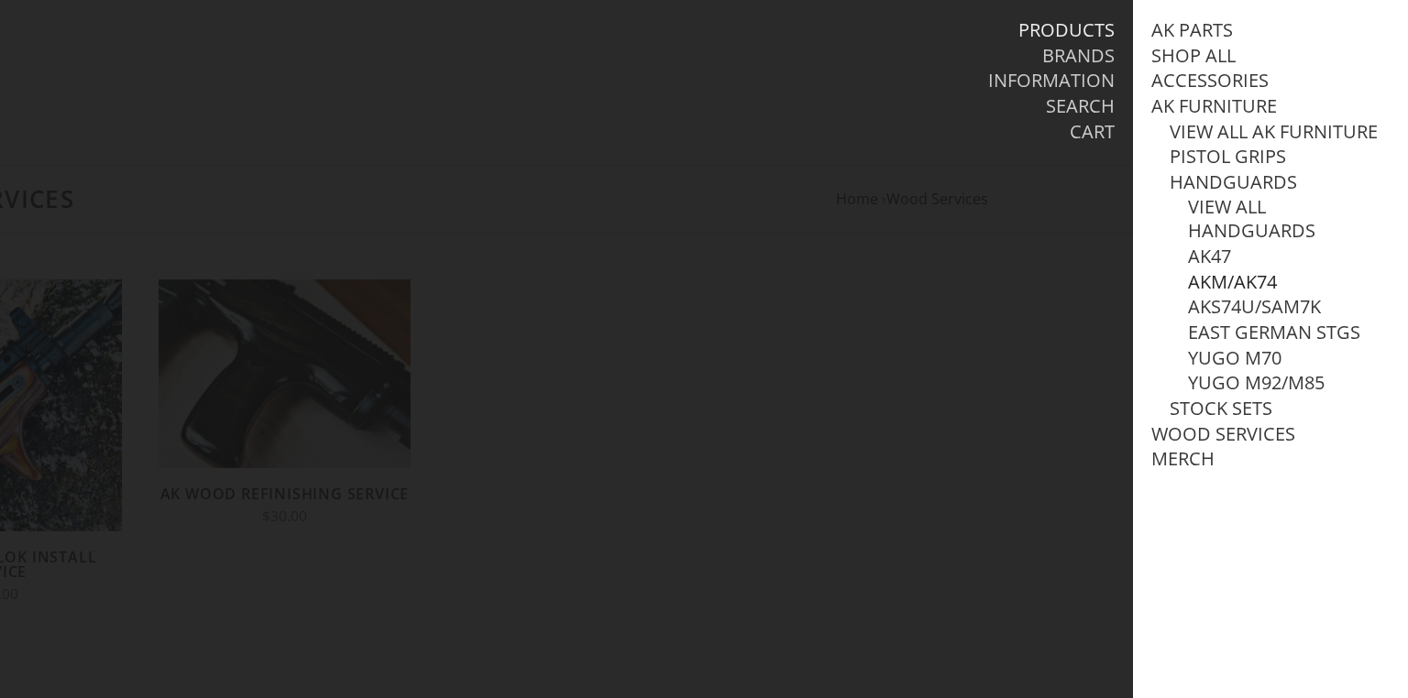
click at [1208, 294] on link "AKM/AK74" at bounding box center [1232, 282] width 89 height 24
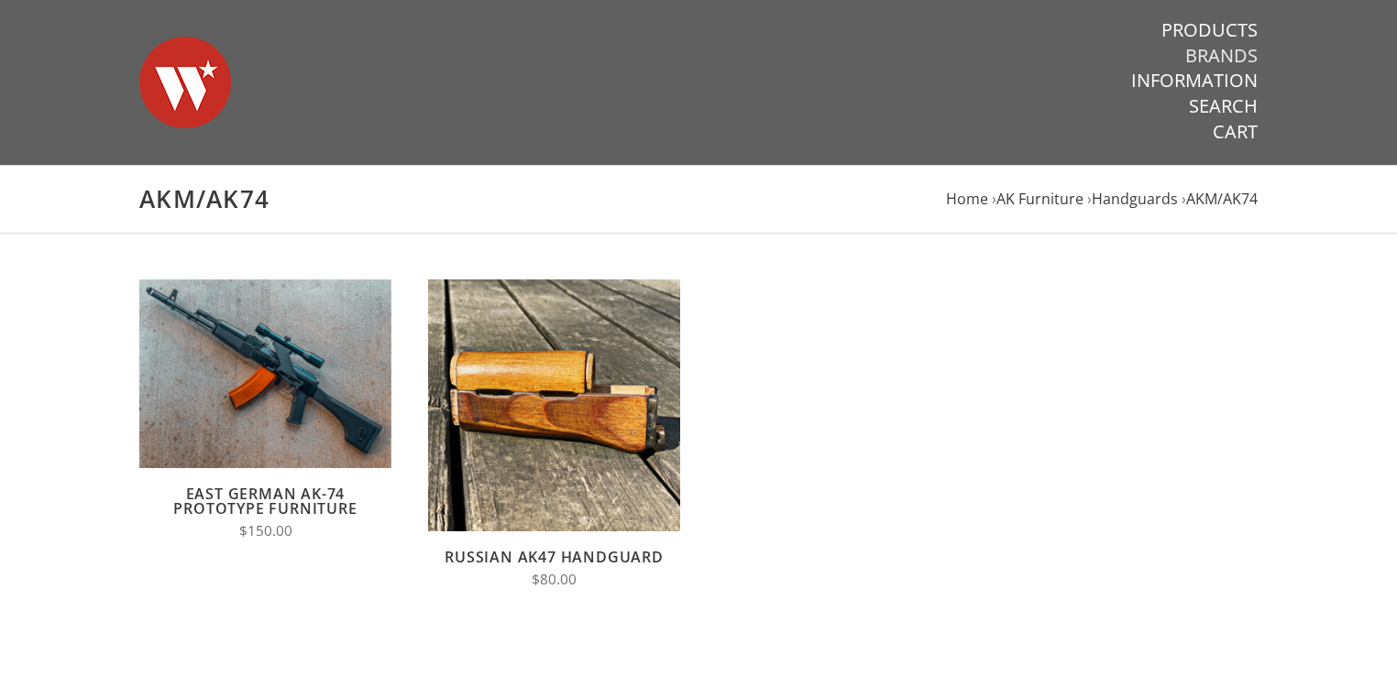
click at [1239, 50] on link "Brands" at bounding box center [1221, 56] width 72 height 24
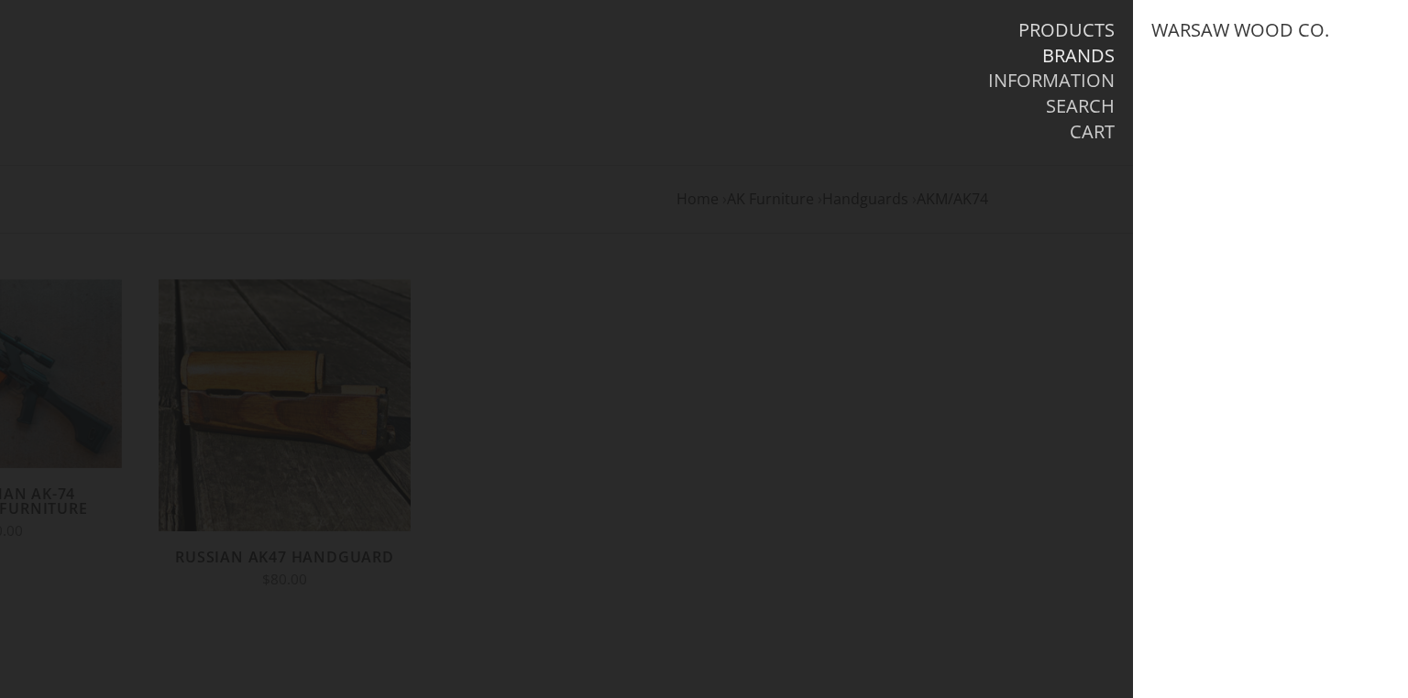
click at [1082, 33] on link "Products" at bounding box center [1066, 30] width 96 height 24
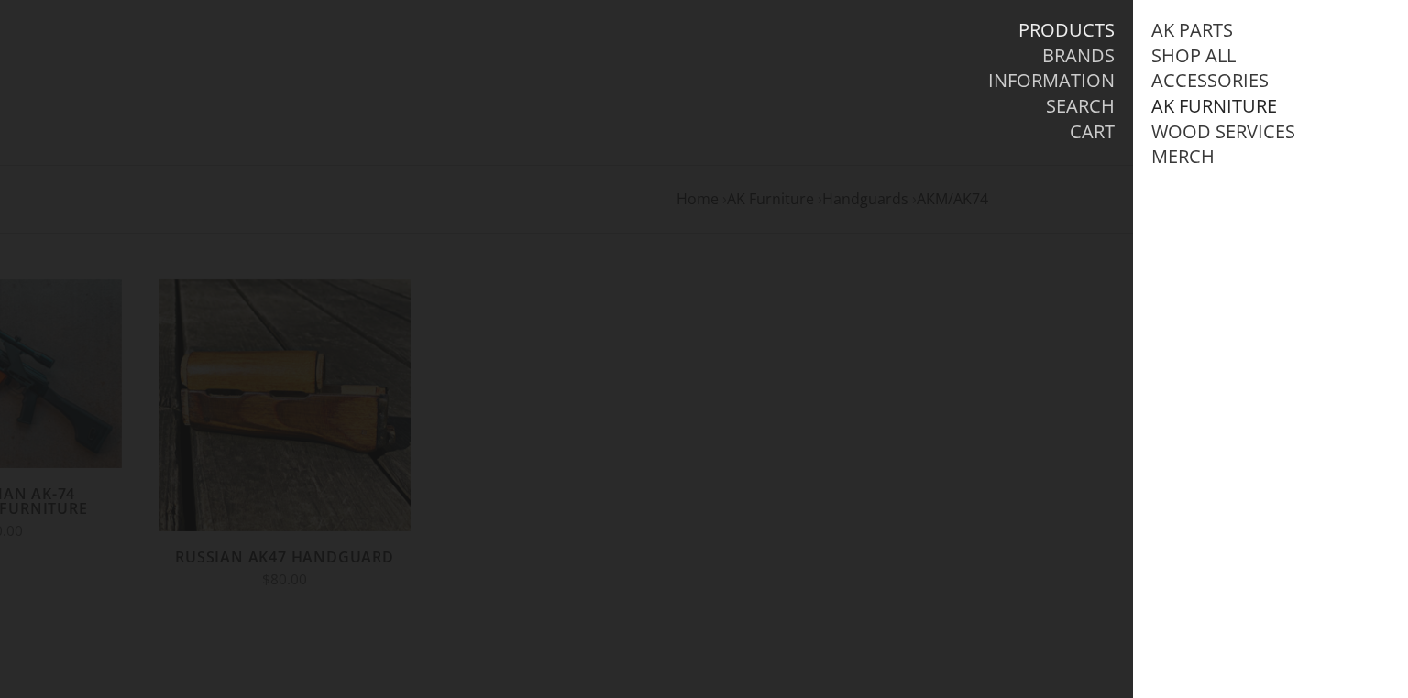
click at [1181, 108] on link "AK Furniture" at bounding box center [1214, 106] width 126 height 24
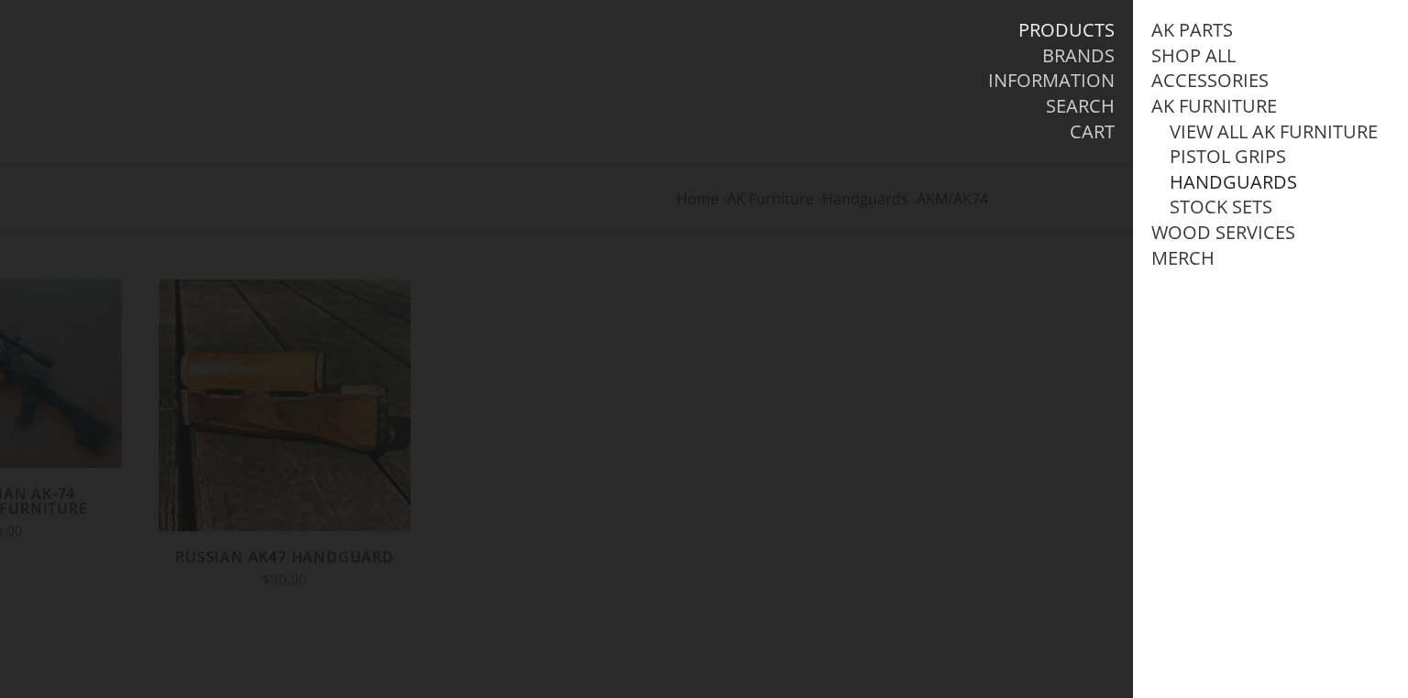
click at [1176, 194] on link "Handguards" at bounding box center [1233, 182] width 127 height 24
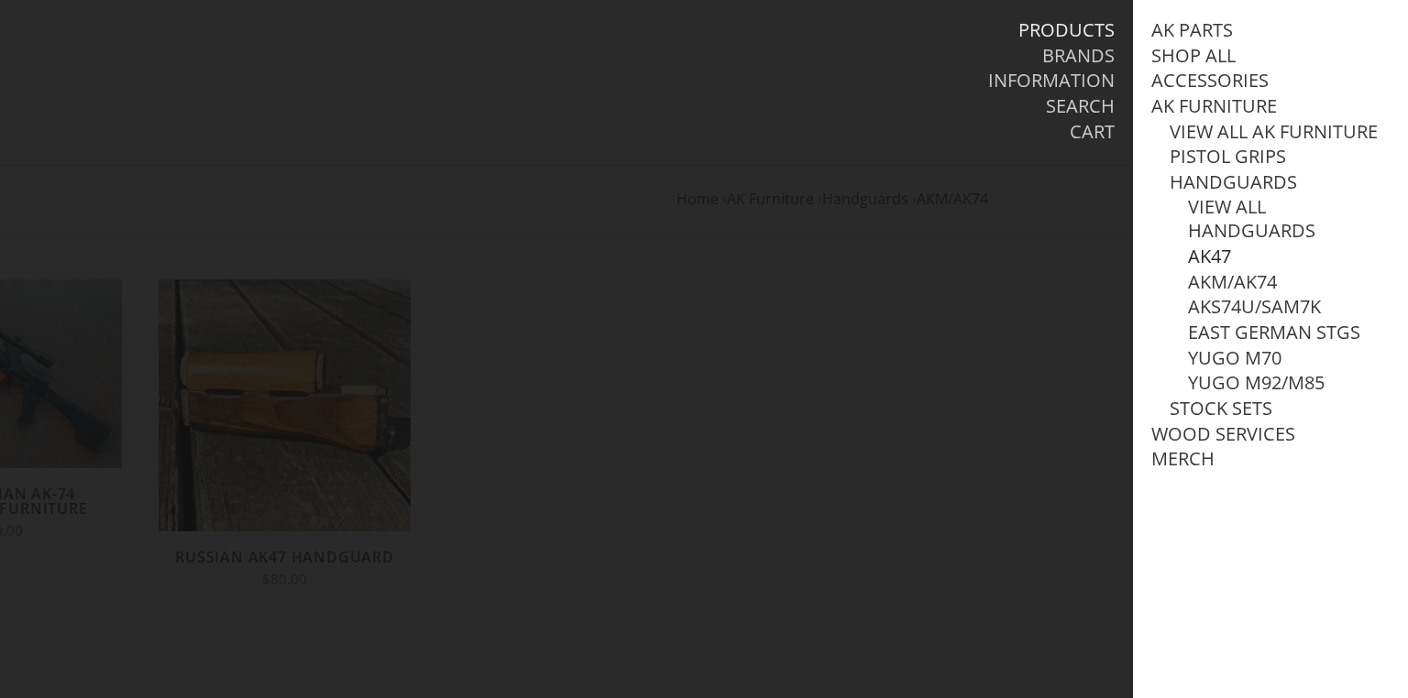
click at [1202, 269] on link "AK47" at bounding box center [1209, 257] width 43 height 24
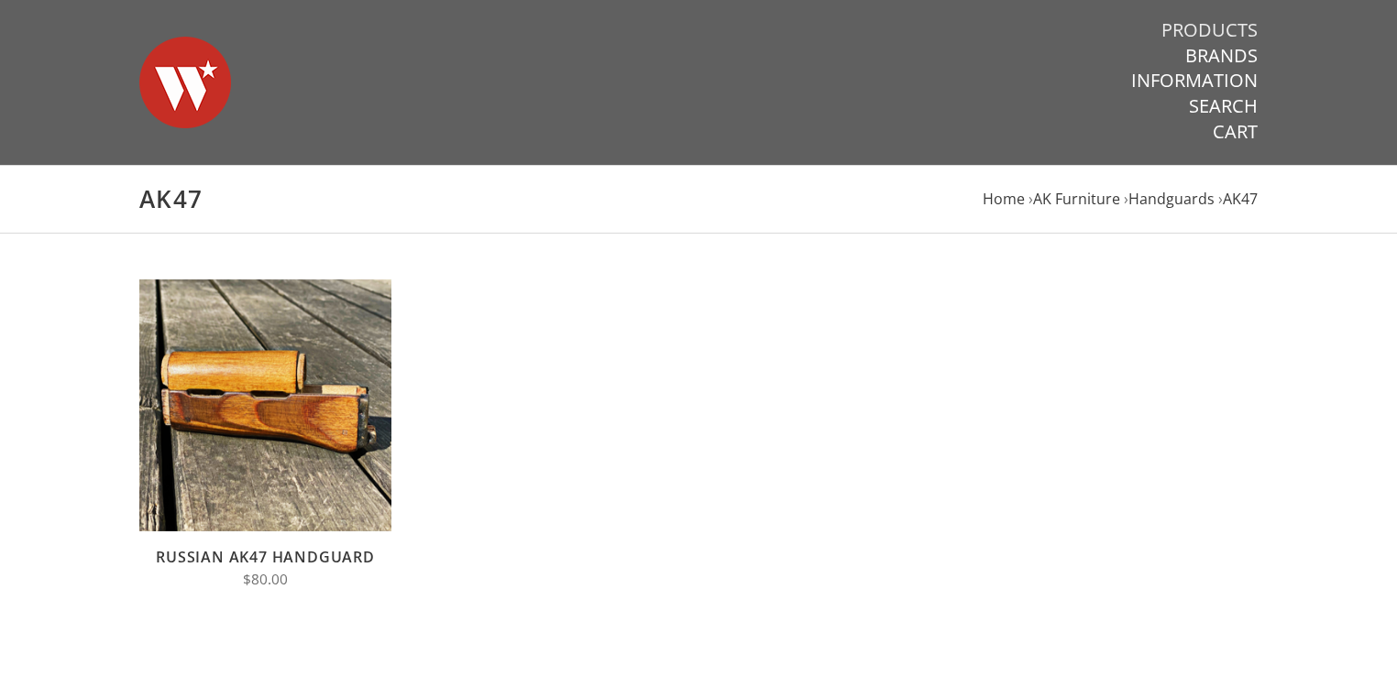
click at [1217, 27] on link "Products" at bounding box center [1209, 30] width 96 height 24
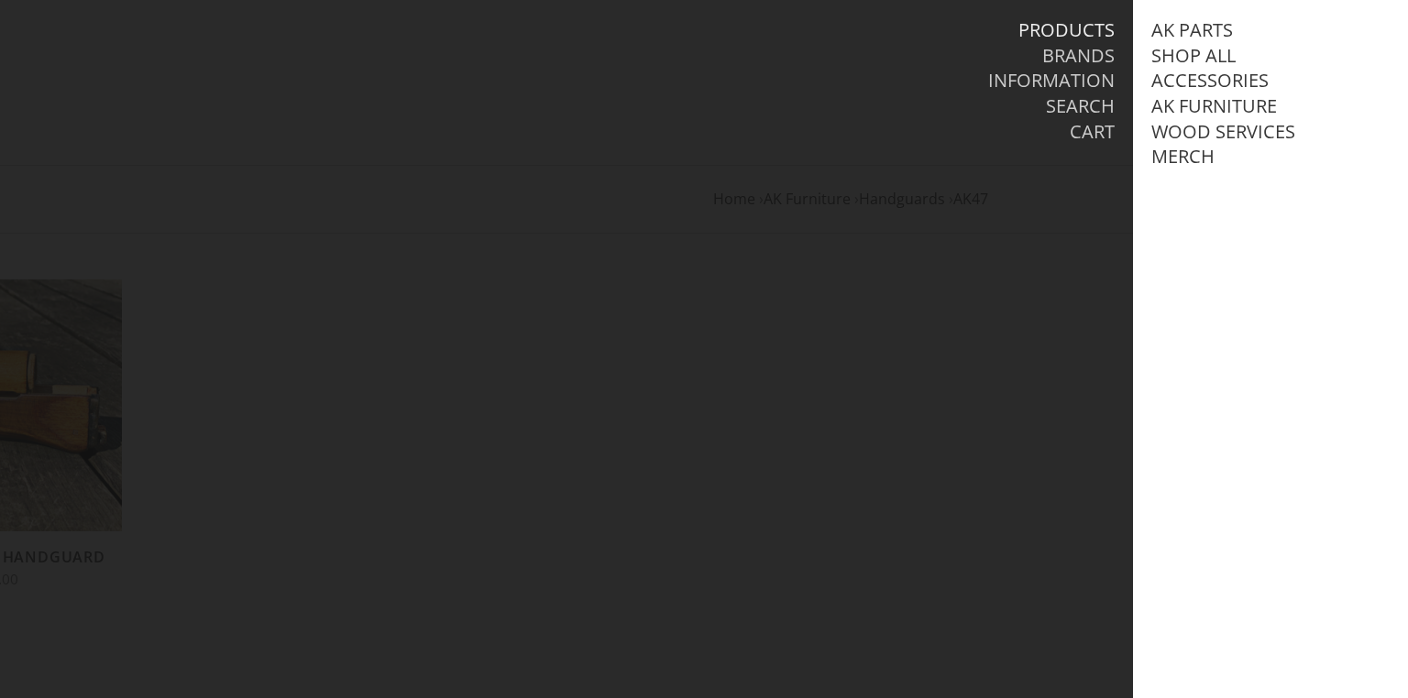
click at [1195, 42] on li "AK Parts" at bounding box center [1270, 31] width 238 height 26
click at [1192, 61] on link "Shop All" at bounding box center [1193, 56] width 84 height 24
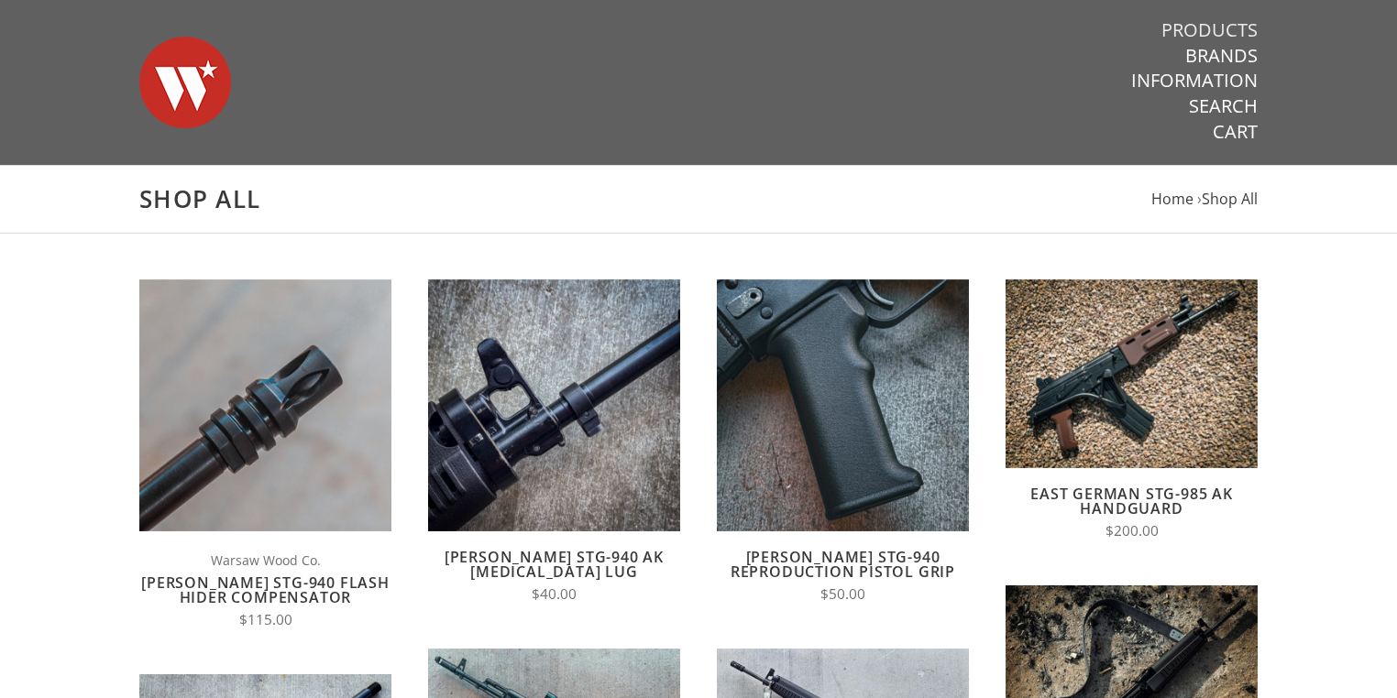
click at [1212, 27] on link "Products" at bounding box center [1209, 30] width 96 height 24
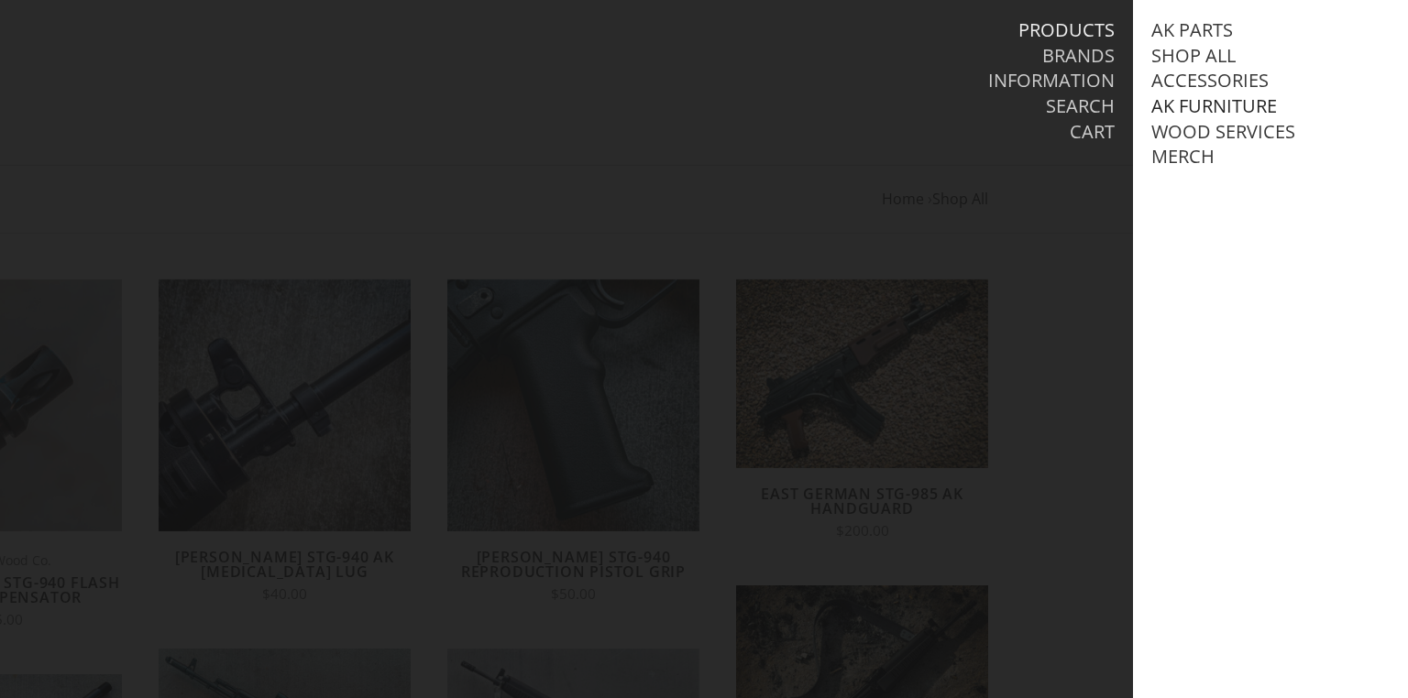
click at [1174, 106] on link "AK Furniture" at bounding box center [1214, 106] width 126 height 24
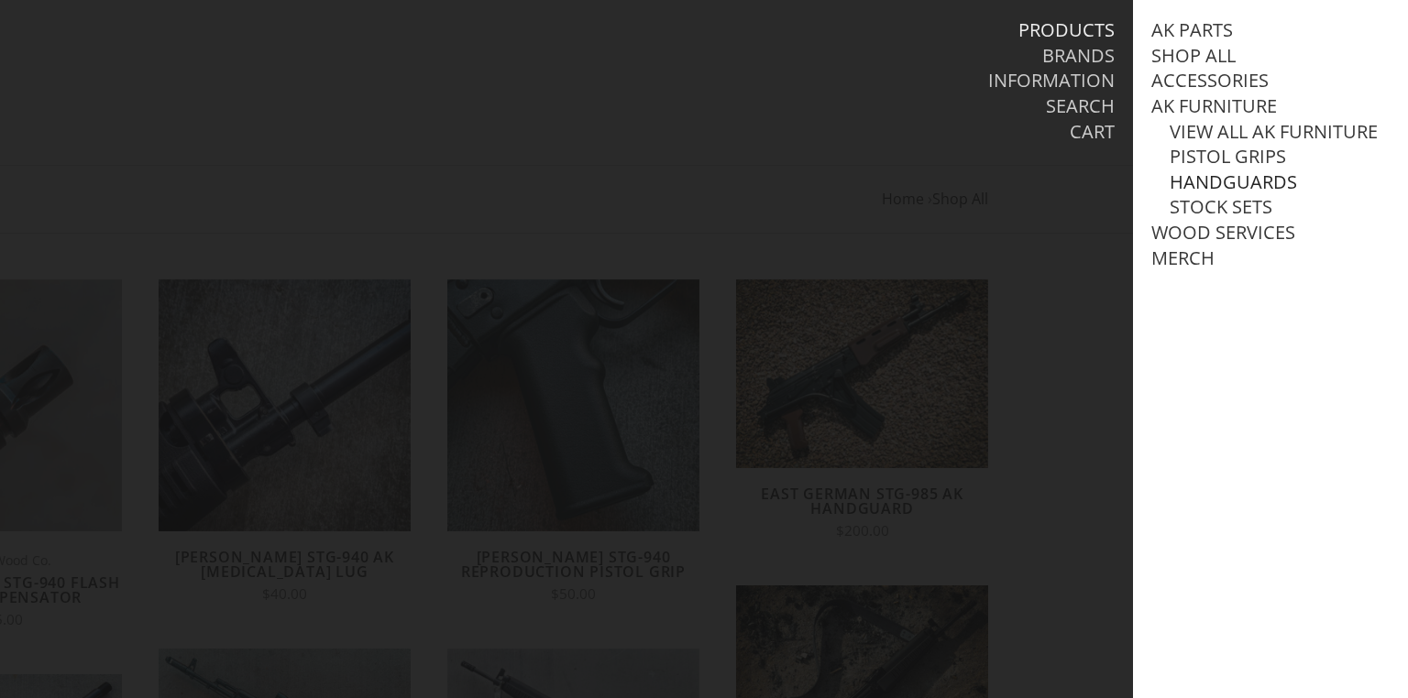
click at [1213, 194] on link "Handguards" at bounding box center [1233, 182] width 127 height 24
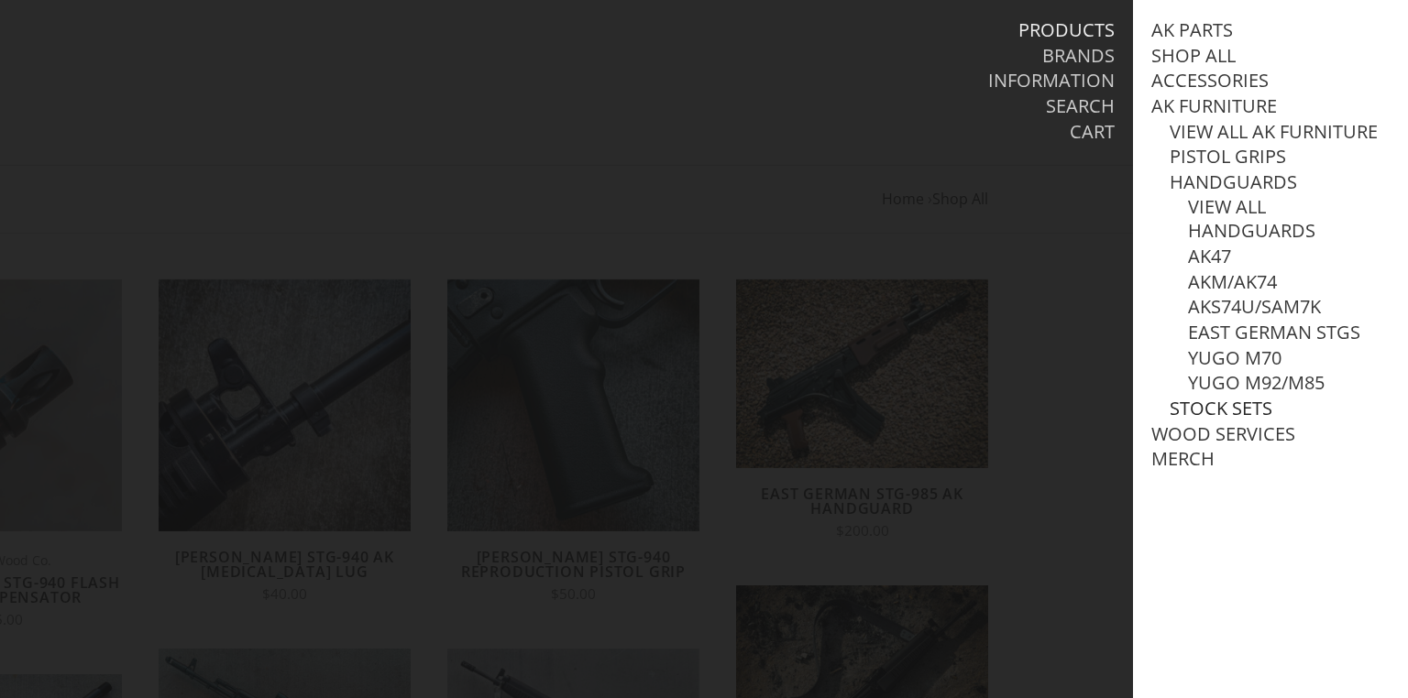
click at [1230, 421] on link "Stock Sets" at bounding box center [1221, 409] width 103 height 24
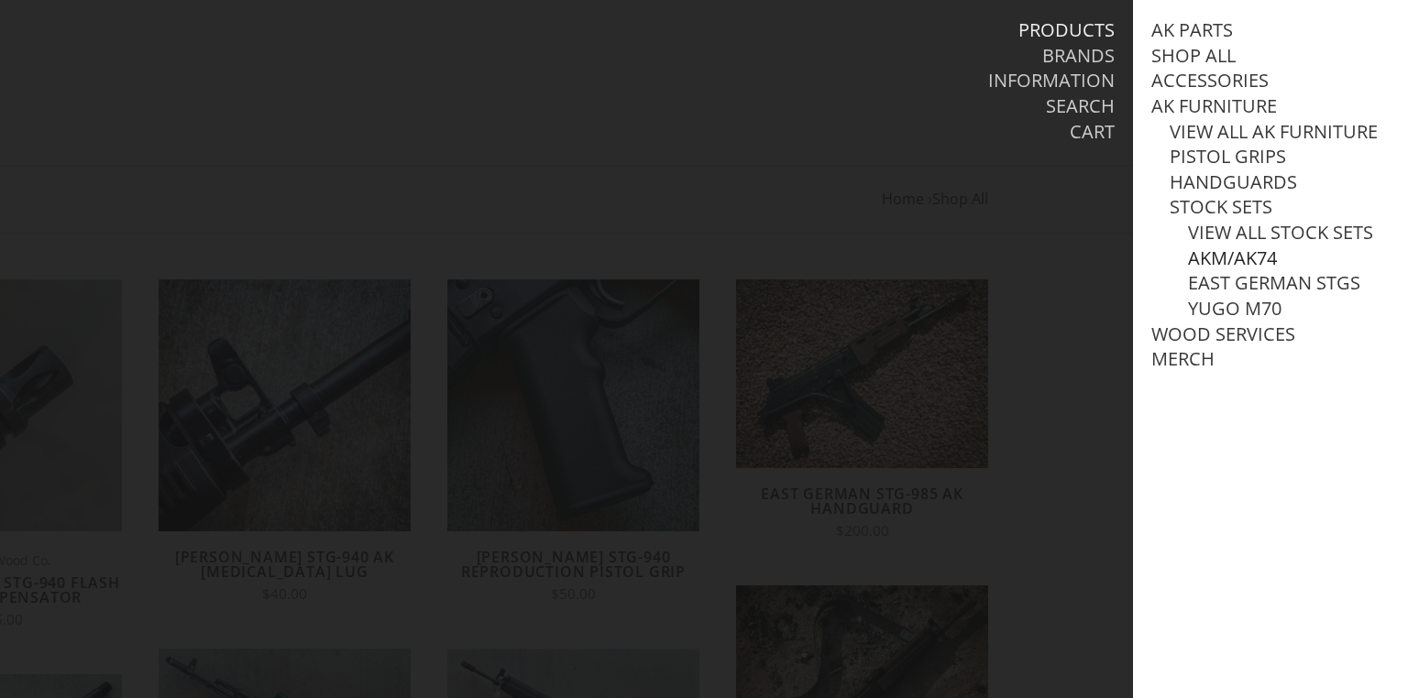
click at [1235, 270] on link "AKM/AK74" at bounding box center [1232, 259] width 89 height 24
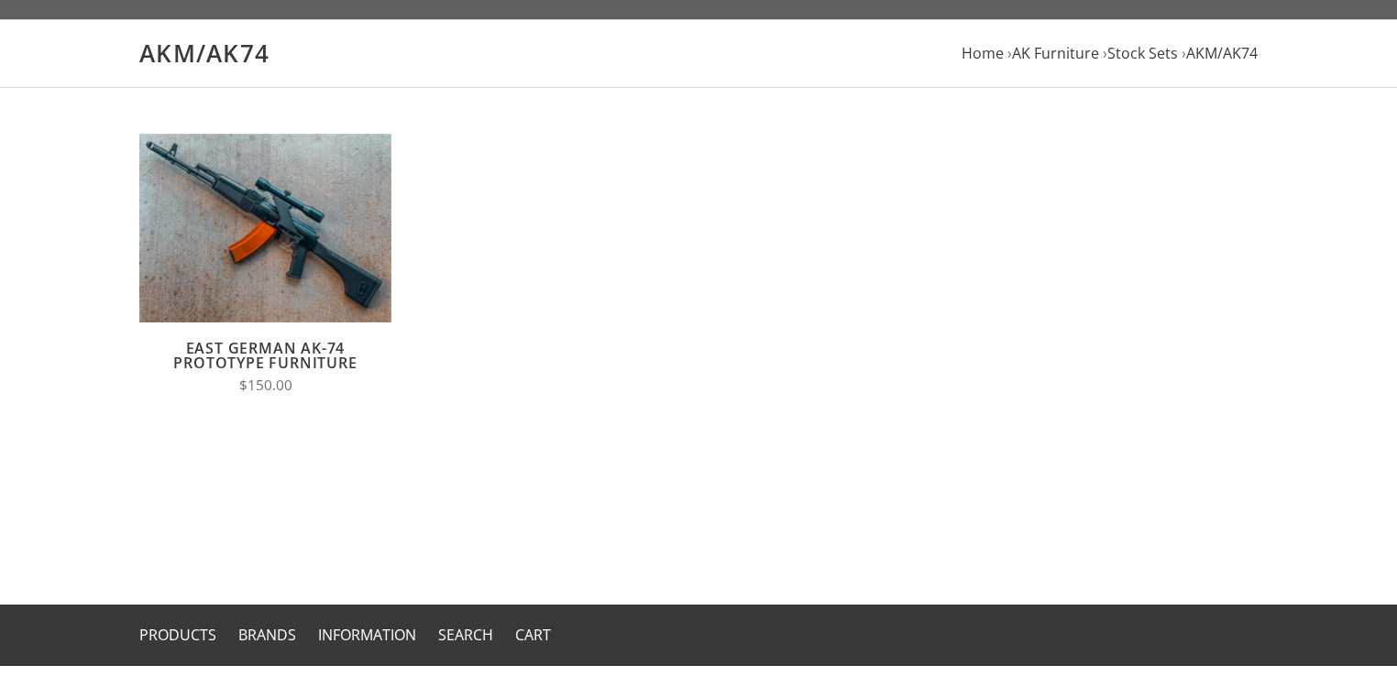
scroll to position [147, 0]
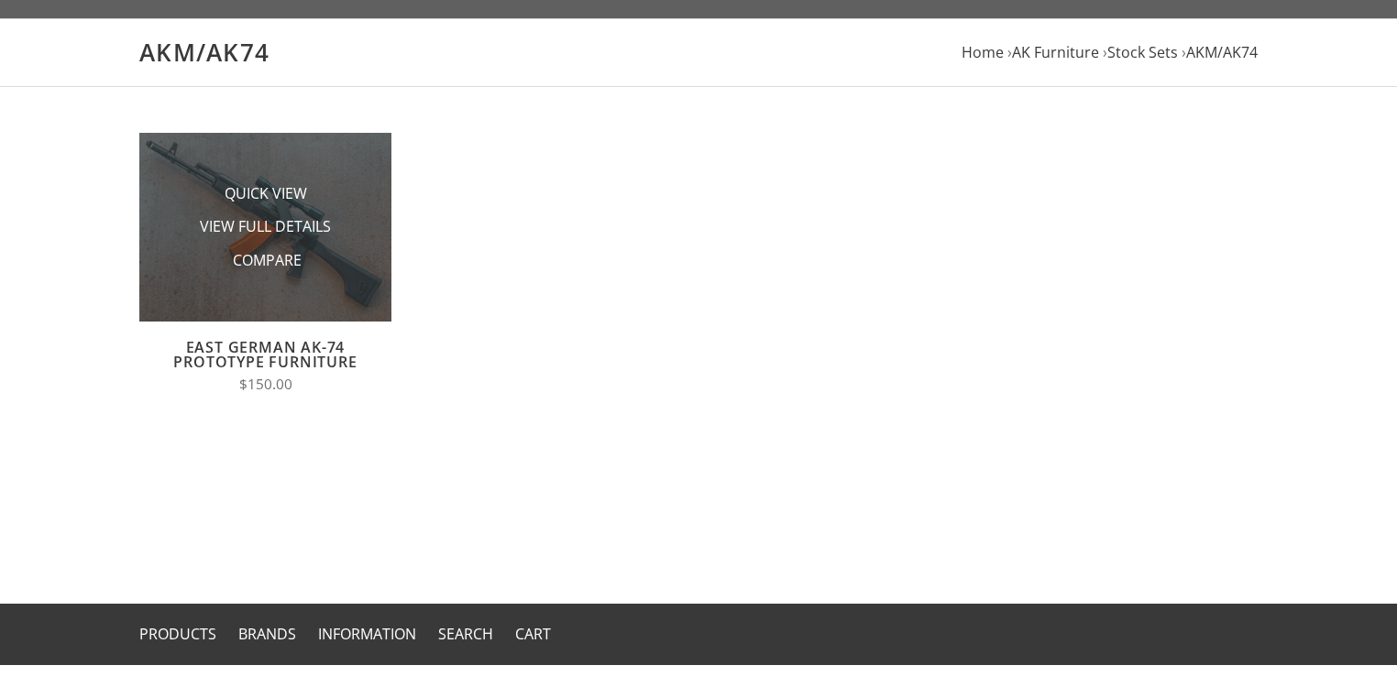
click at [321, 208] on li "Quick View" at bounding box center [265, 194] width 183 height 34
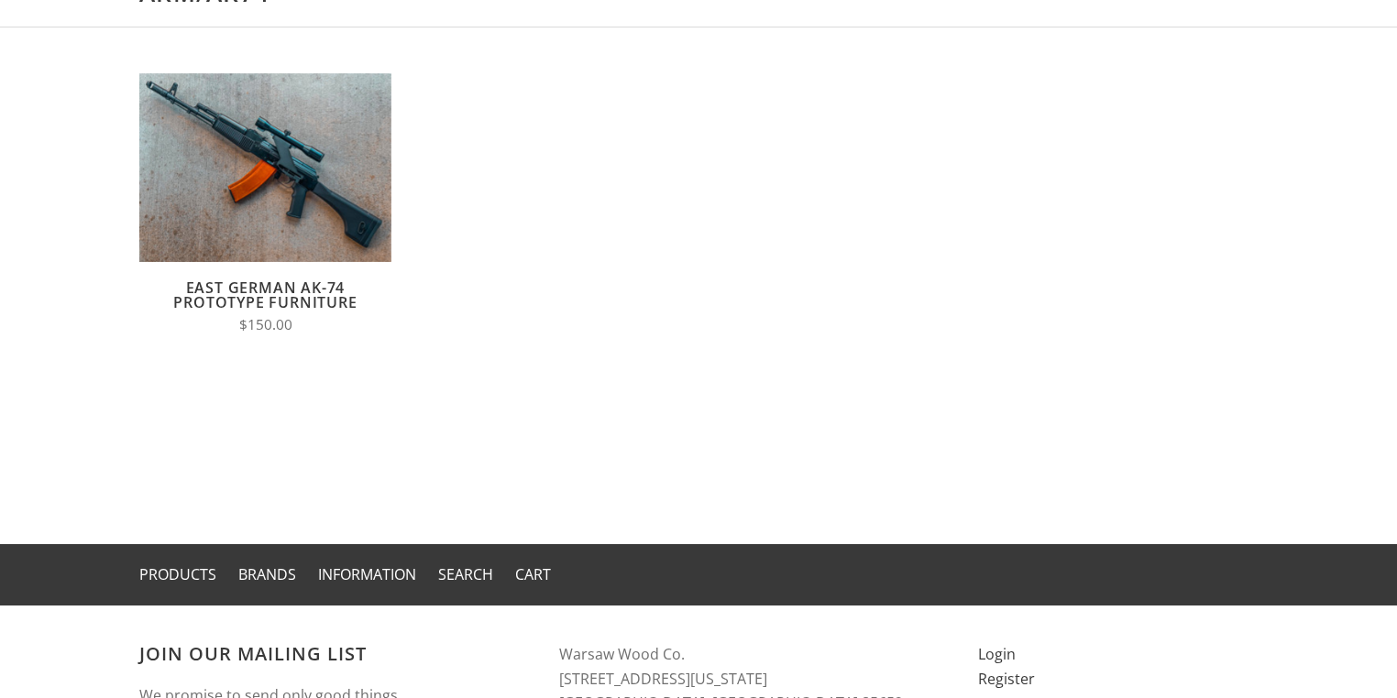
scroll to position [0, 0]
